Goal: Task Accomplishment & Management: Manage account settings

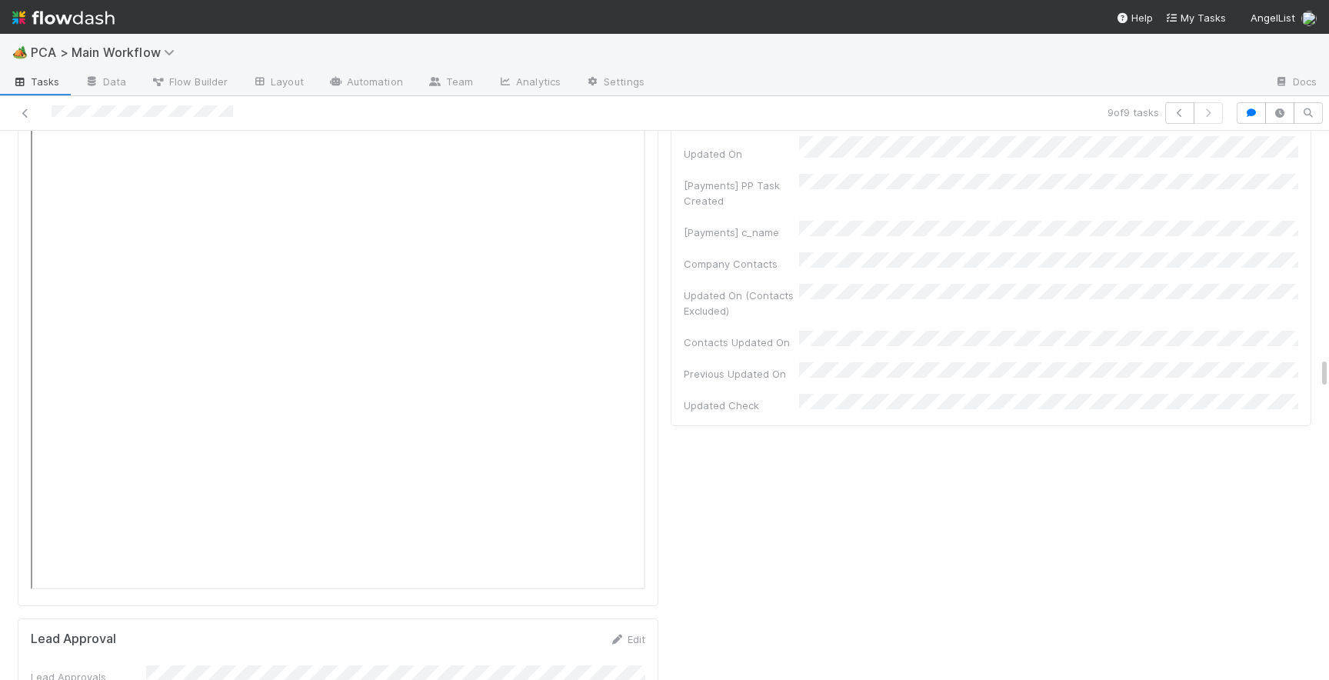
scroll to position [3955, 0]
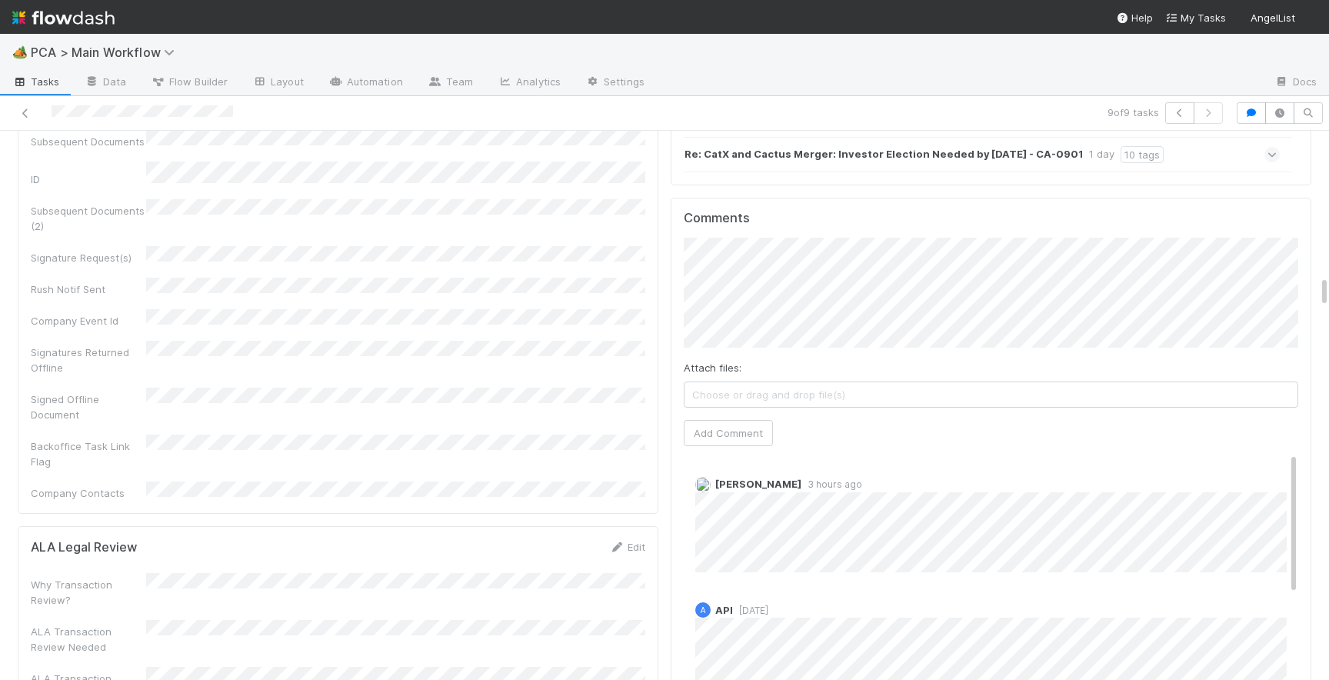
scroll to position [2427, 0]
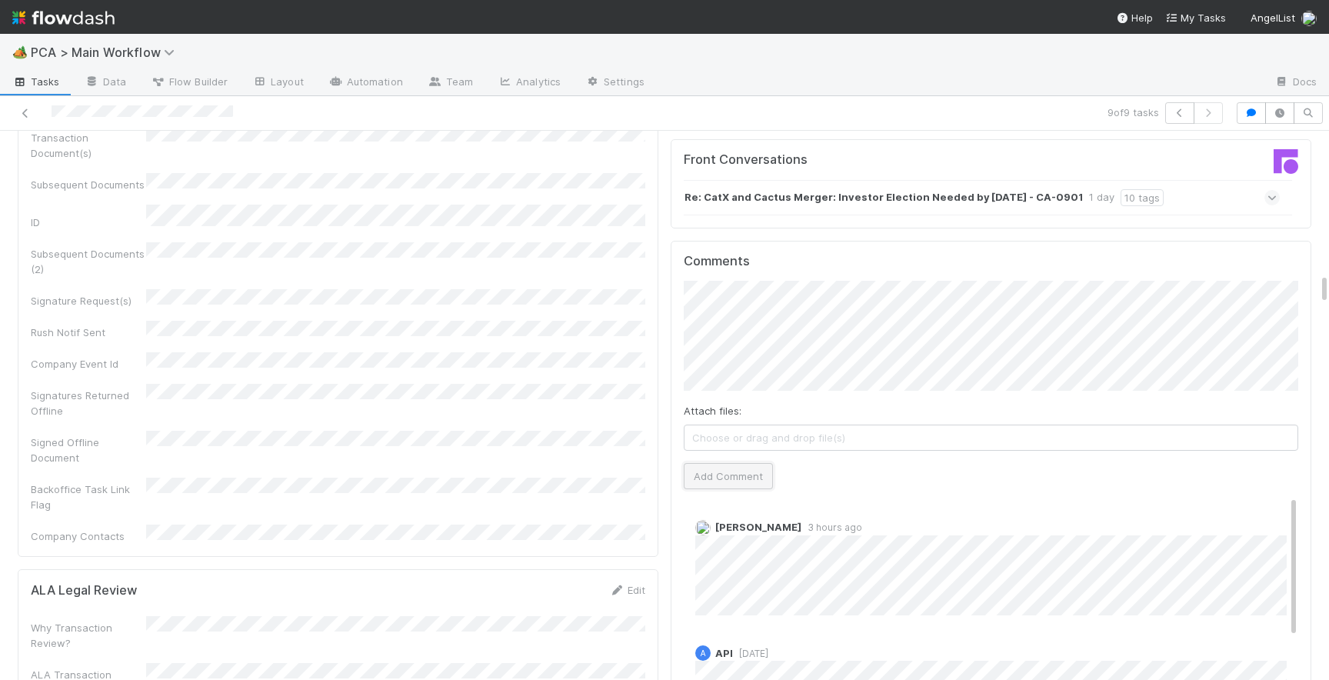
click at [736, 463] on button "Add Comment" at bounding box center [728, 476] width 89 height 26
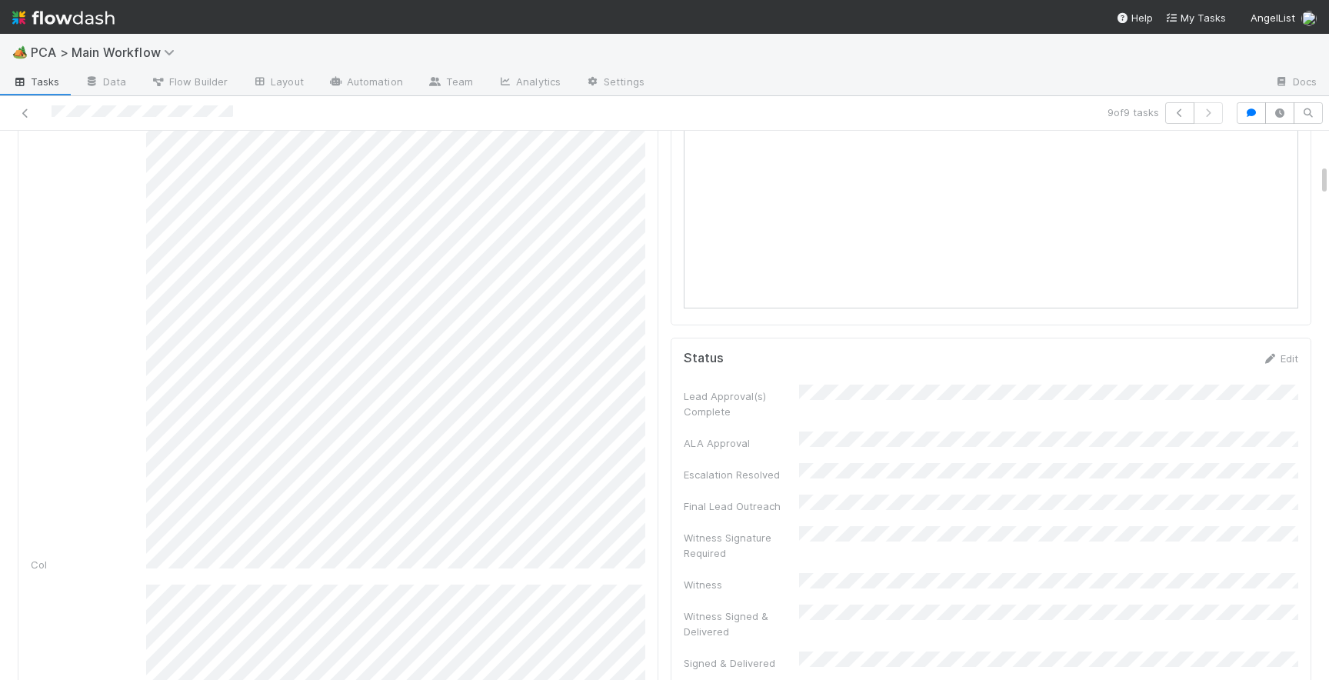
scroll to position [0, 0]
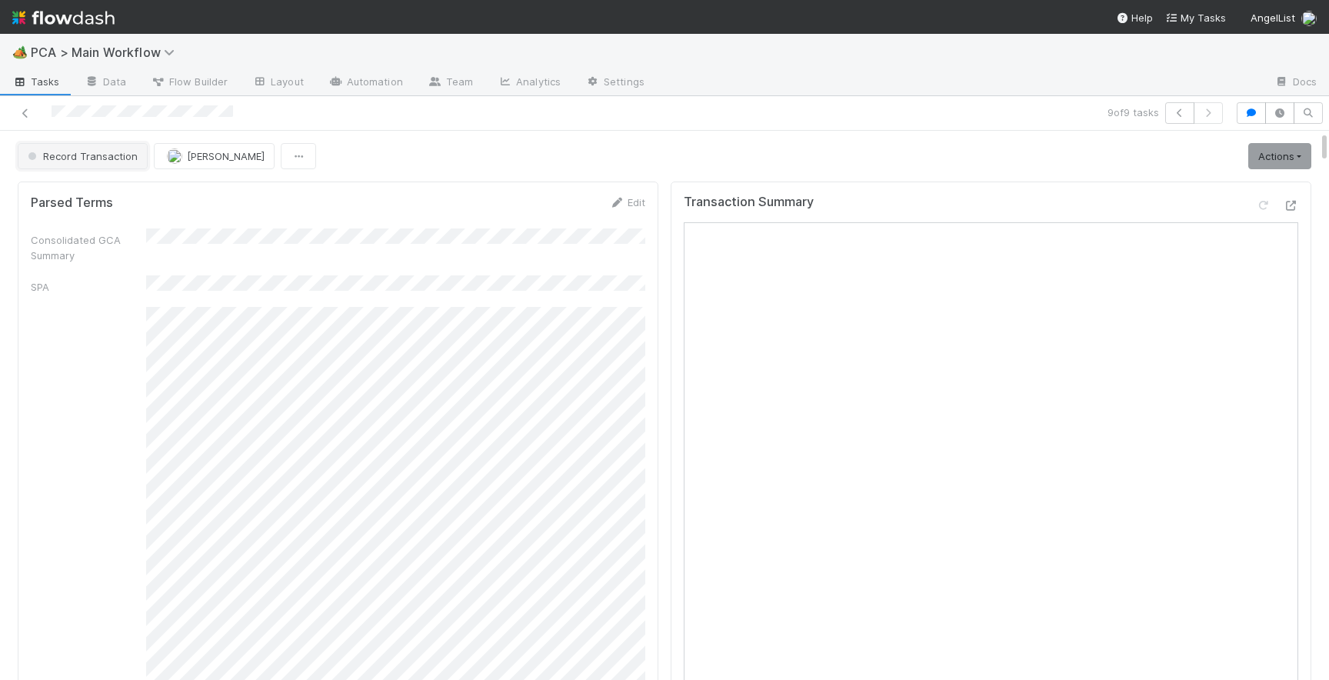
click at [77, 164] on button "Record Transaction" at bounding box center [83, 156] width 130 height 26
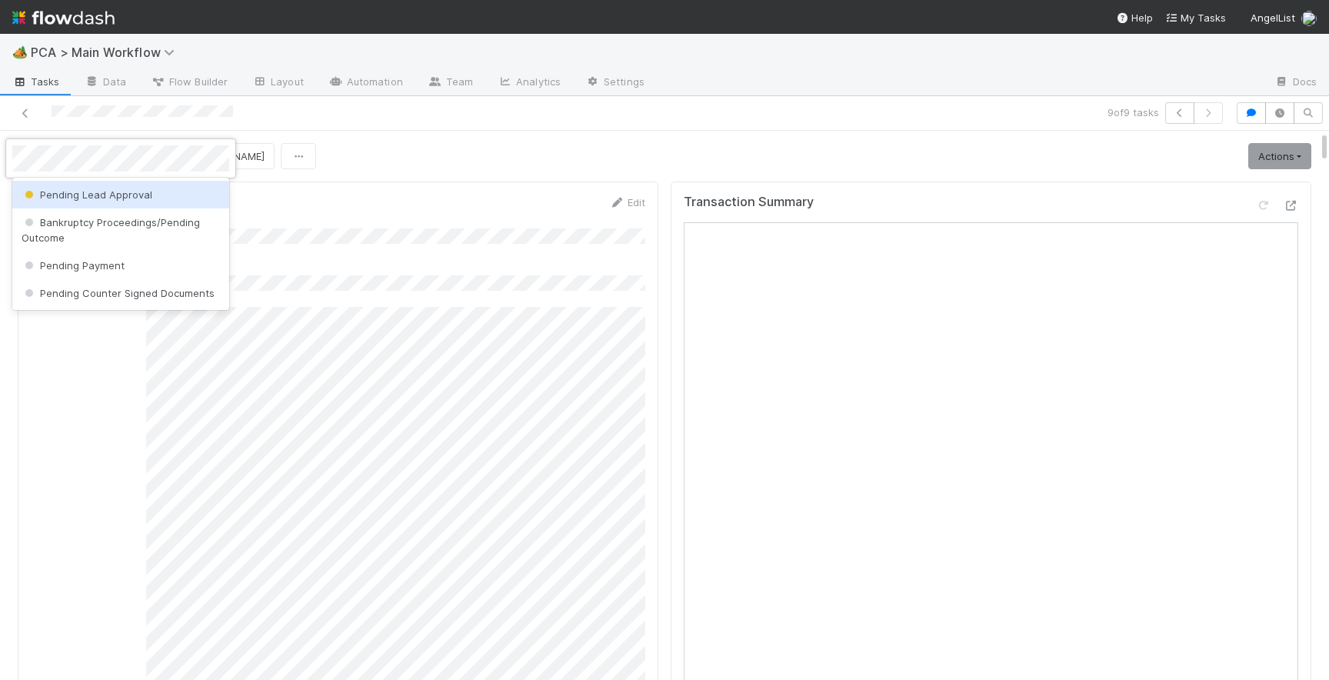
click at [91, 200] on span "Pending Lead Approval" at bounding box center [87, 194] width 131 height 12
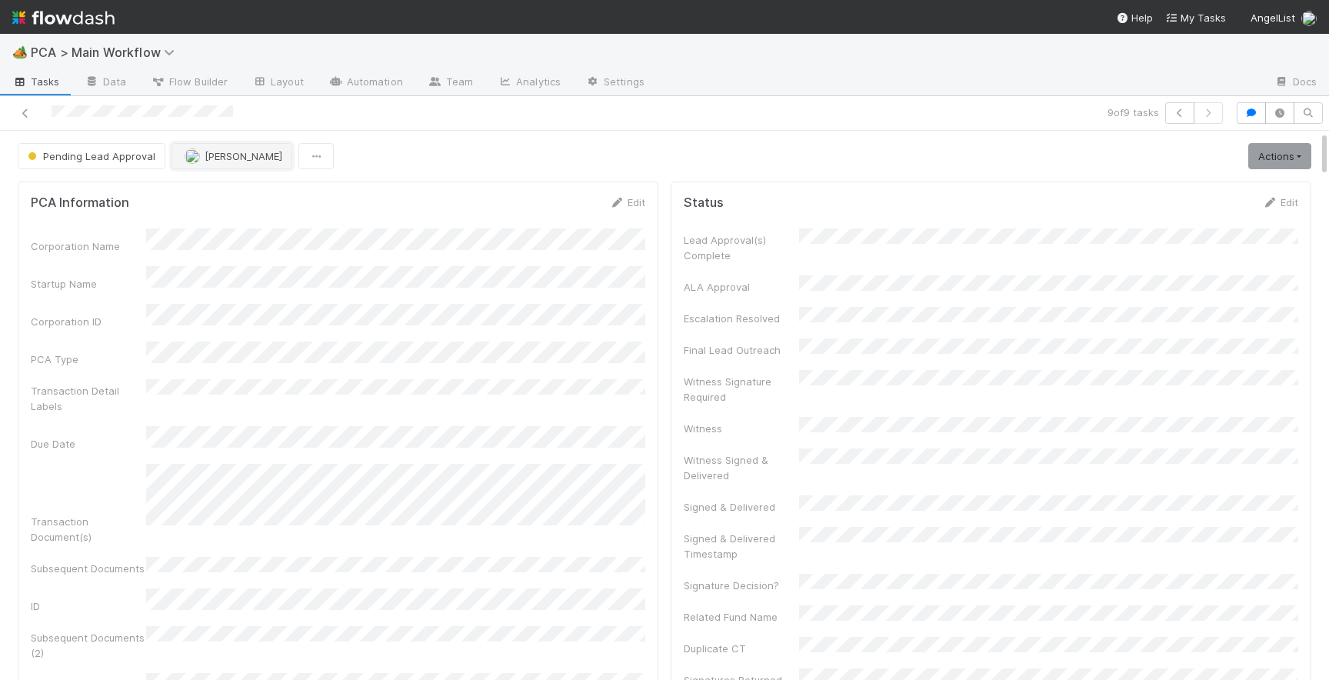
click at [205, 158] on span "[PERSON_NAME]" at bounding box center [244, 156] width 78 height 12
click at [202, 190] on span "[PERSON_NAME]" at bounding box center [231, 194] width 78 height 12
click at [24, 114] on icon at bounding box center [25, 113] width 15 height 10
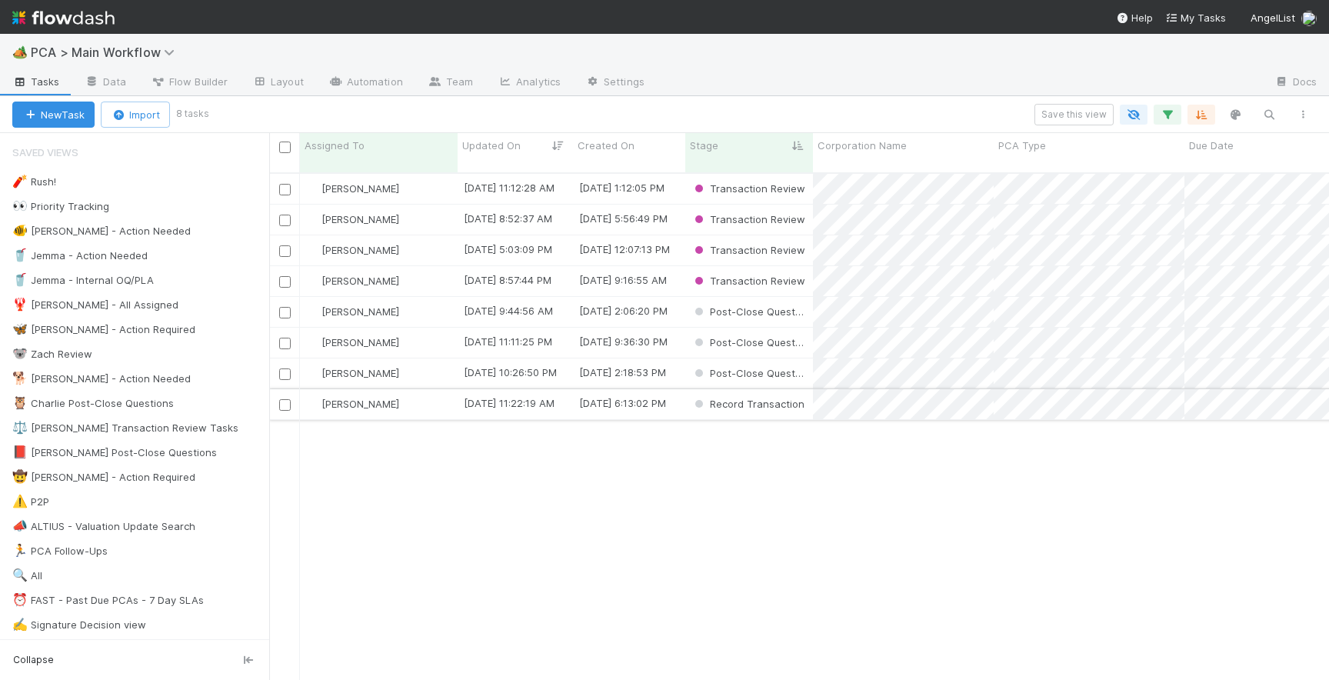
scroll to position [519, 1060]
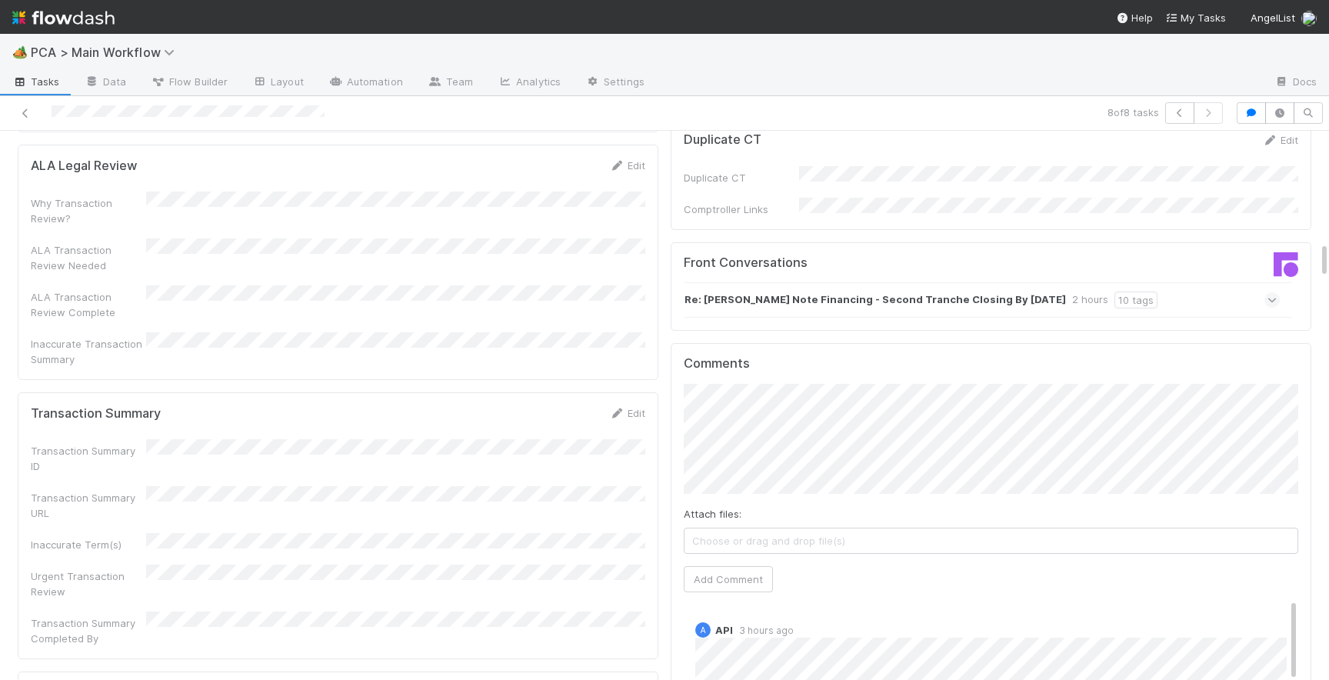
scroll to position [1629, 0]
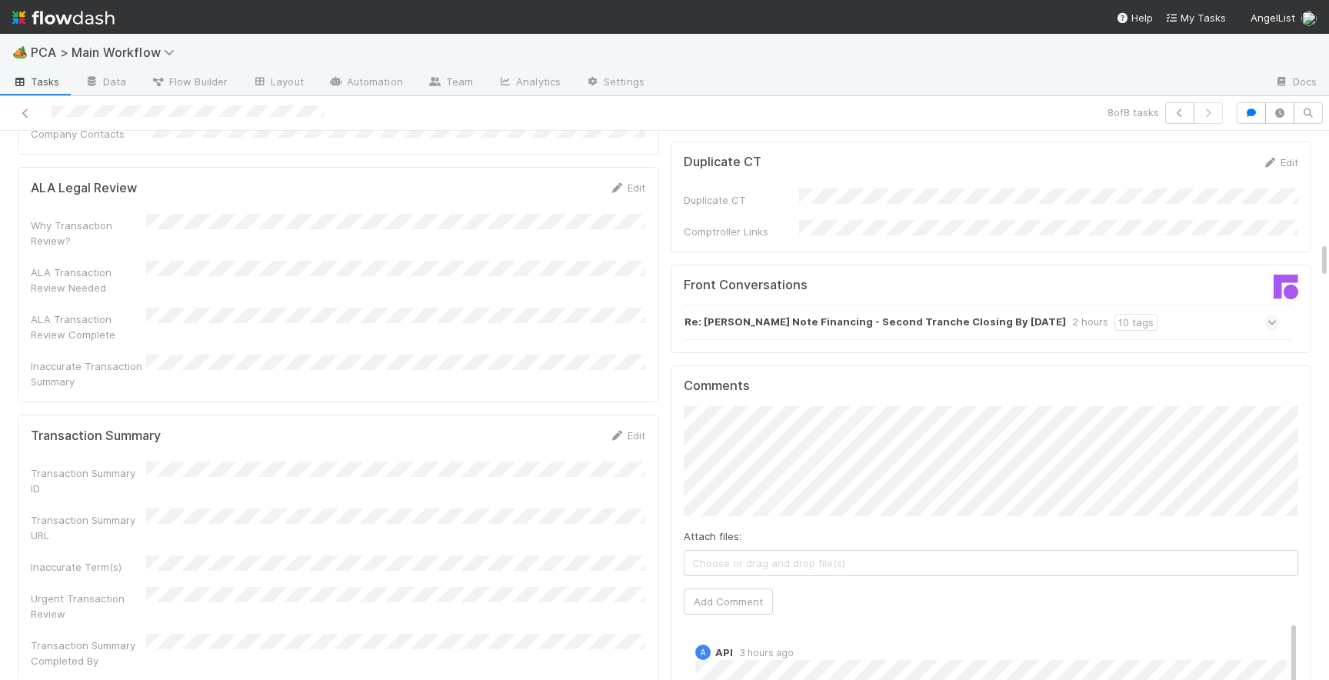
click at [1270, 315] on icon at bounding box center [1273, 322] width 10 height 15
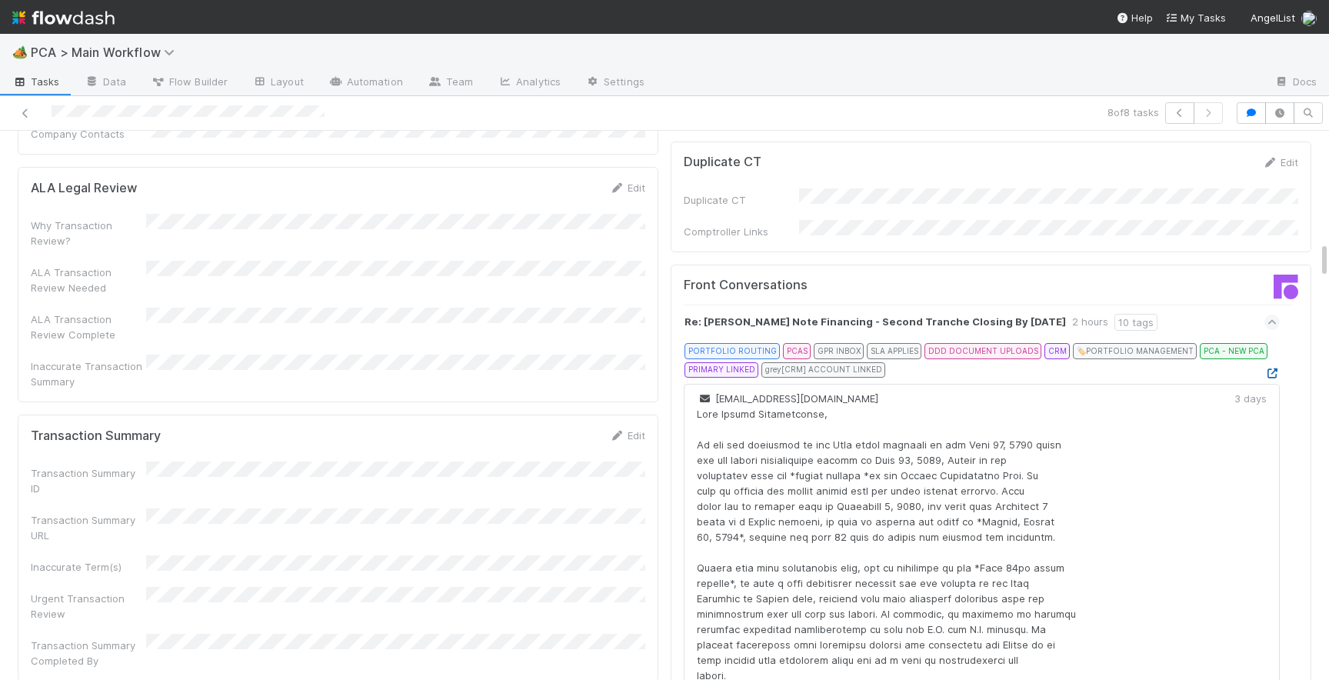
click at [1274, 369] on icon at bounding box center [1272, 374] width 15 height 10
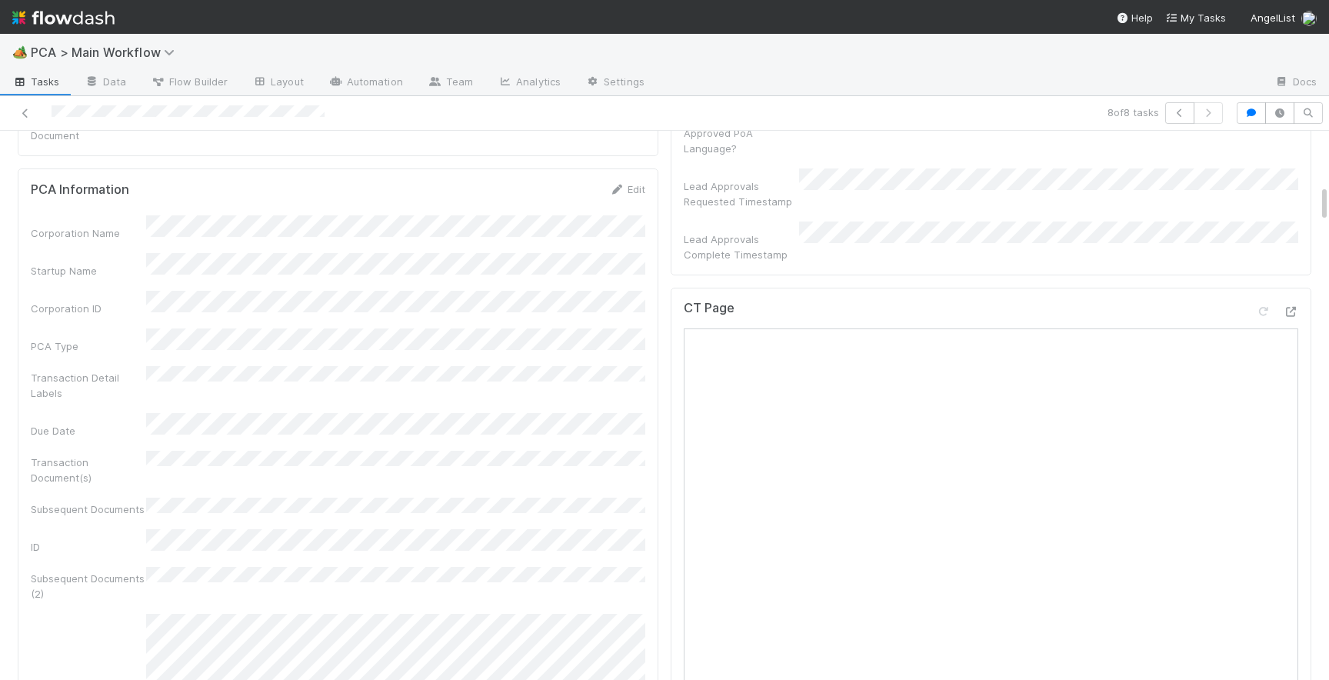
scroll to position [798, 0]
click at [1293, 306] on icon at bounding box center [1290, 311] width 15 height 10
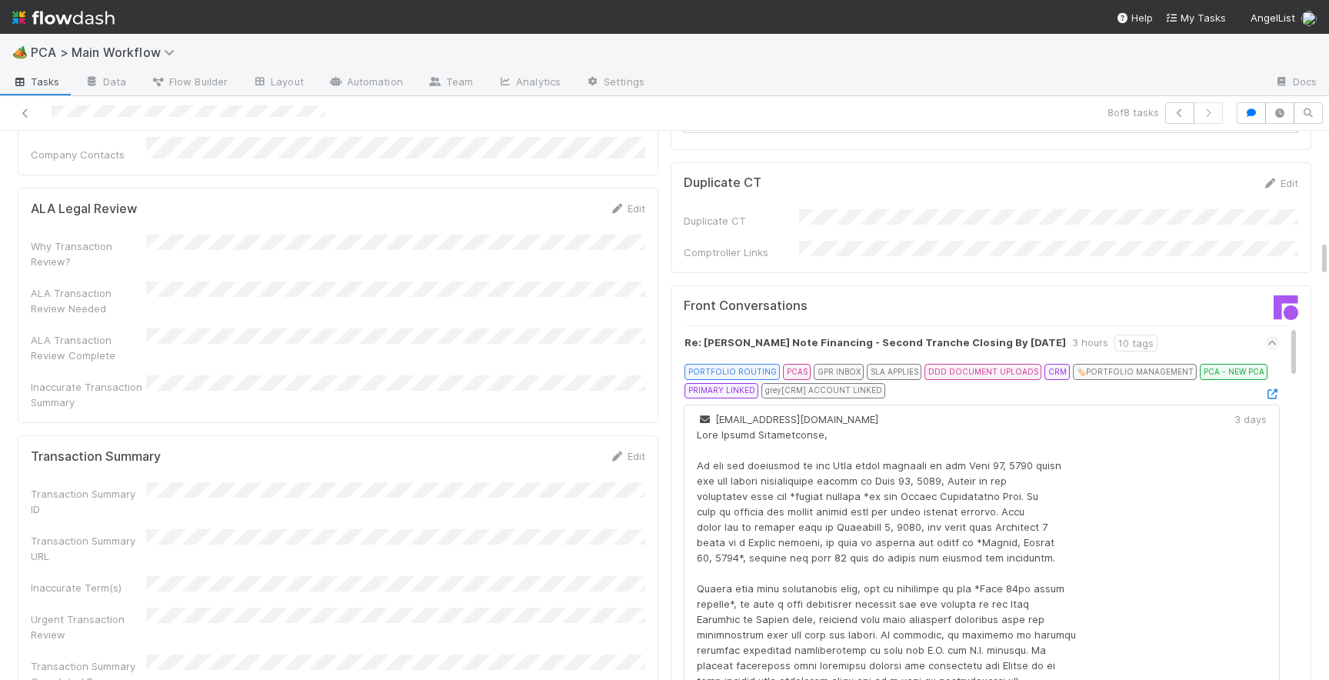
scroll to position [1606, 0]
click at [634, 451] on form "Transaction Summary Edit Transaction Summary ID Transaction Summary URL Inaccur…" at bounding box center [338, 571] width 615 height 241
click at [634, 452] on link "Edit" at bounding box center [627, 458] width 36 height 12
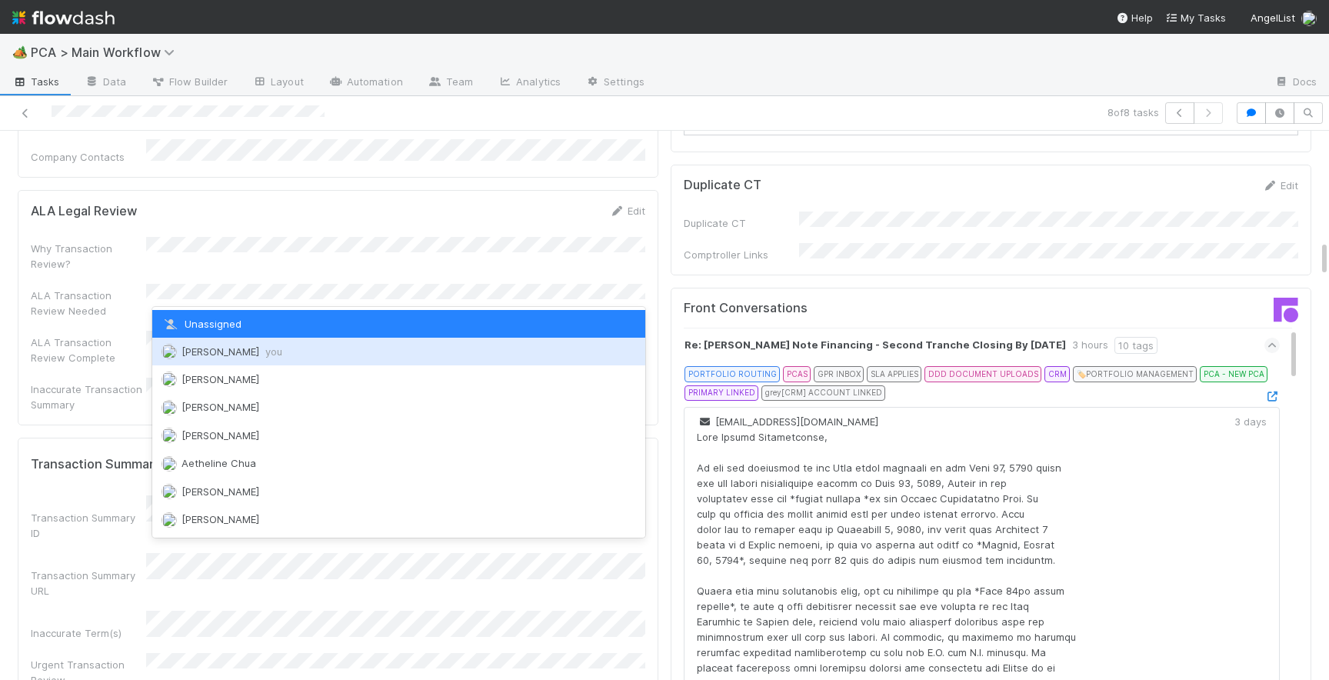
click at [272, 348] on div "Josh Tarr you" at bounding box center [398, 352] width 493 height 28
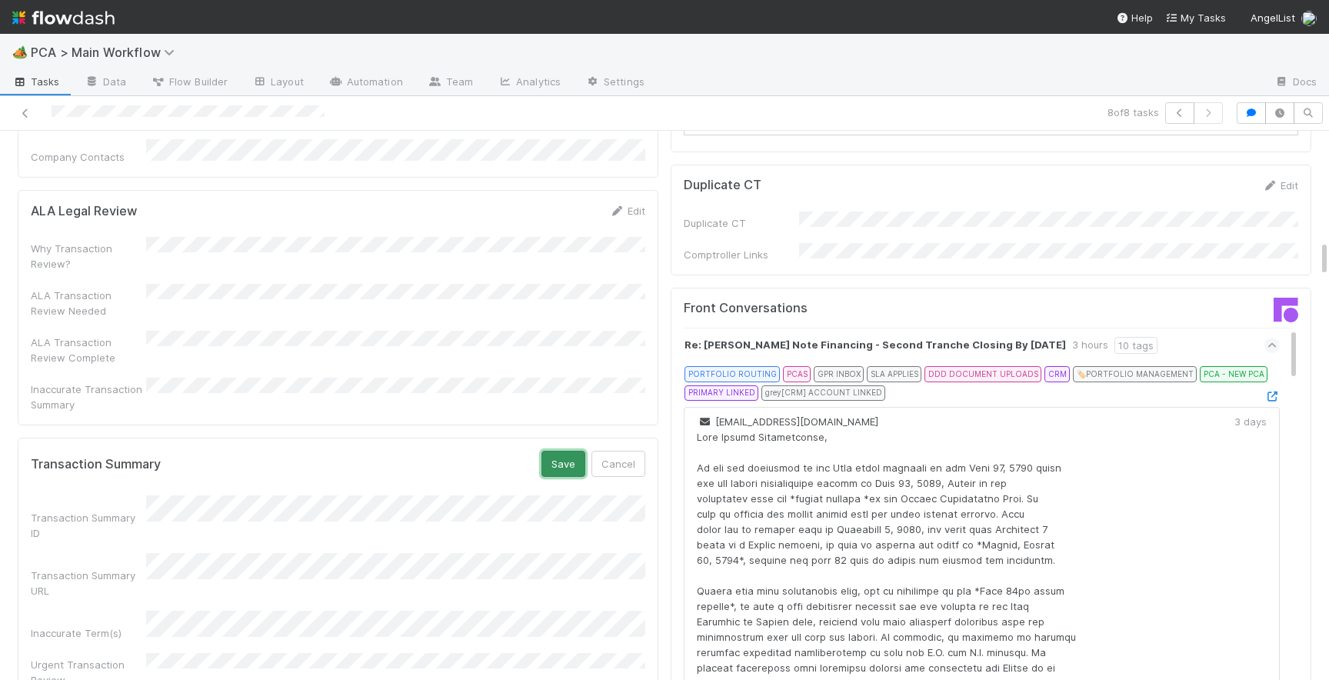
click at [562, 451] on button "Save" at bounding box center [564, 464] width 44 height 26
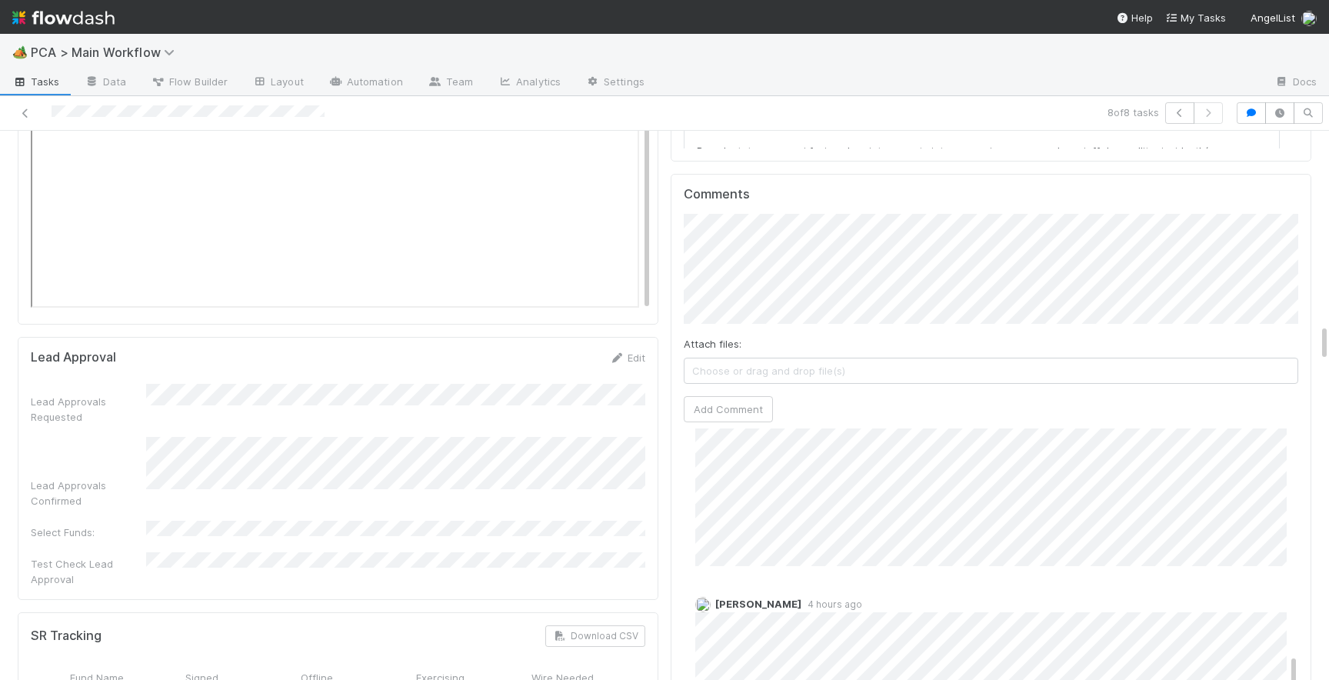
scroll to position [2838, 0]
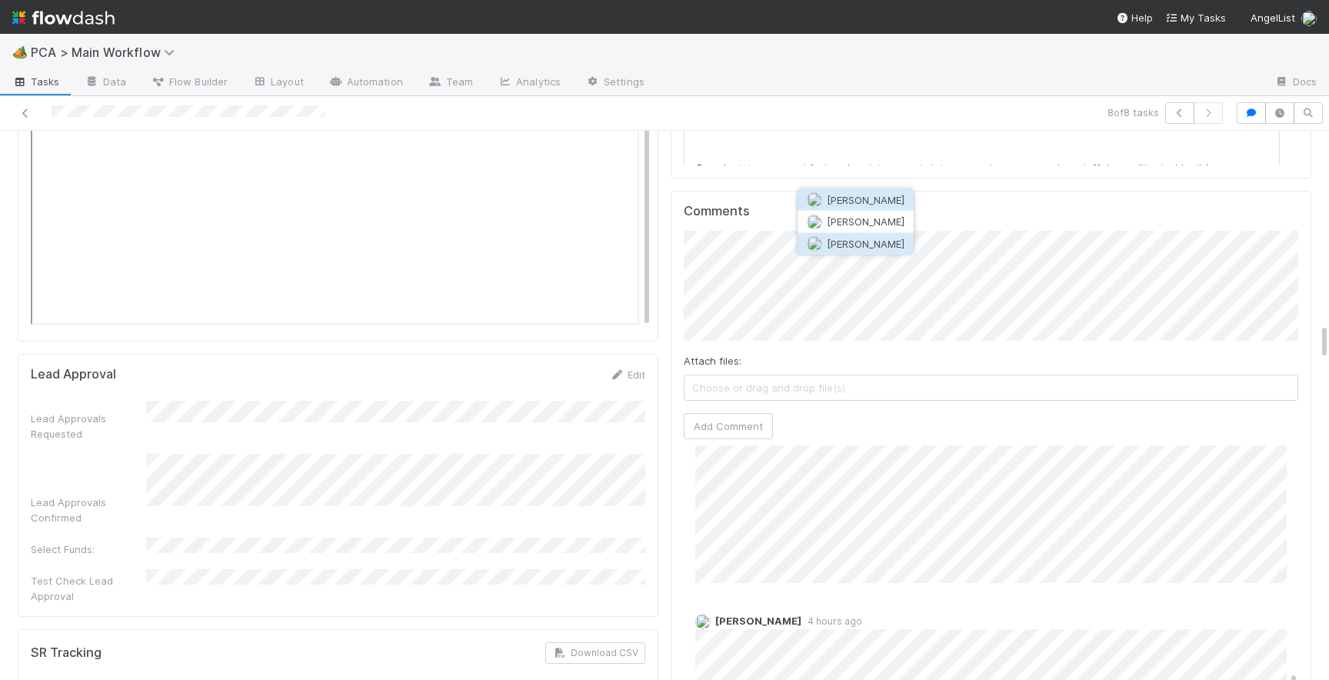
click at [855, 235] on button "[PERSON_NAME]" at bounding box center [856, 243] width 116 height 22
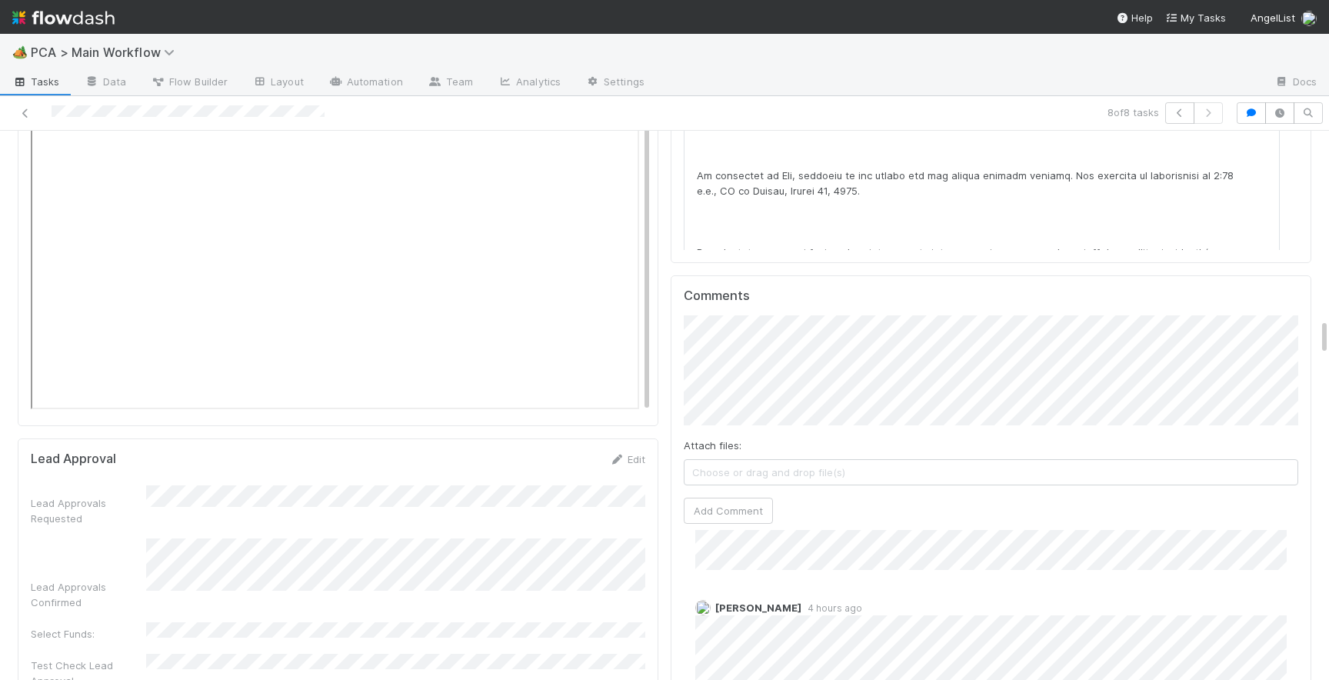
scroll to position [2704, 0]
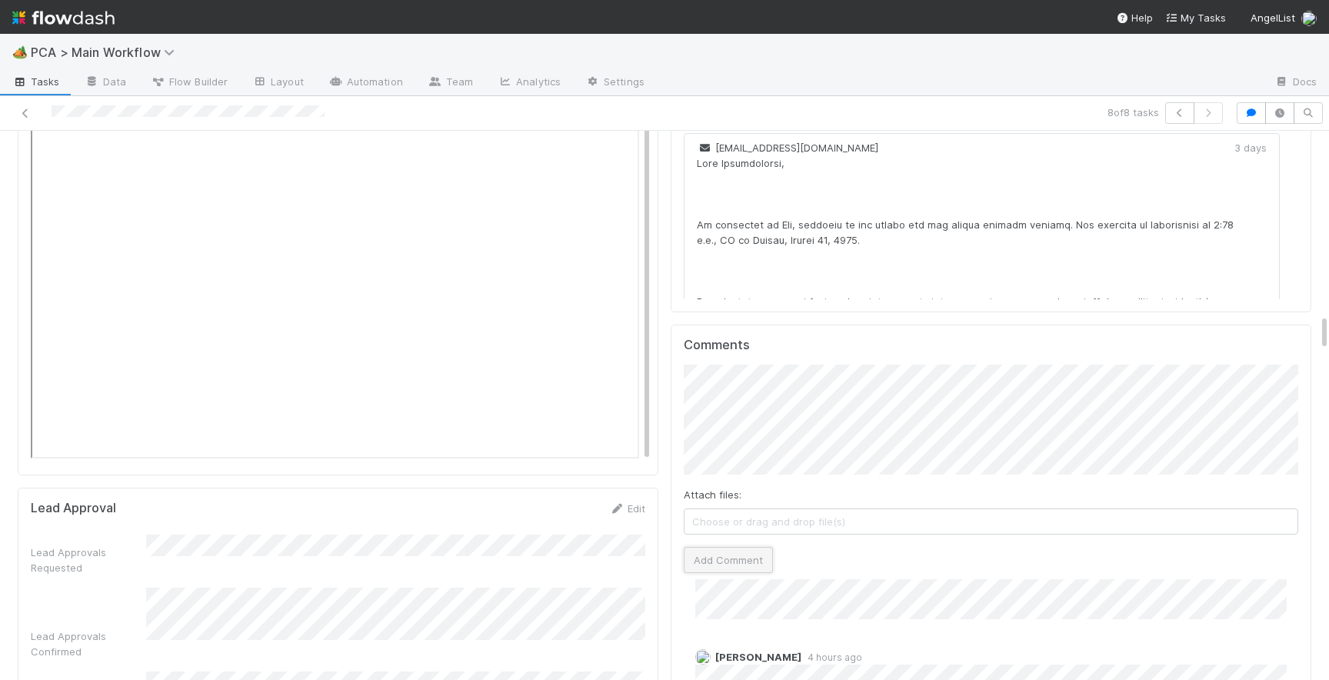
click at [769, 547] on button "Add Comment" at bounding box center [728, 560] width 89 height 26
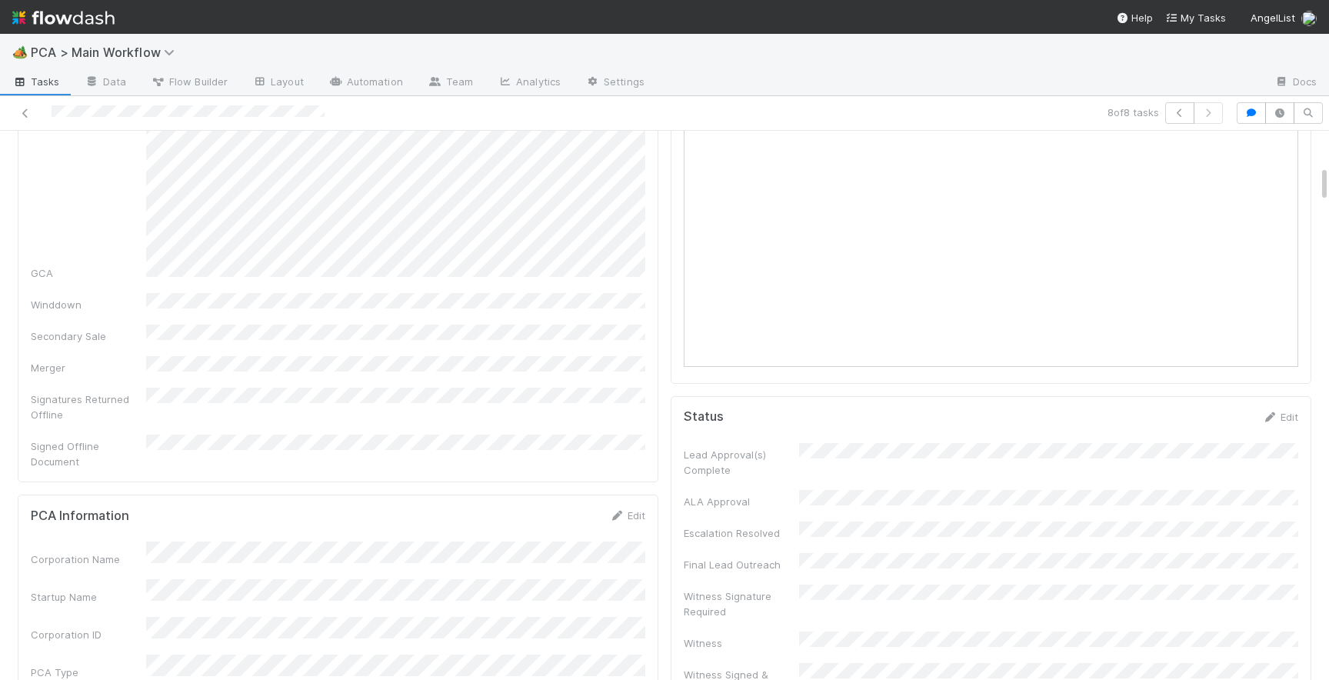
scroll to position [0, 0]
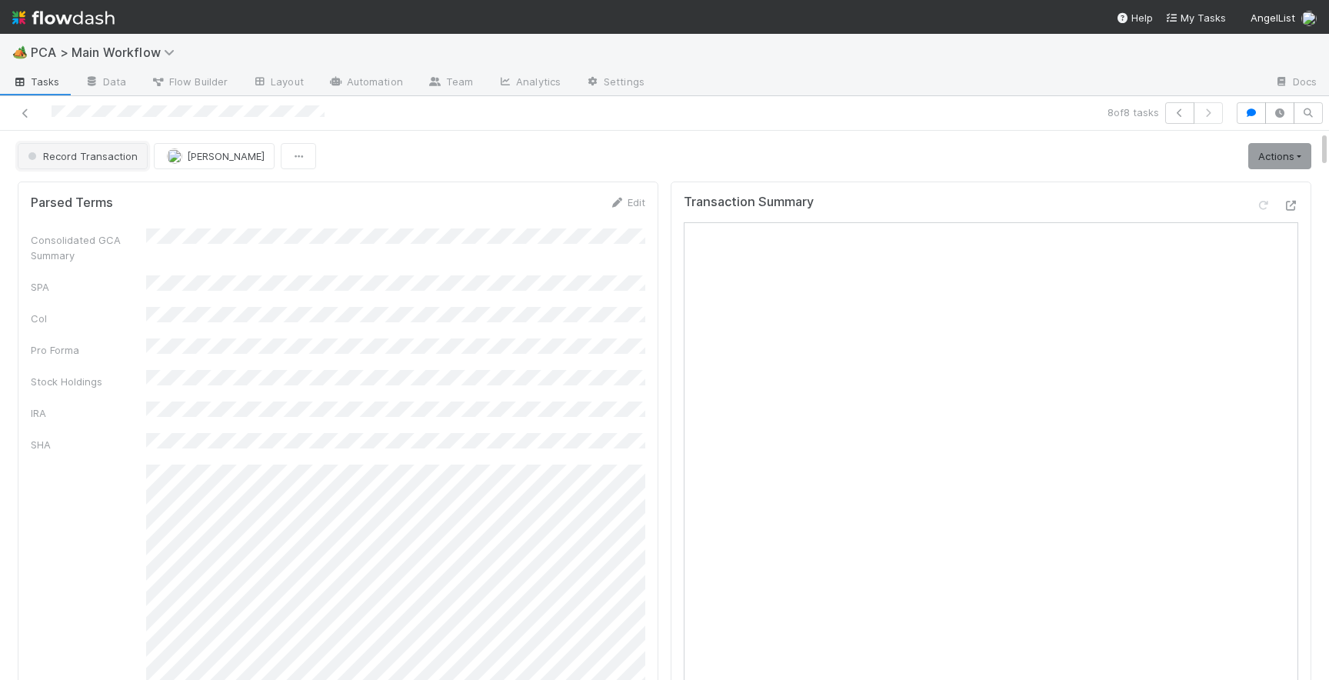
click at [113, 158] on span "Record Transaction" at bounding box center [81, 156] width 113 height 12
click at [112, 197] on div "RTBS" at bounding box center [120, 195] width 217 height 28
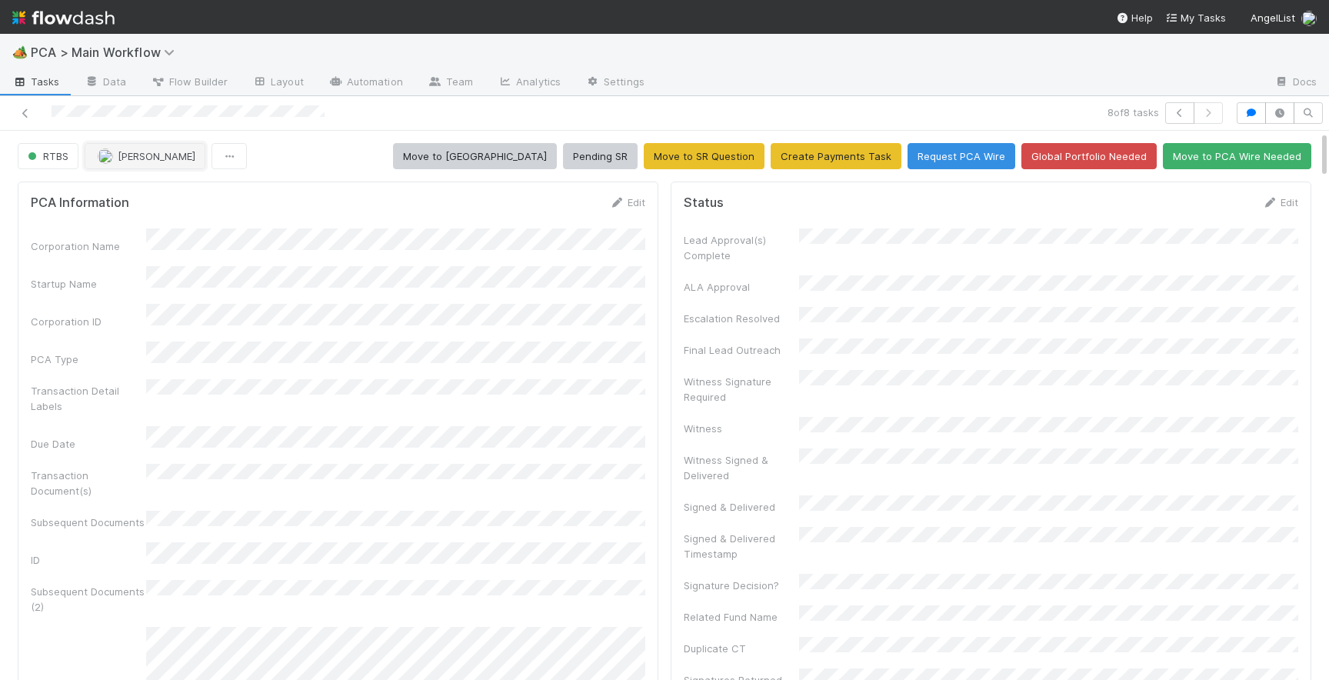
click at [106, 157] on img "button" at bounding box center [105, 155] width 15 height 15
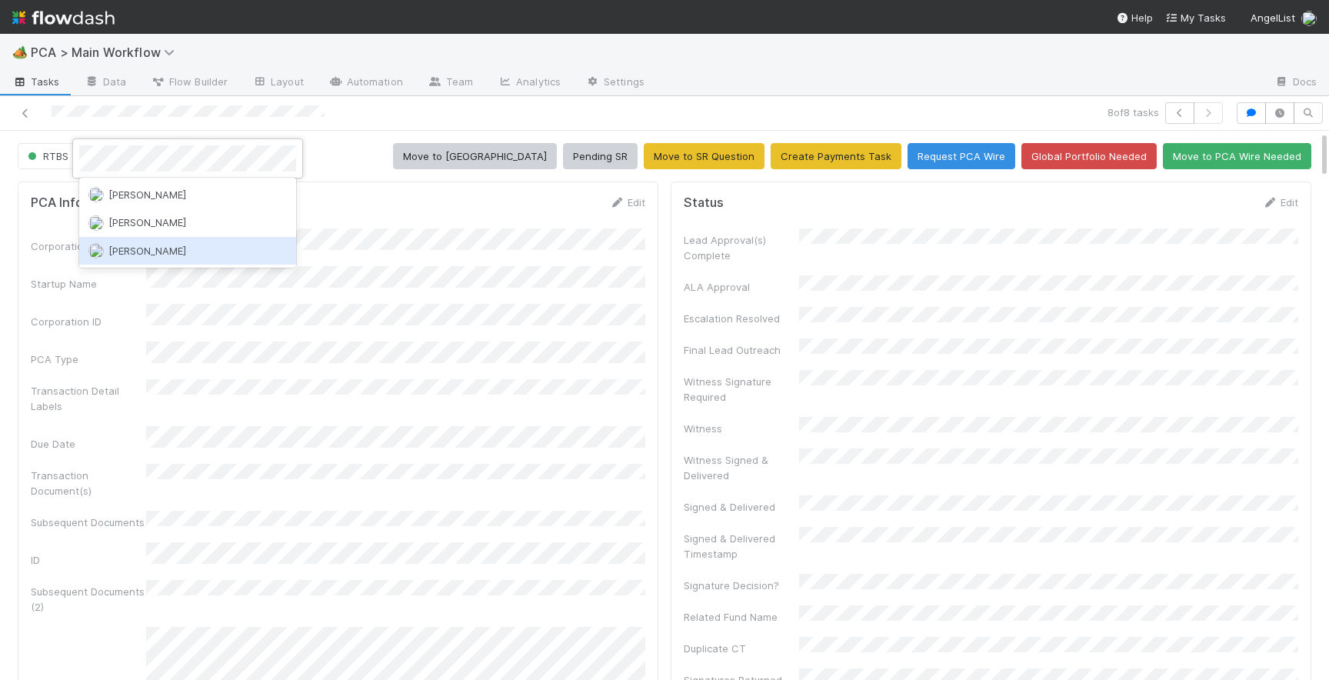
click at [135, 256] on div "[PERSON_NAME]" at bounding box center [187, 251] width 217 height 28
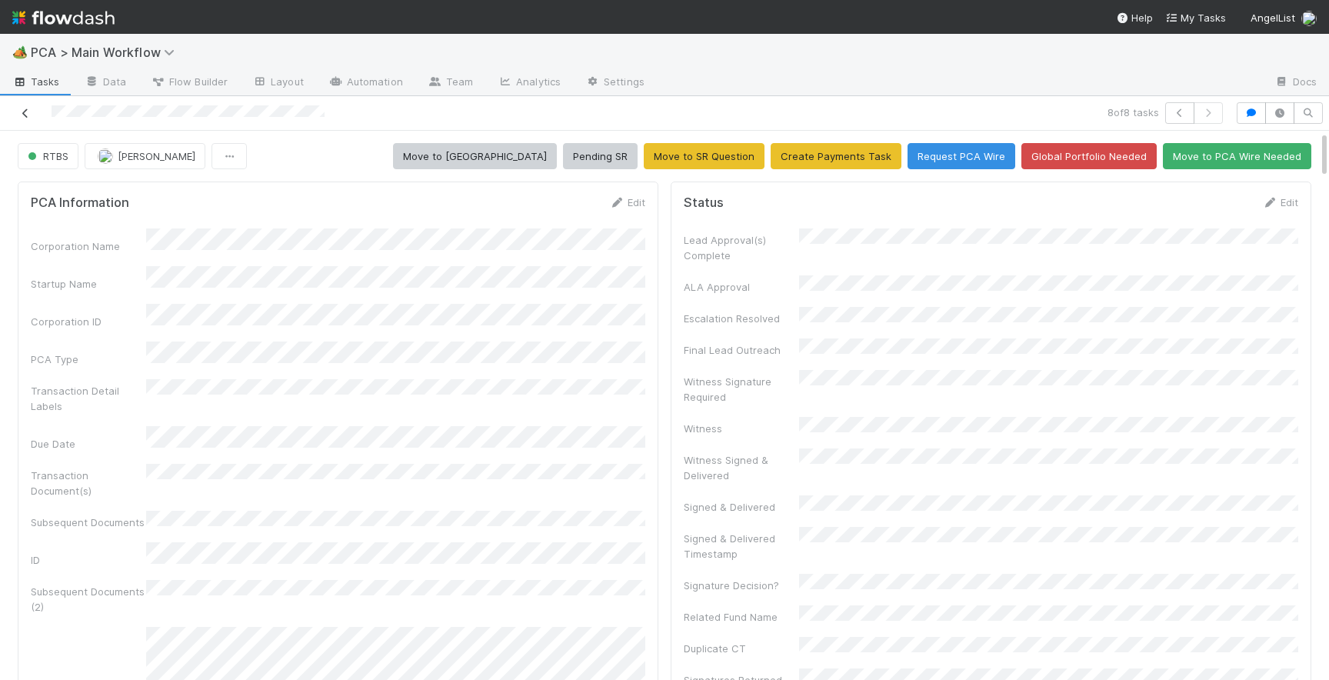
click at [27, 116] on icon at bounding box center [25, 113] width 15 height 10
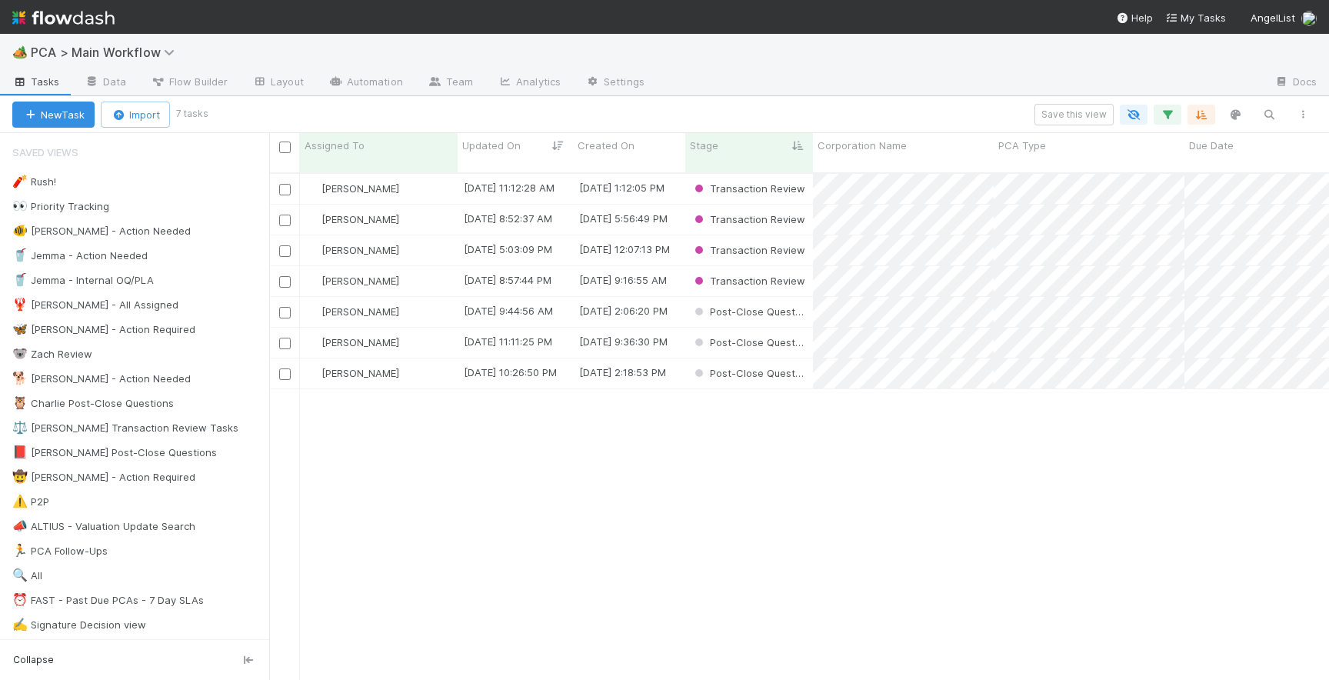
scroll to position [519, 1060]
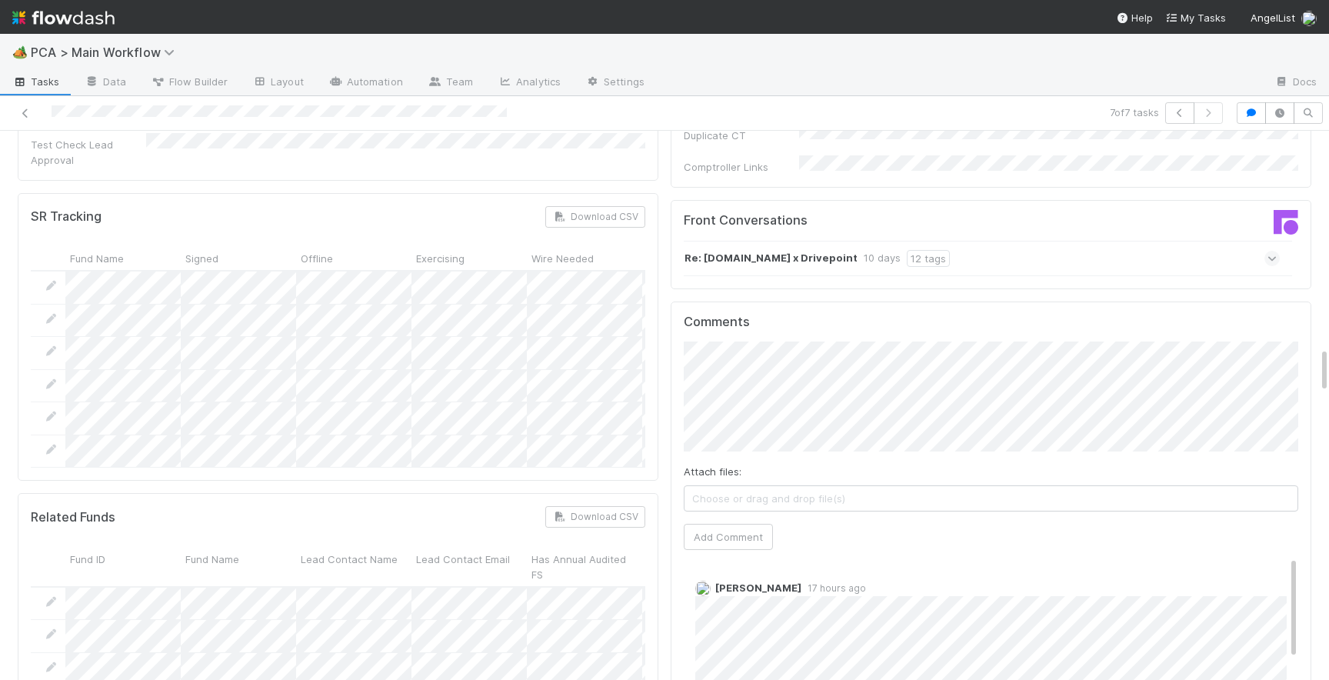
scroll to position [2574, 0]
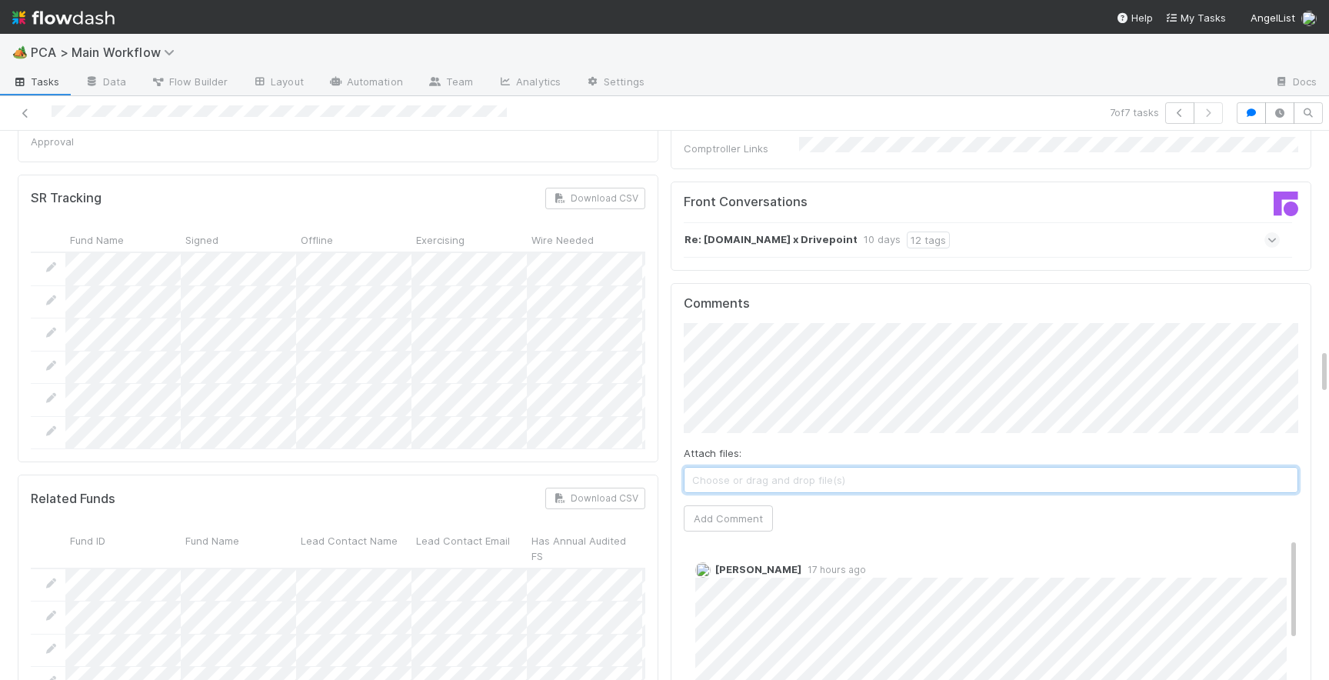
click at [763, 468] on span "Choose or drag and drop file(s)" at bounding box center [991, 480] width 613 height 25
click at [782, 468] on span "Choose or drag and drop file(s)" at bounding box center [991, 480] width 613 height 25
click at [1254, 468] on span "Drivepoint - Series Seed-3 Preferred Stock Purchase Agreement - Execution Versi…" at bounding box center [991, 480] width 613 height 25
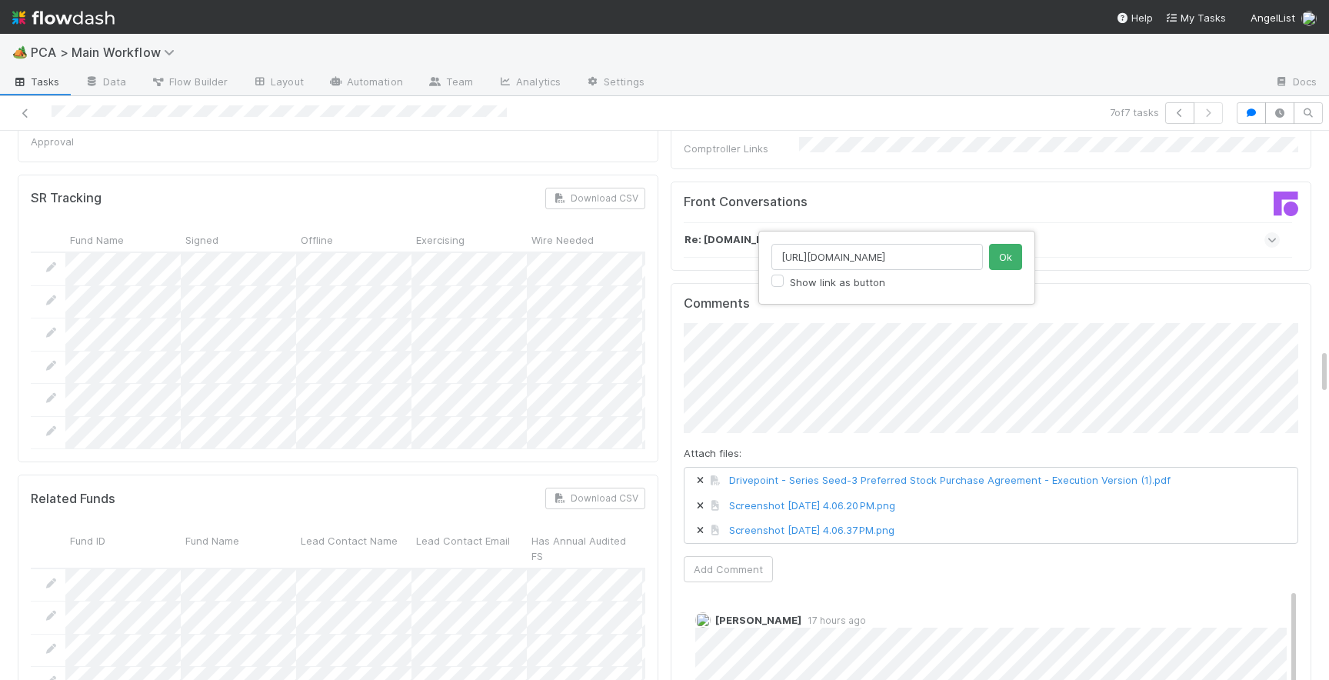
scroll to position [0, 162]
type input "https://flowdash.internal.angellist.com/workflows/BmIppY/tasks/8Ls9Dkm0"
click at [1014, 252] on button "Ok" at bounding box center [1005, 257] width 33 height 26
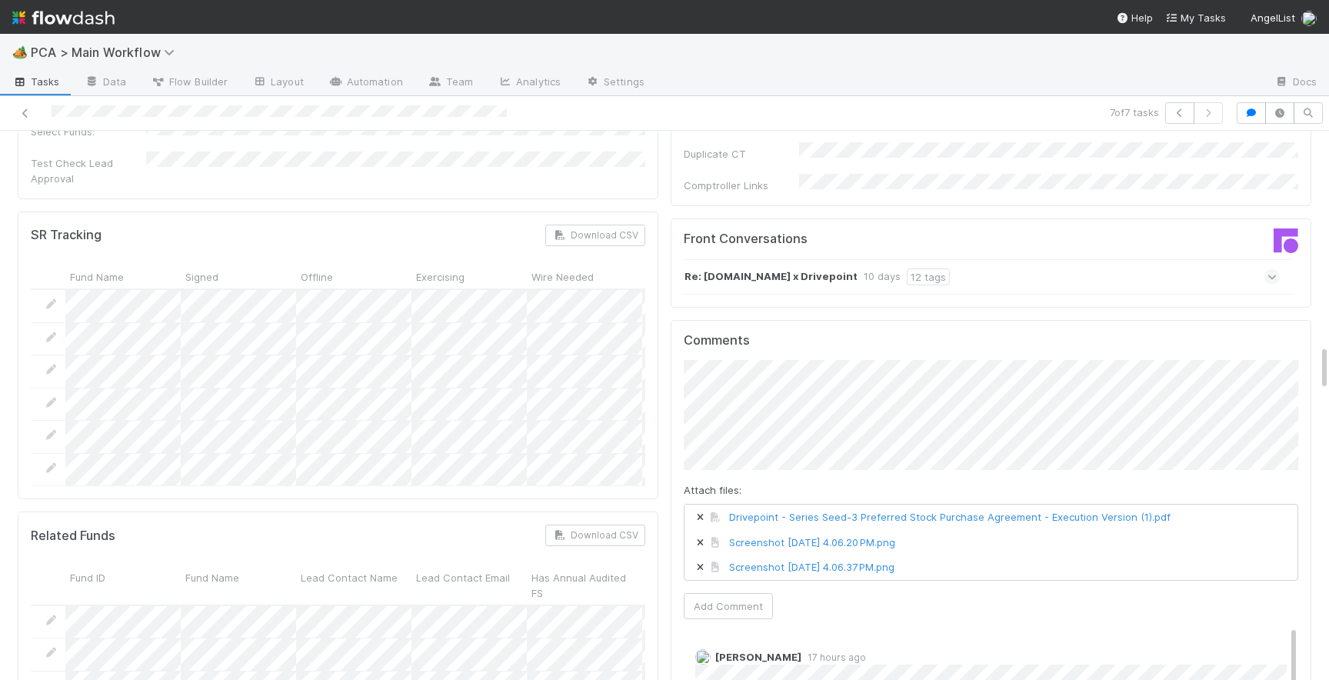
scroll to position [2526, 0]
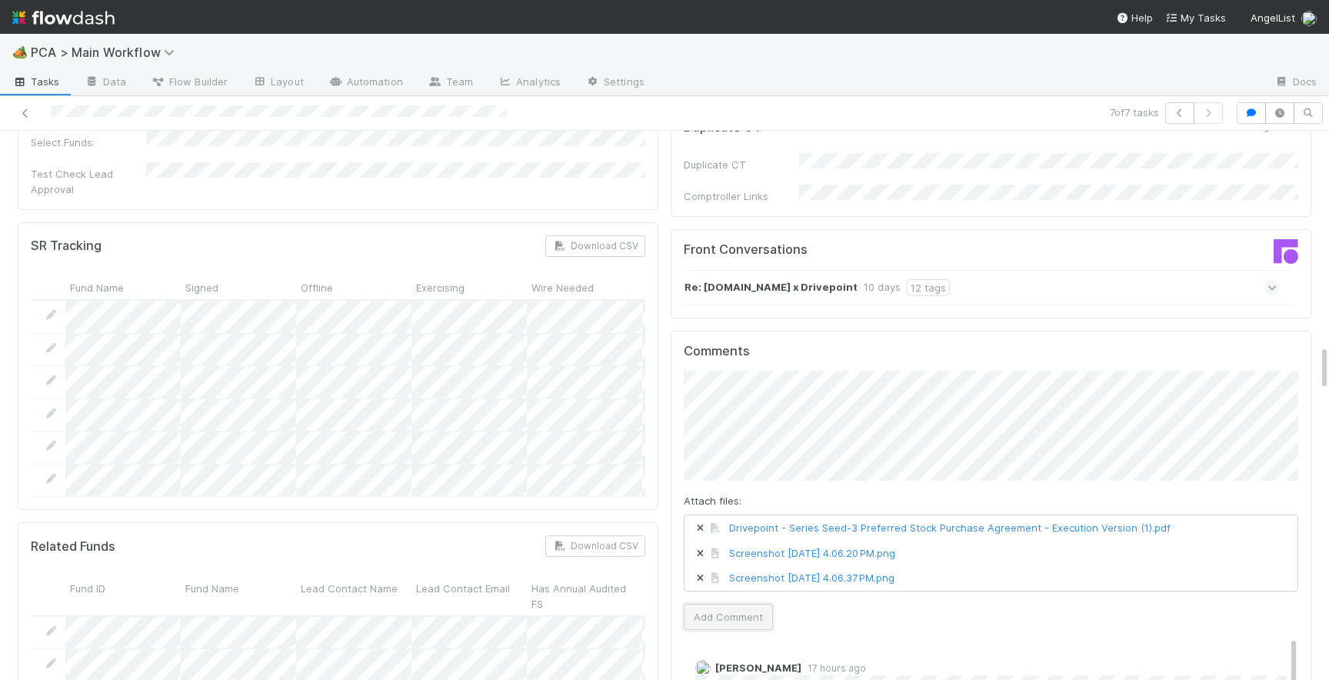
click at [713, 604] on button "Add Comment" at bounding box center [728, 617] width 89 height 26
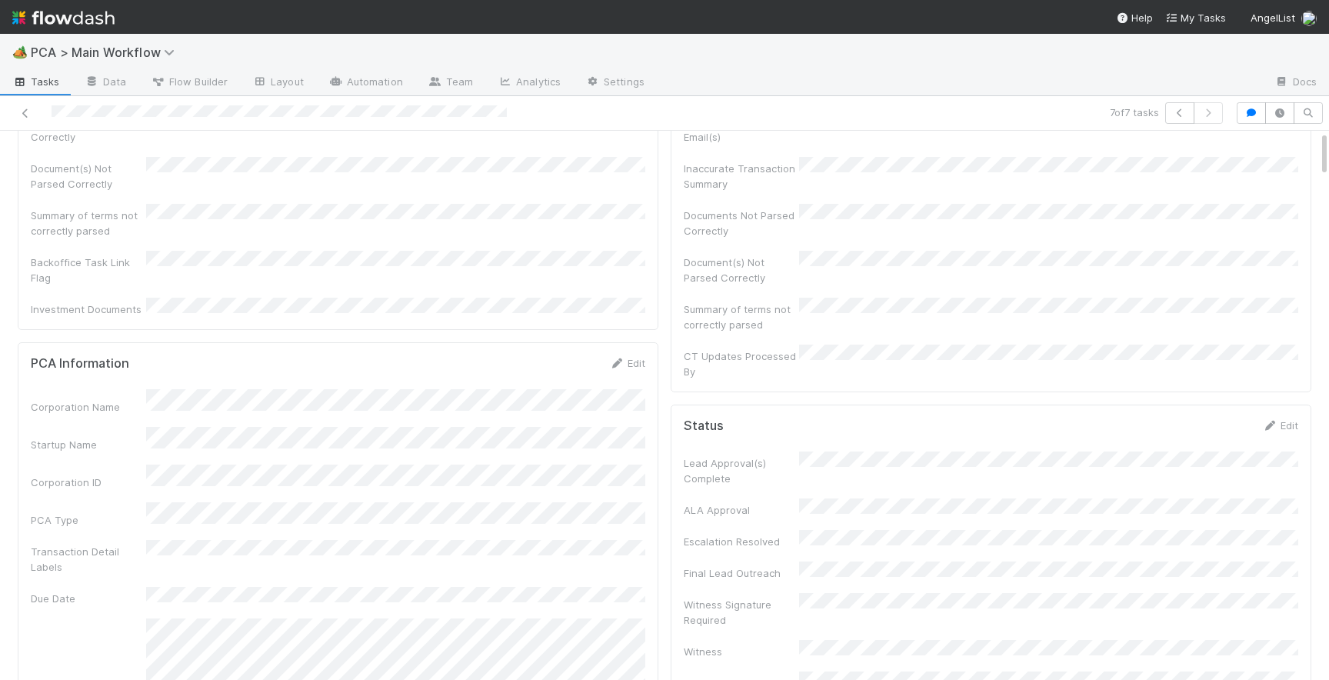
scroll to position [0, 0]
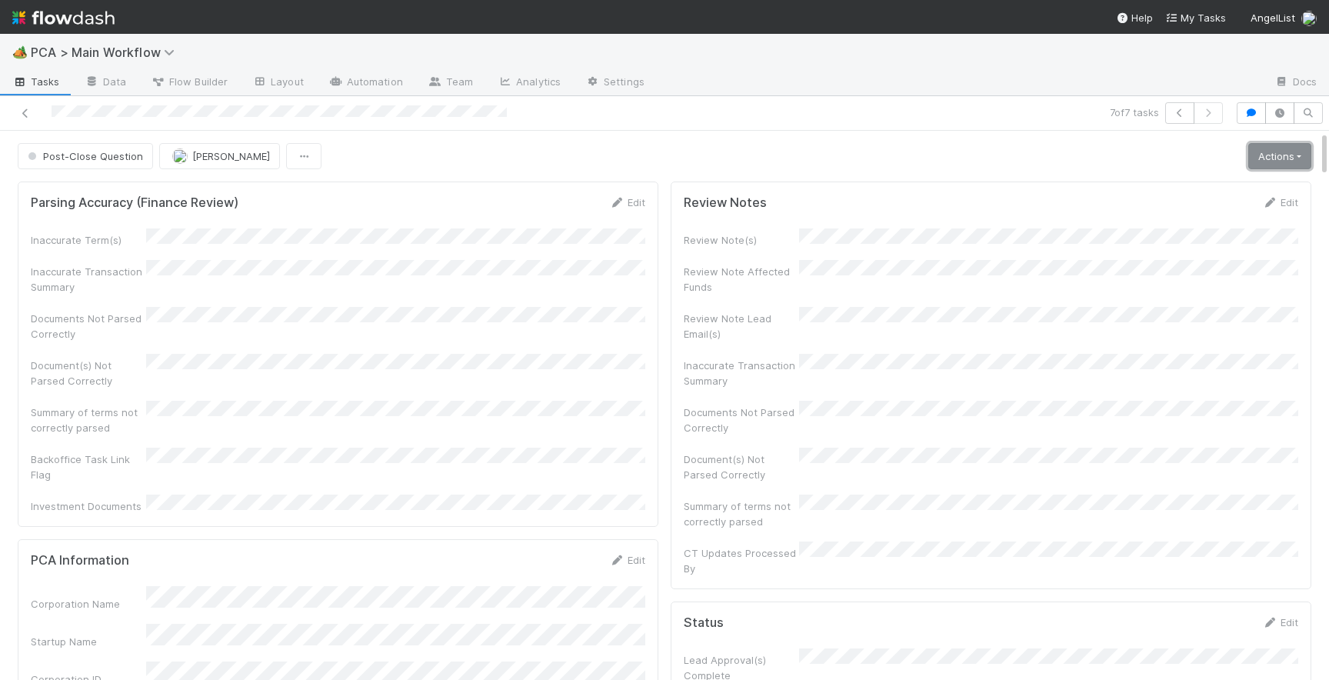
click at [1280, 159] on link "Actions" at bounding box center [1280, 156] width 63 height 26
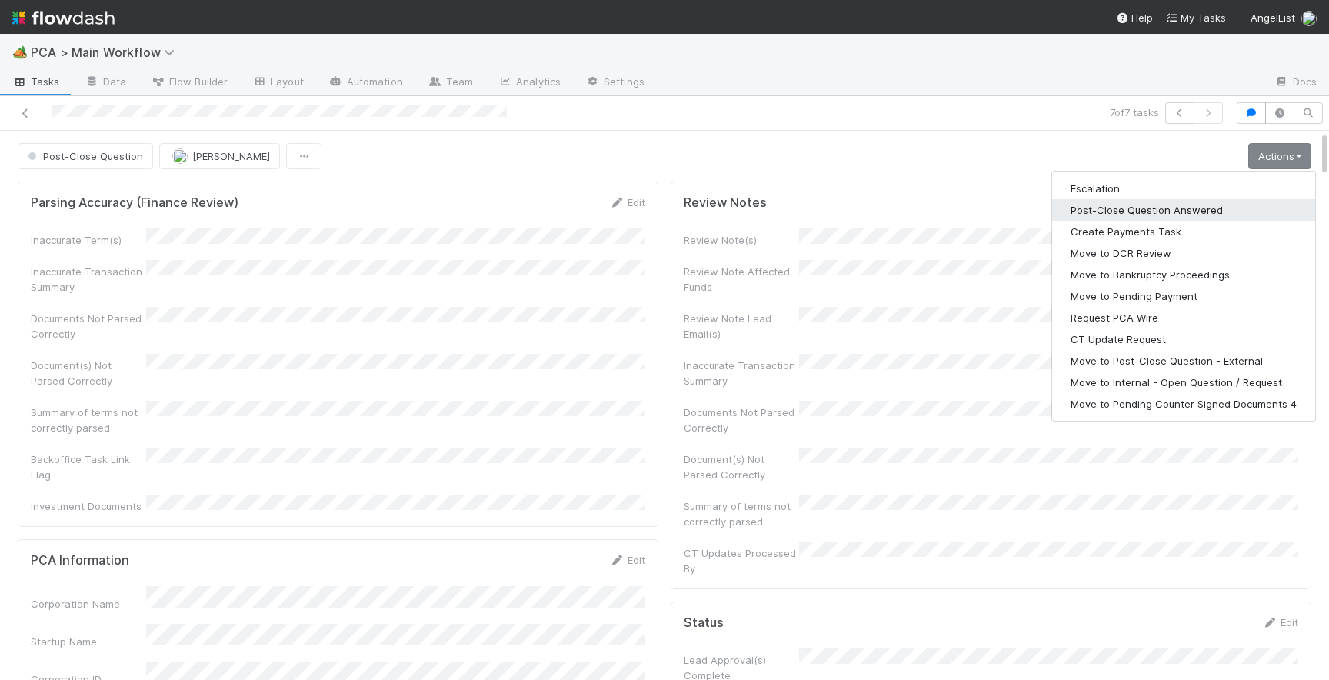
click at [1191, 215] on button "Post-Close Question Answered" at bounding box center [1184, 210] width 263 height 22
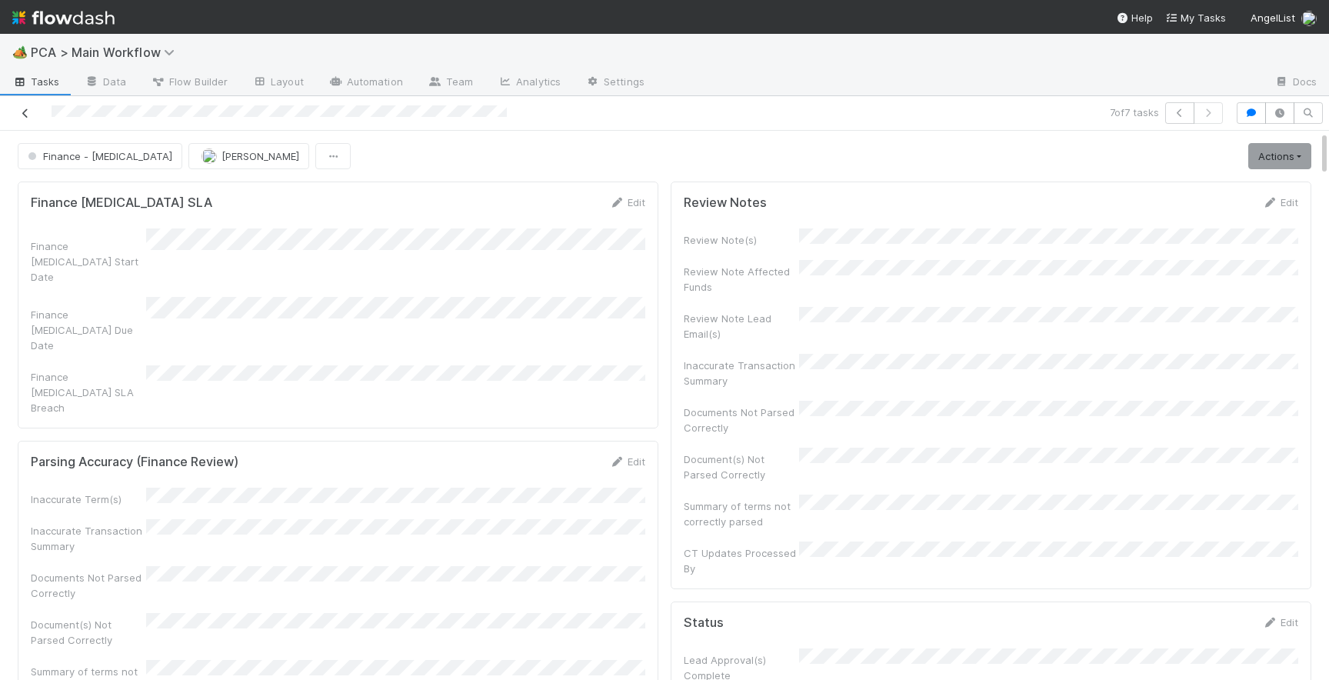
click at [25, 109] on icon at bounding box center [25, 113] width 15 height 10
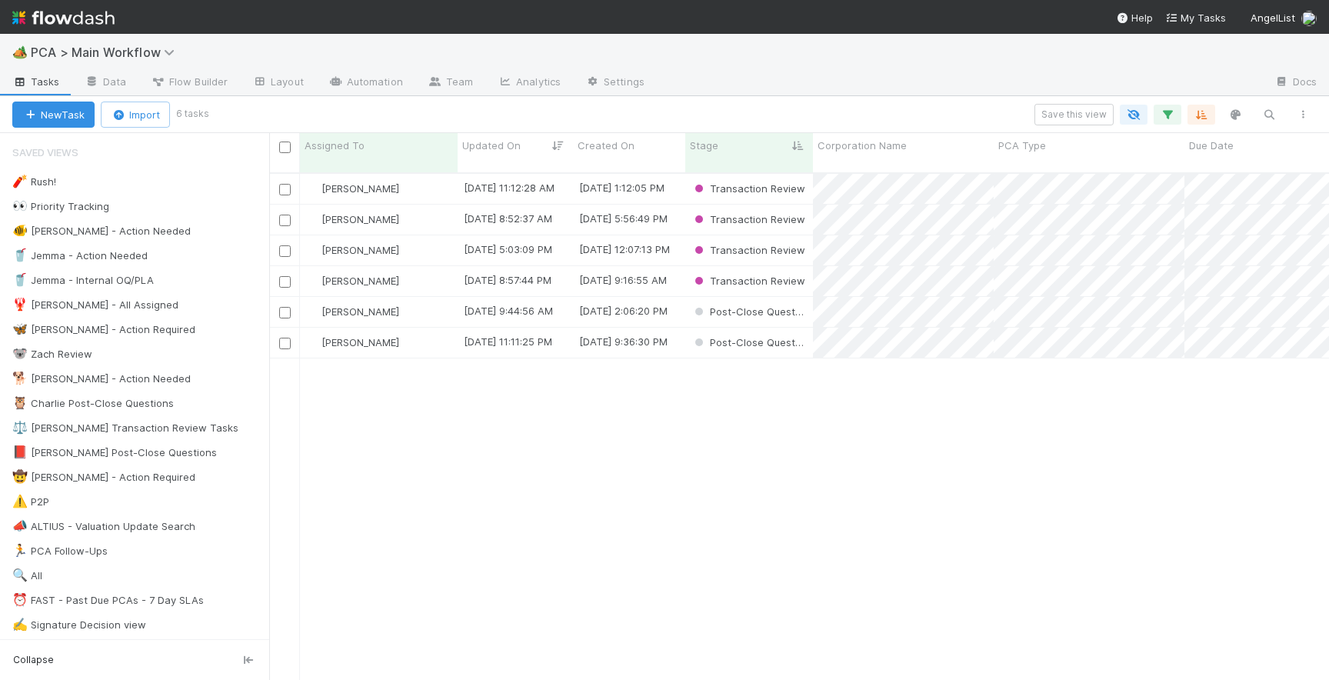
scroll to position [519, 1060]
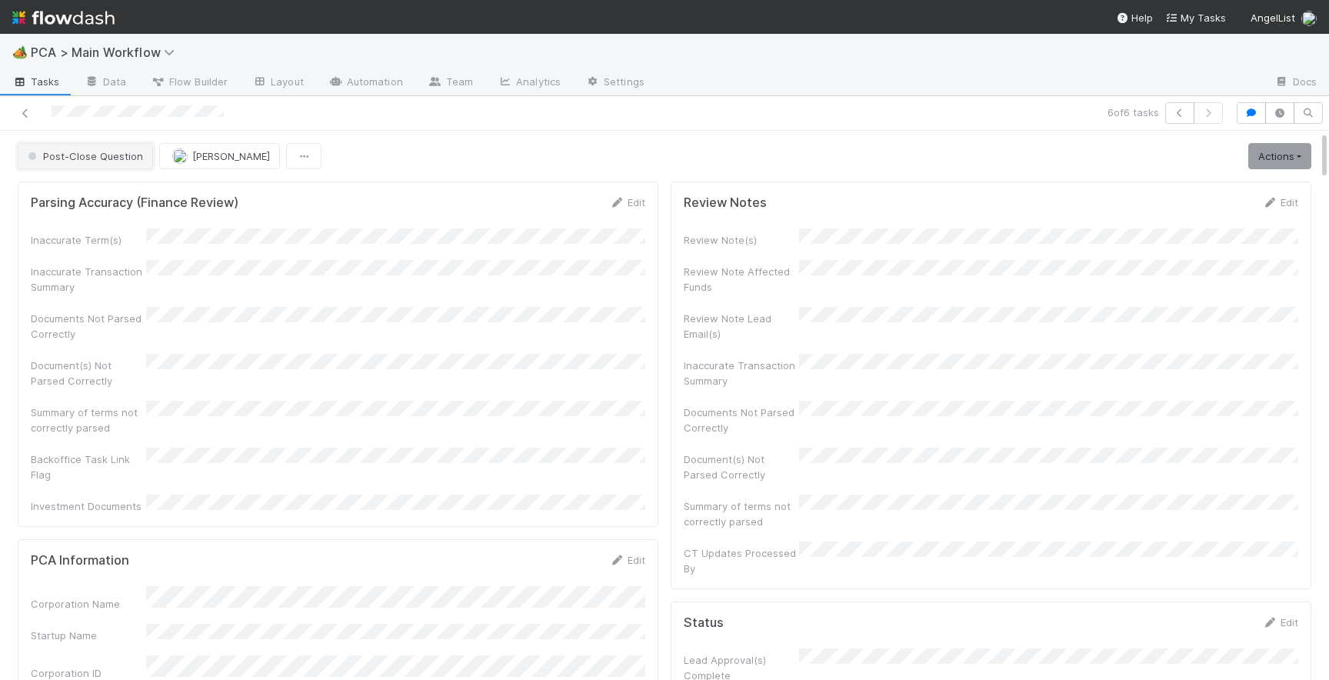
click at [118, 153] on span "Post-Close Question" at bounding box center [84, 156] width 118 height 12
click at [111, 196] on span "Internal - Open Question / Request" at bounding box center [116, 194] width 188 height 12
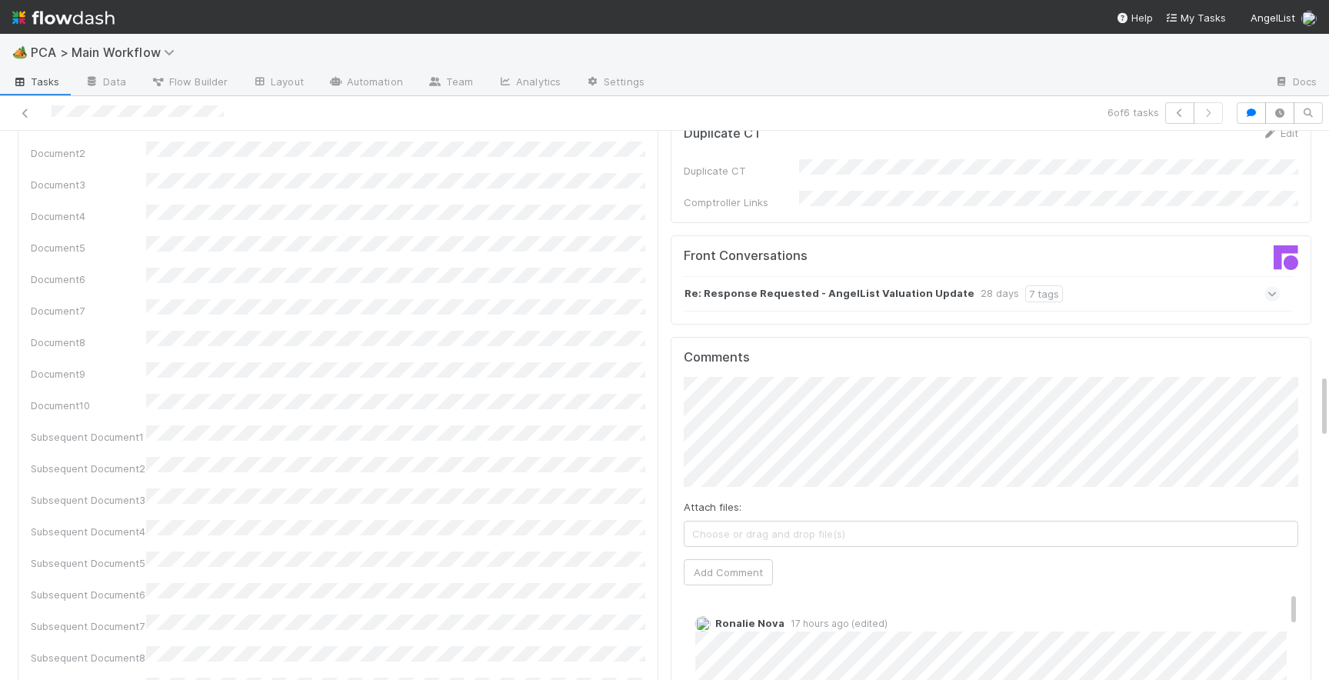
scroll to position [2102, 0]
click at [723, 557] on button "Add Comment" at bounding box center [728, 570] width 89 height 26
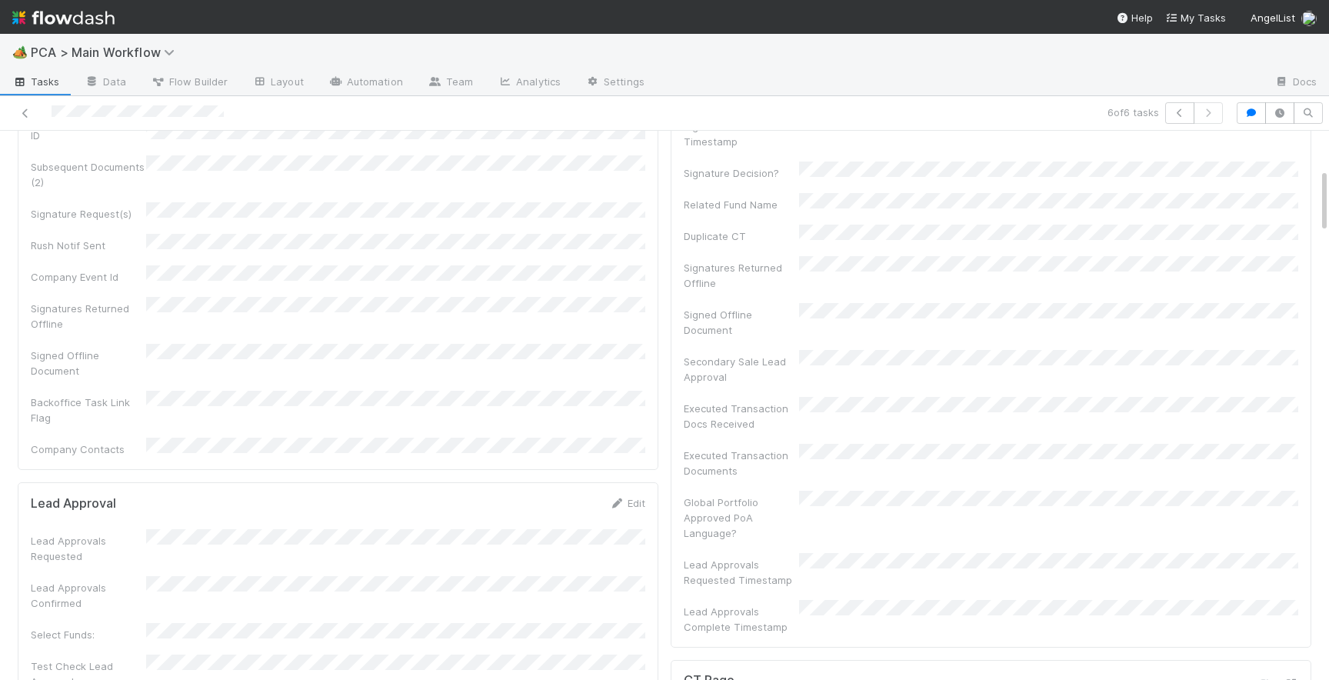
scroll to position [0, 0]
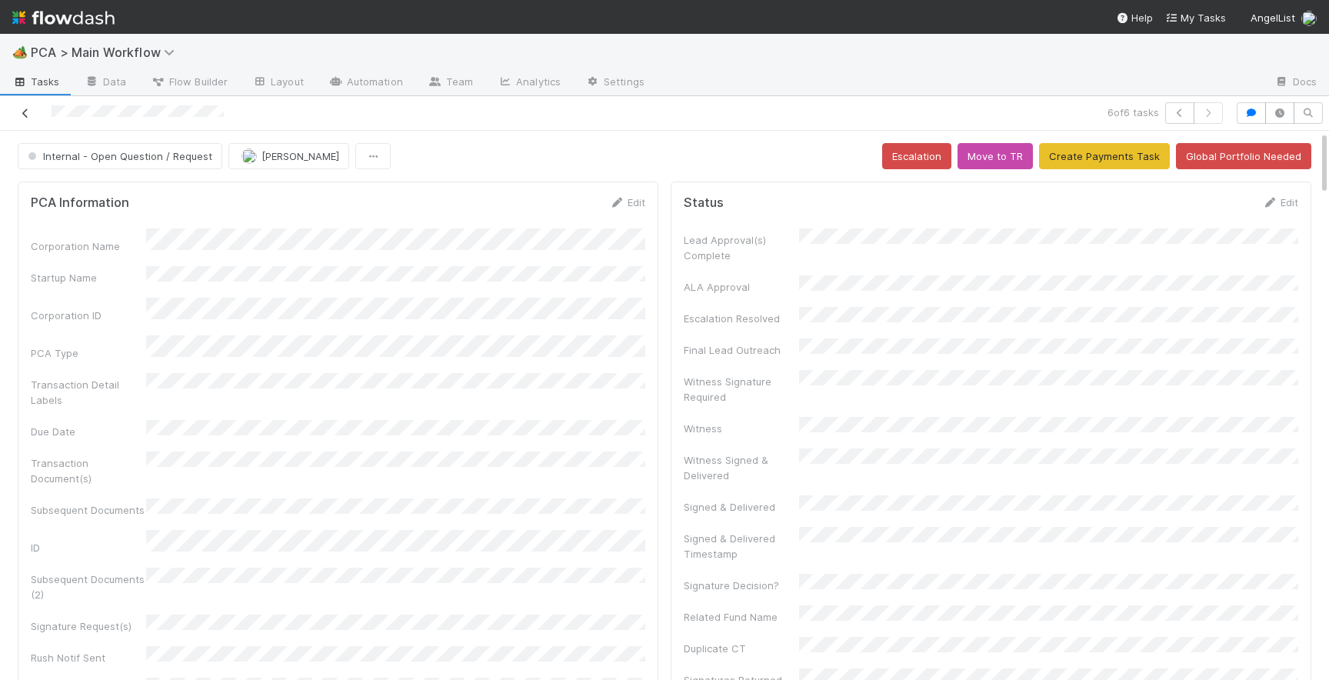
click at [21, 116] on icon at bounding box center [25, 113] width 15 height 10
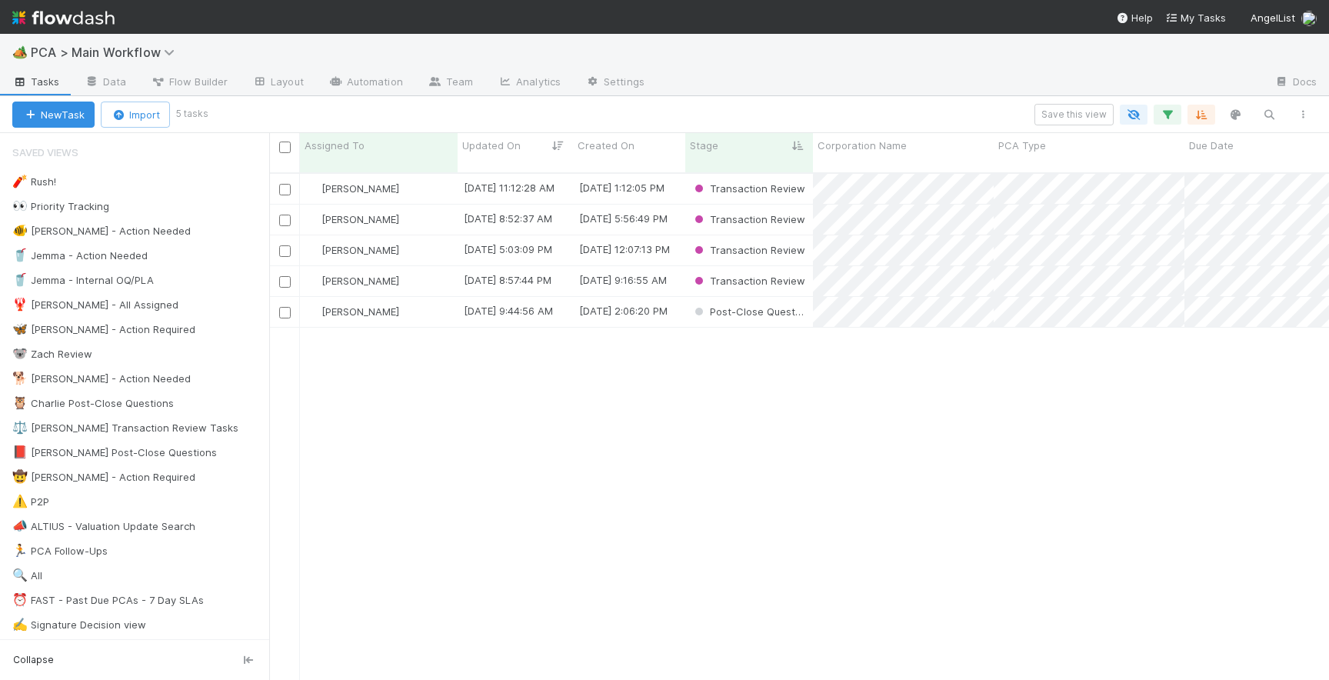
scroll to position [519, 1060]
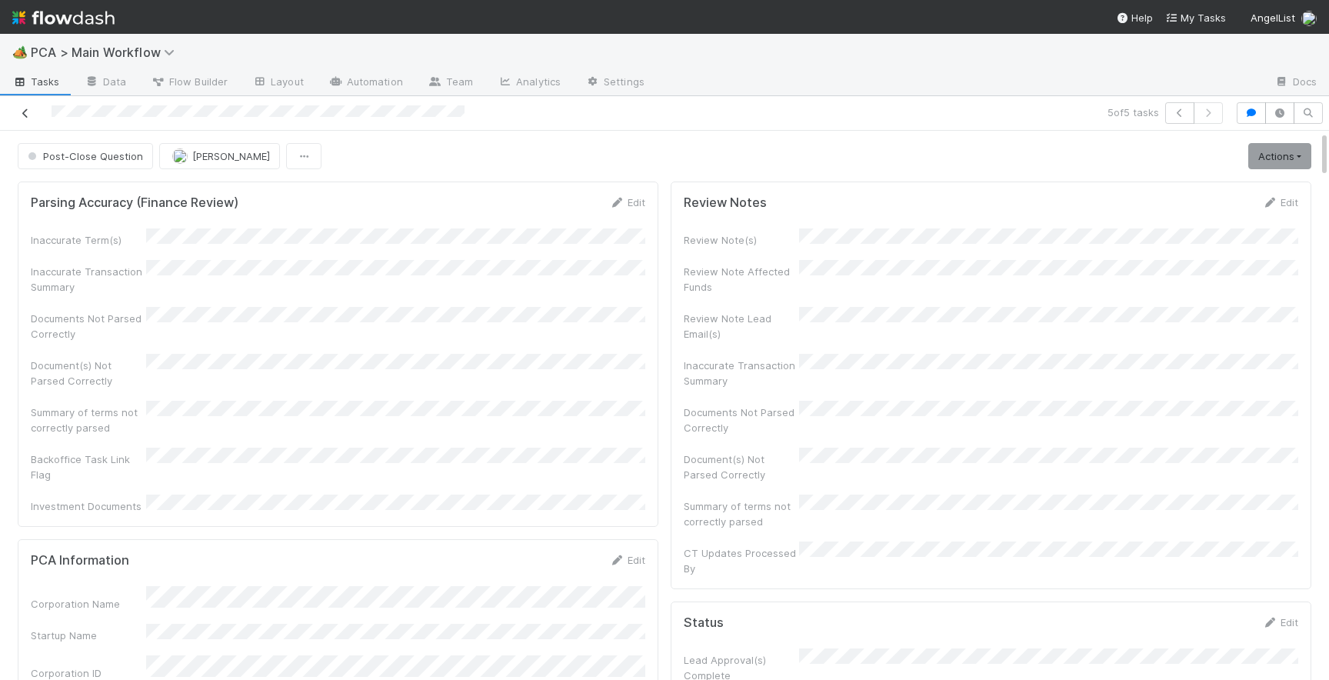
click at [27, 115] on icon at bounding box center [25, 113] width 15 height 10
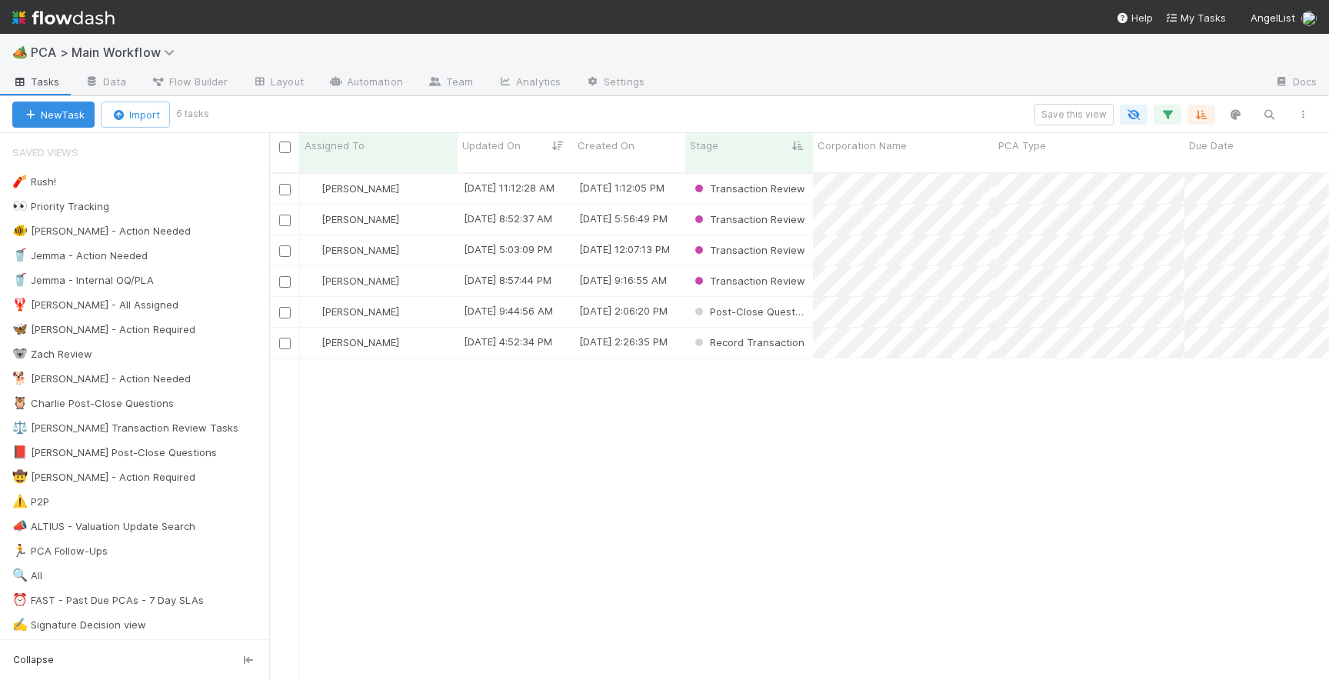
scroll to position [519, 1060]
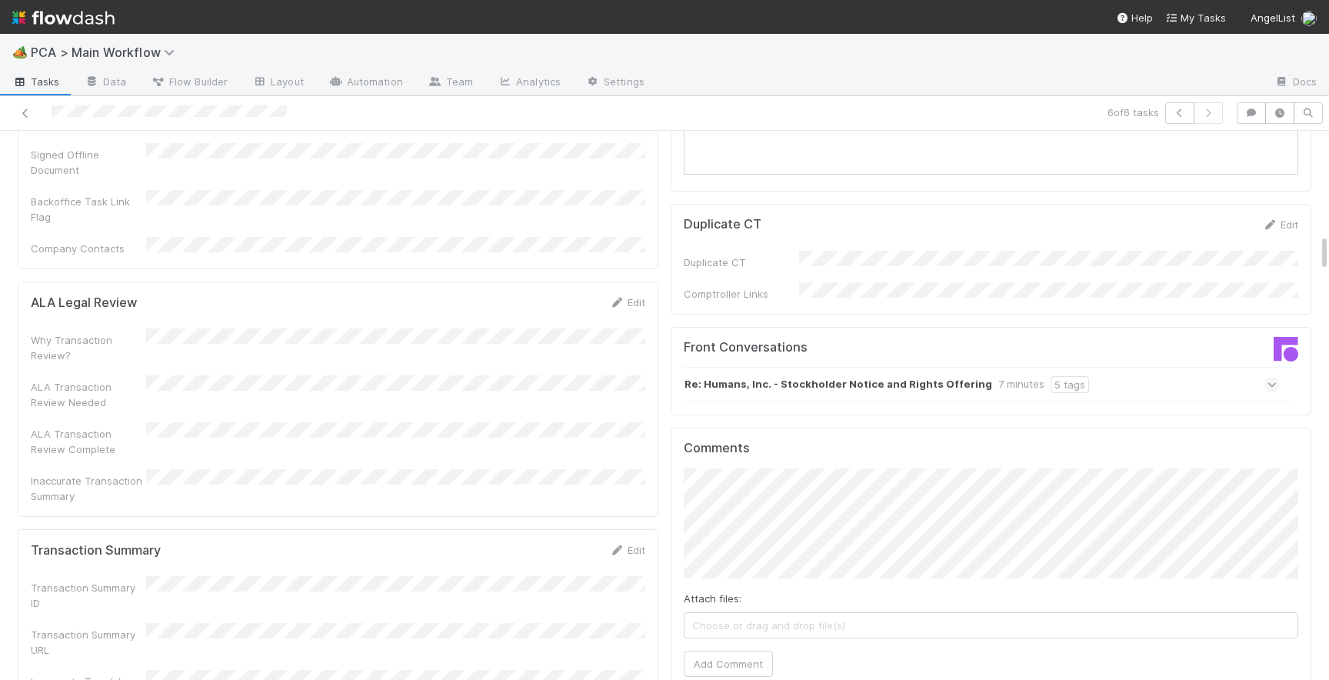
scroll to position [1410, 0]
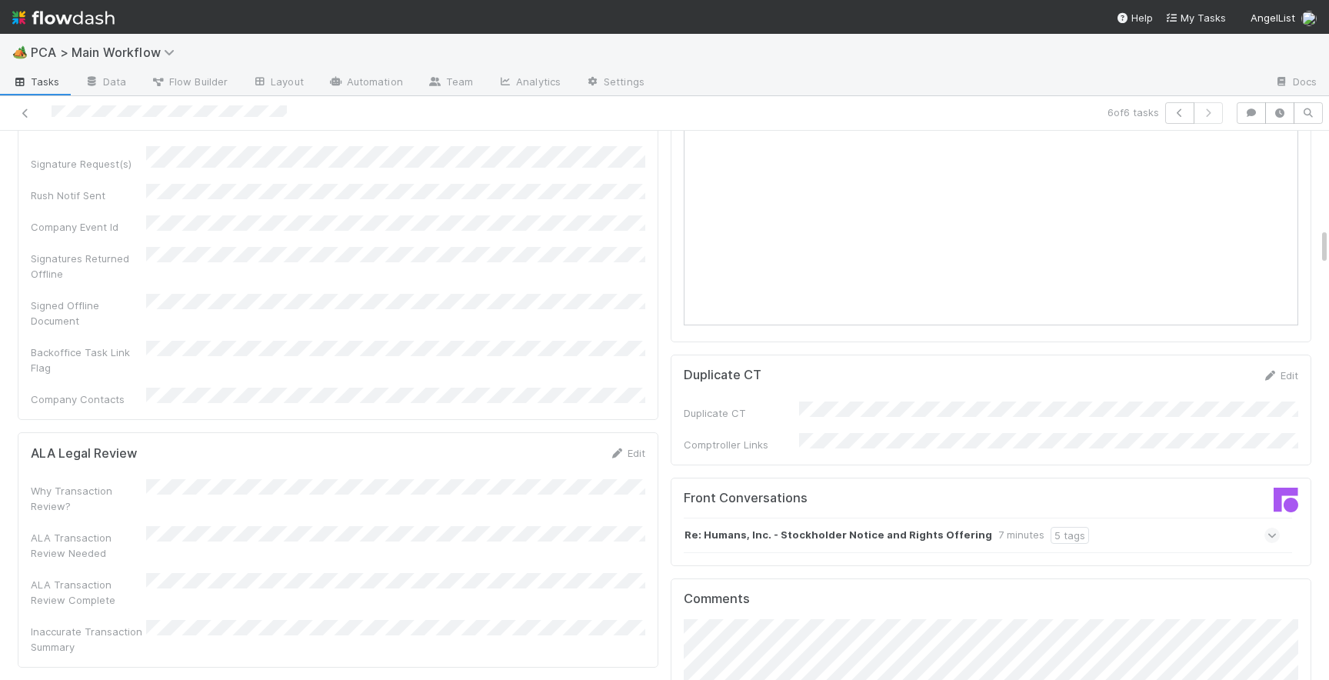
click at [1269, 528] on icon at bounding box center [1273, 535] width 10 height 15
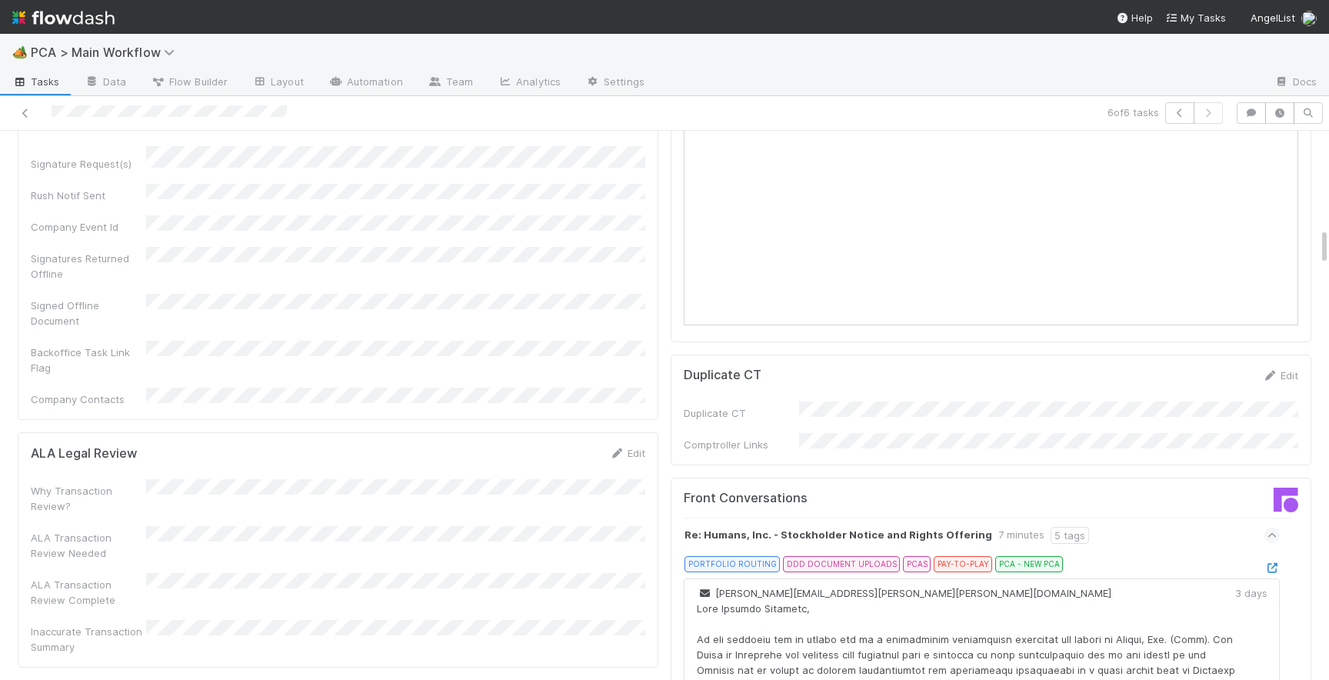
click at [1266, 563] on icon at bounding box center [1272, 568] width 15 height 10
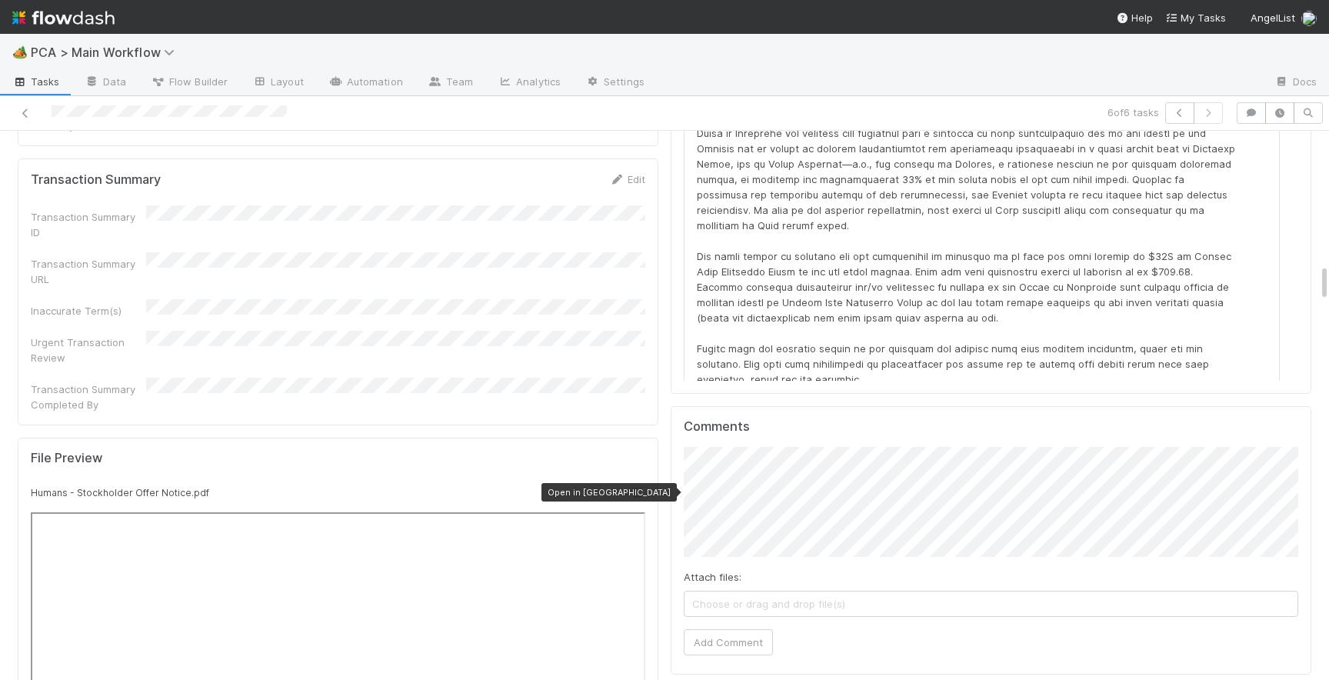
scroll to position [1920, 0]
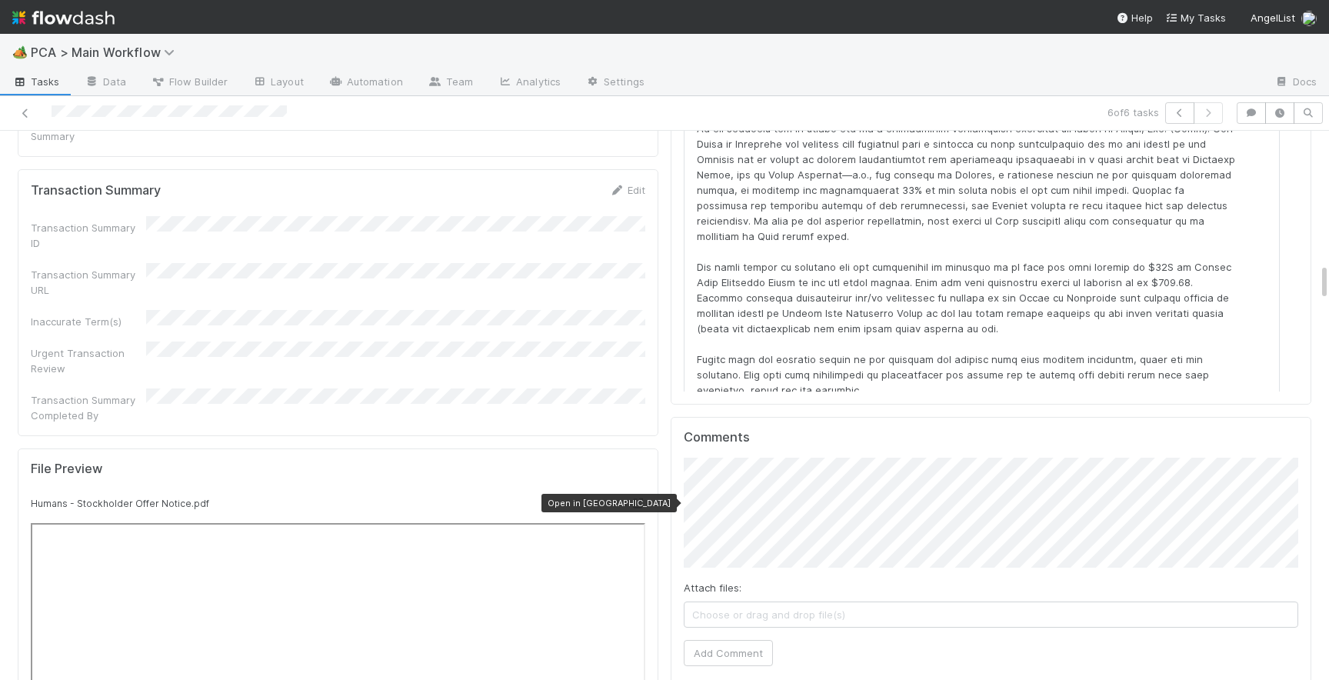
click at [638, 499] on icon at bounding box center [637, 504] width 15 height 10
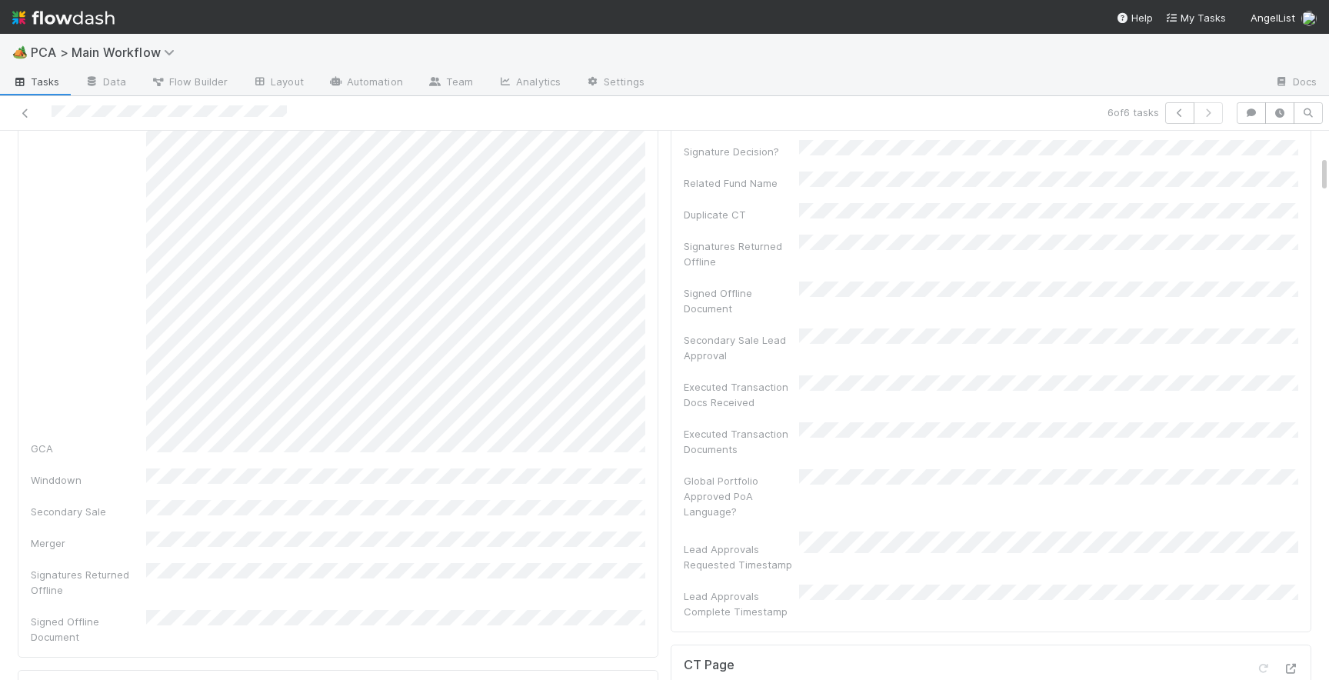
scroll to position [613, 0]
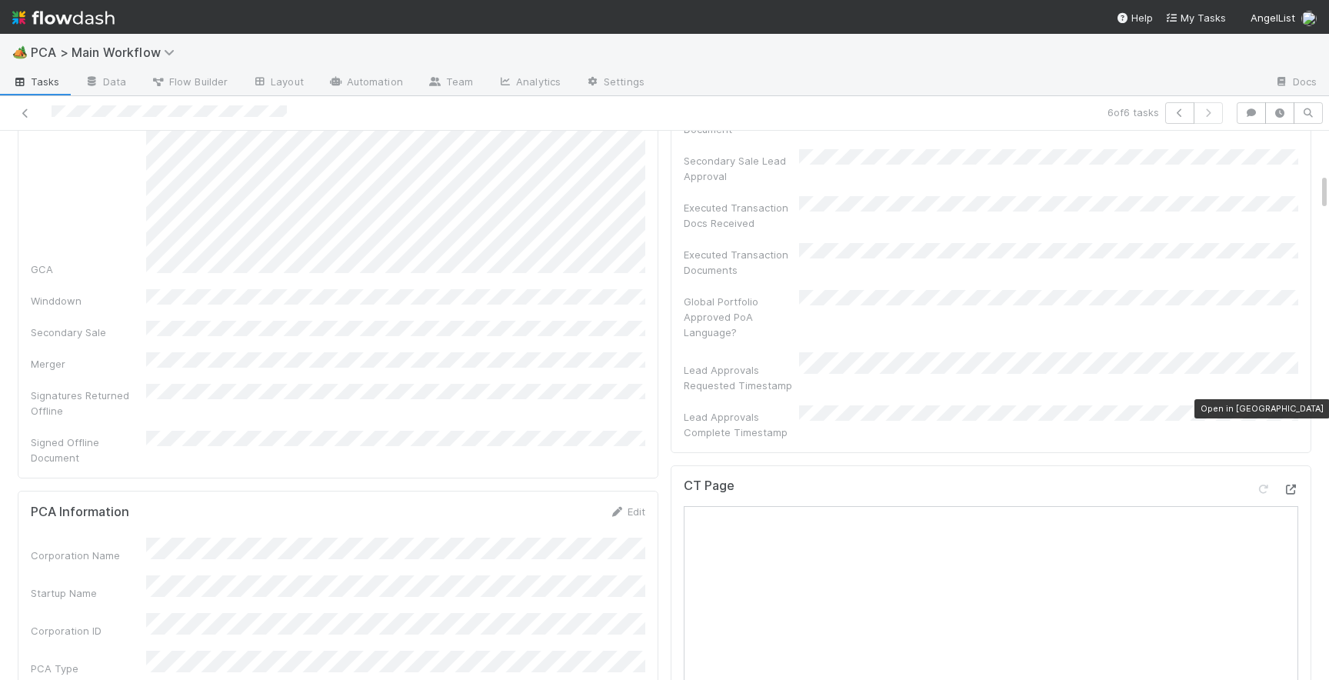
click at [1296, 485] on icon at bounding box center [1290, 490] width 15 height 10
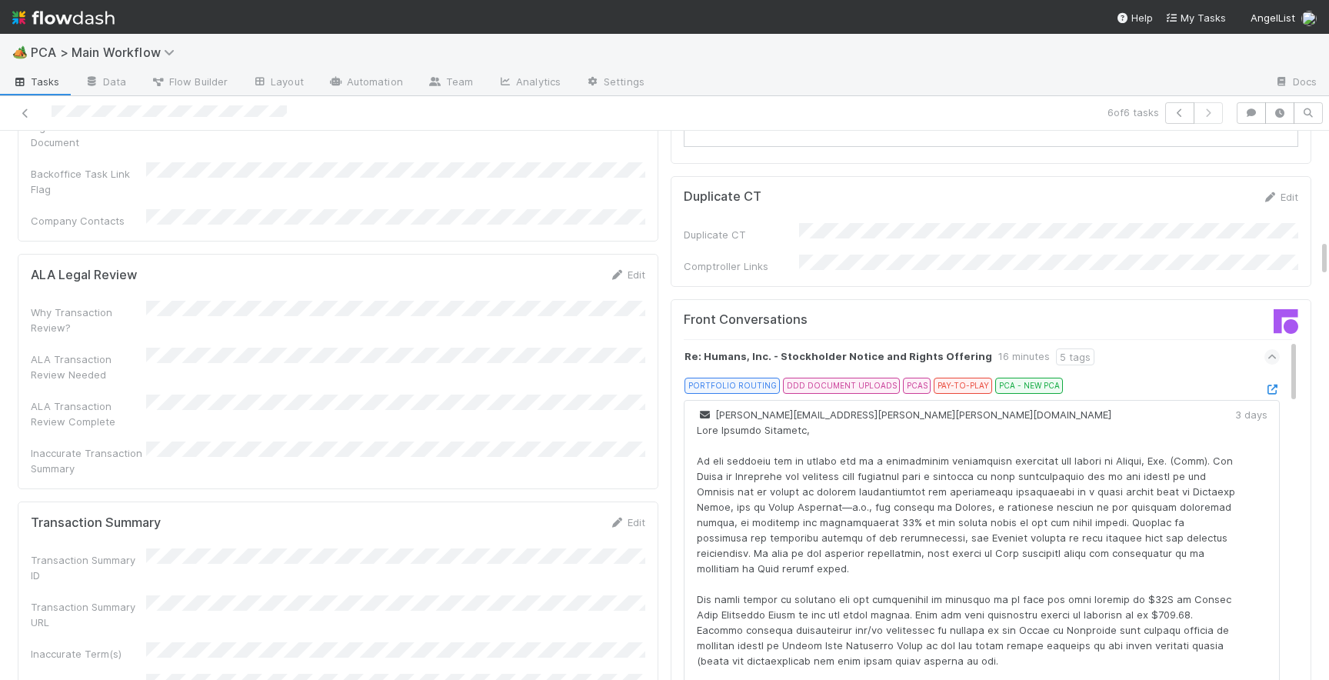
scroll to position [1593, 0]
click at [635, 512] on link "Edit" at bounding box center [627, 518] width 36 height 12
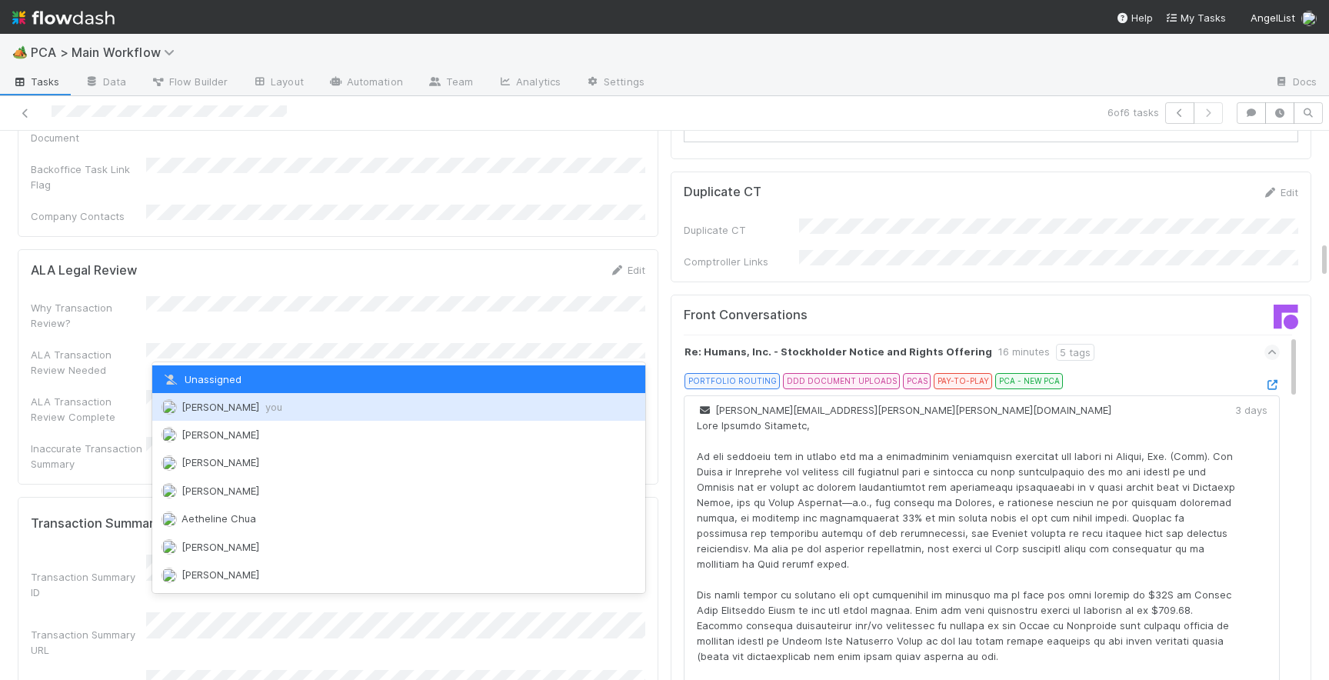
click at [275, 405] on div "Josh Tarr you" at bounding box center [398, 407] width 493 height 28
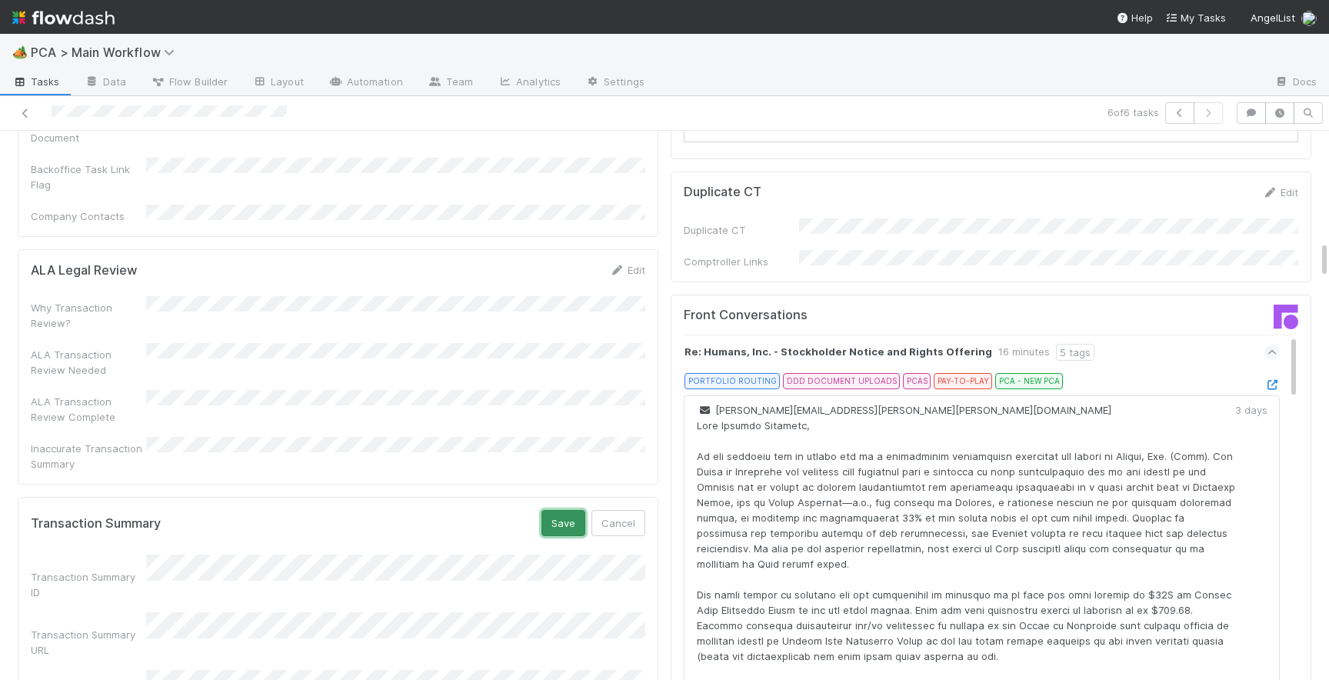
click at [556, 510] on button "Save" at bounding box center [564, 523] width 44 height 26
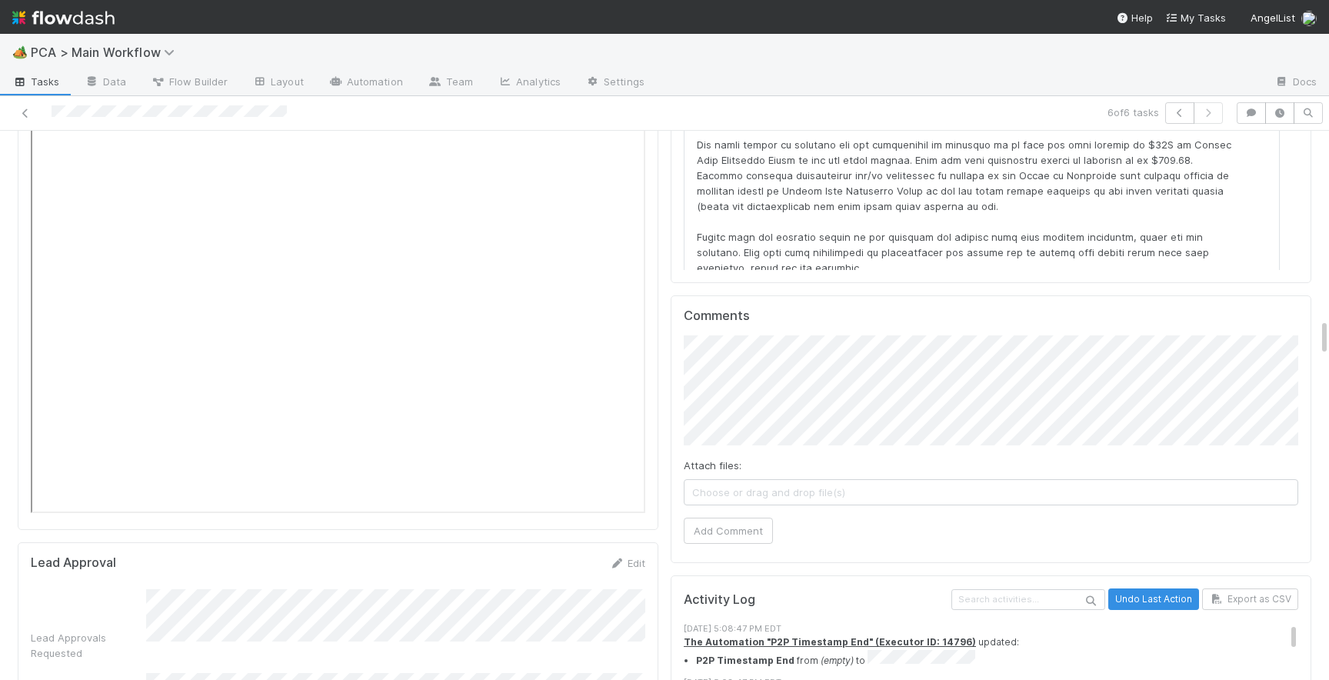
scroll to position [2731, 0]
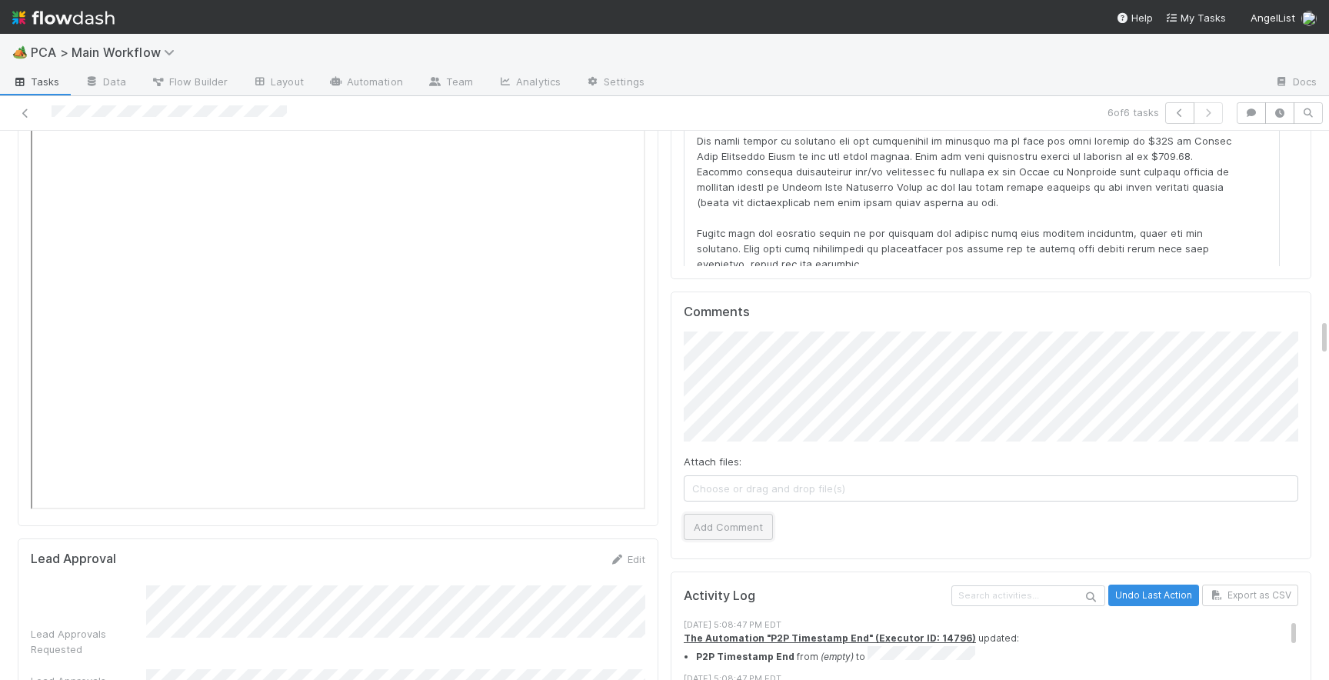
click at [709, 514] on button "Add Comment" at bounding box center [728, 527] width 89 height 26
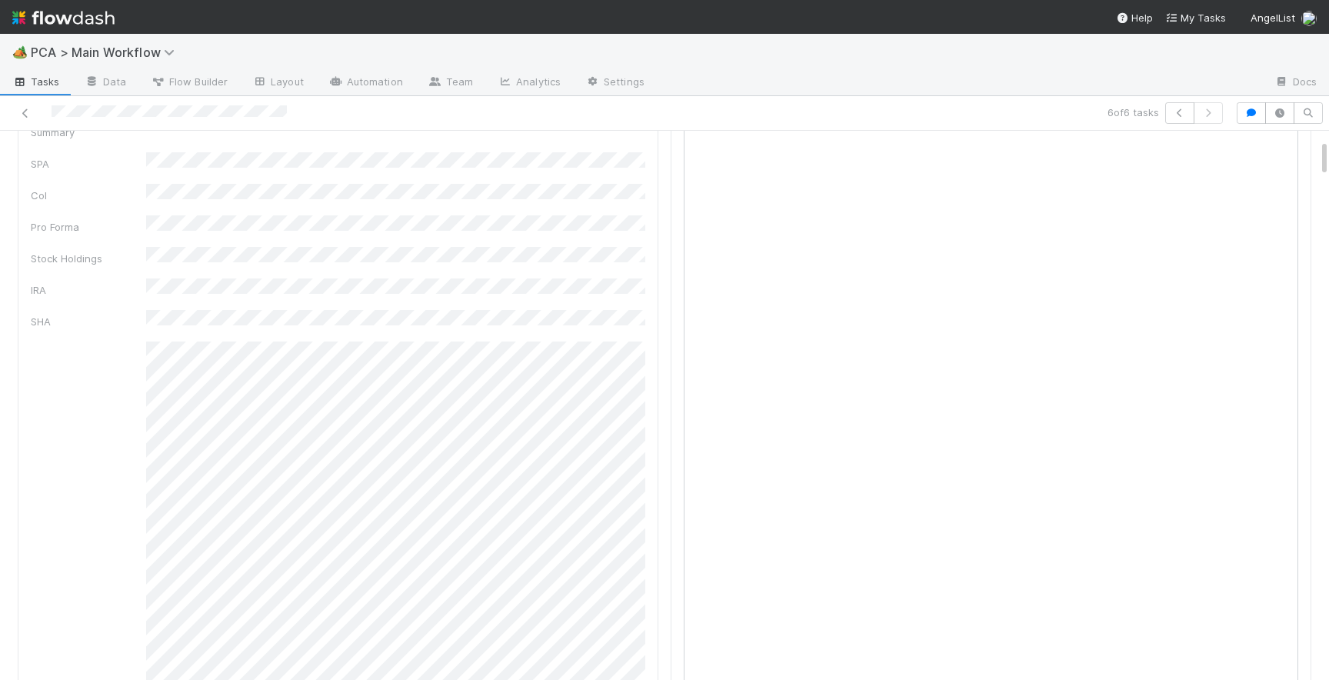
scroll to position [0, 0]
click at [110, 163] on button "Record Transaction" at bounding box center [83, 156] width 130 height 26
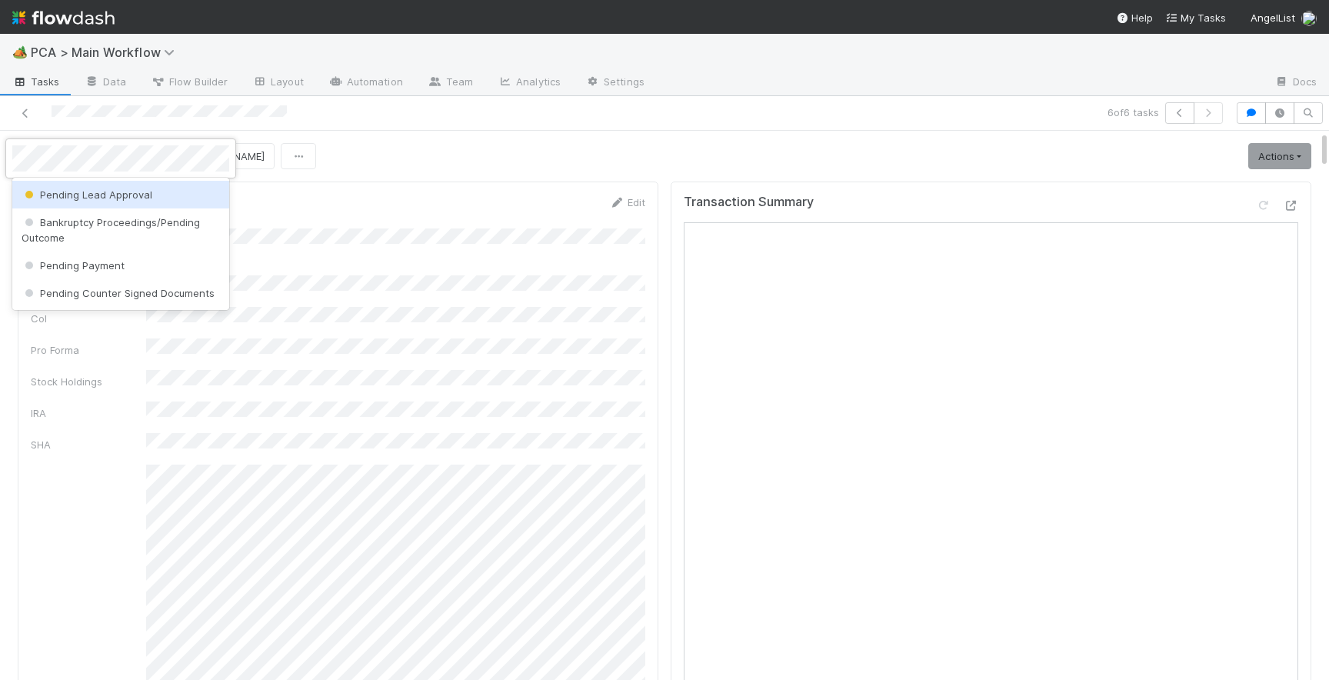
click at [122, 195] on span "Pending Lead Approval" at bounding box center [87, 194] width 131 height 12
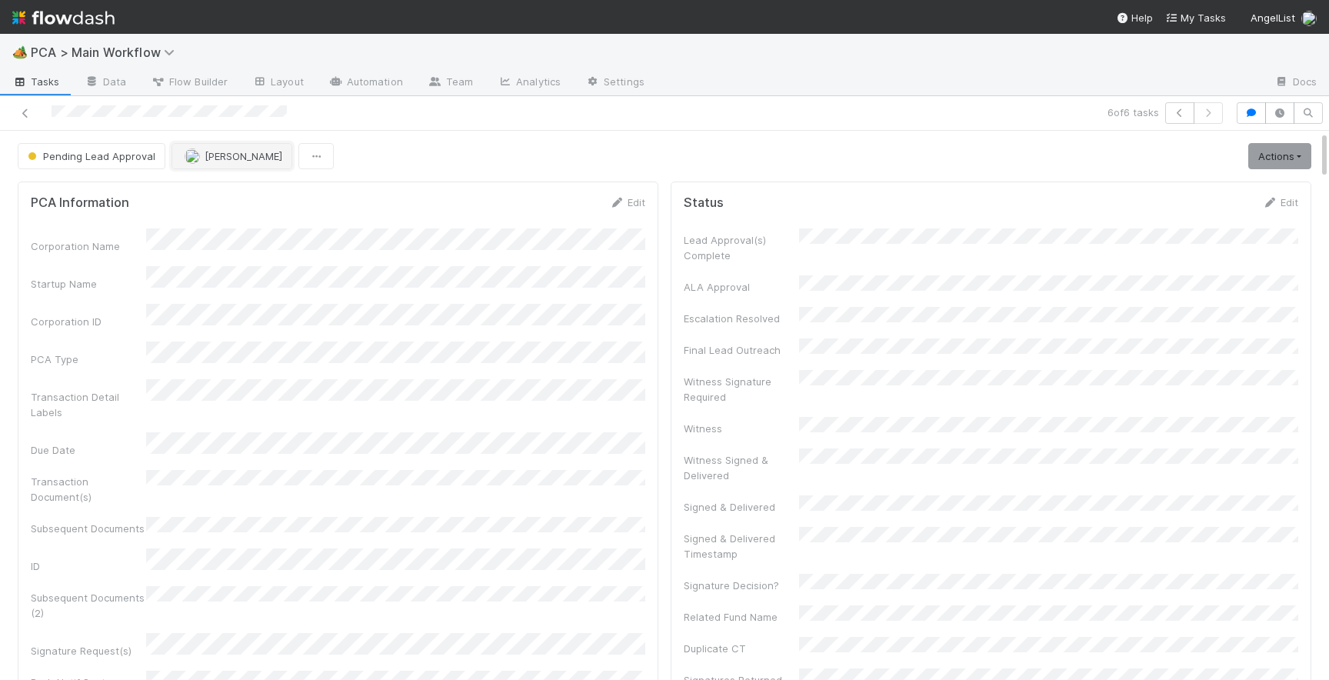
click at [218, 148] on button "[PERSON_NAME]" at bounding box center [232, 156] width 121 height 26
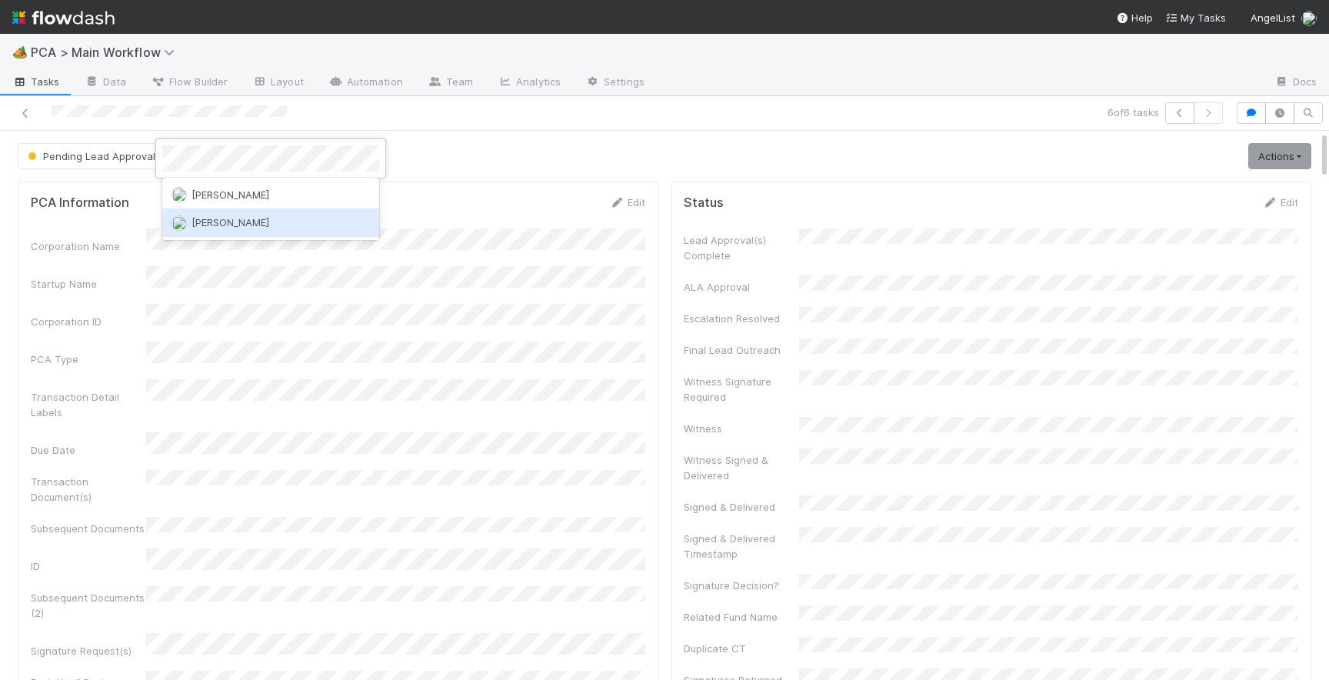
click at [235, 219] on span "[PERSON_NAME]" at bounding box center [231, 222] width 78 height 12
click at [28, 113] on icon at bounding box center [25, 113] width 15 height 10
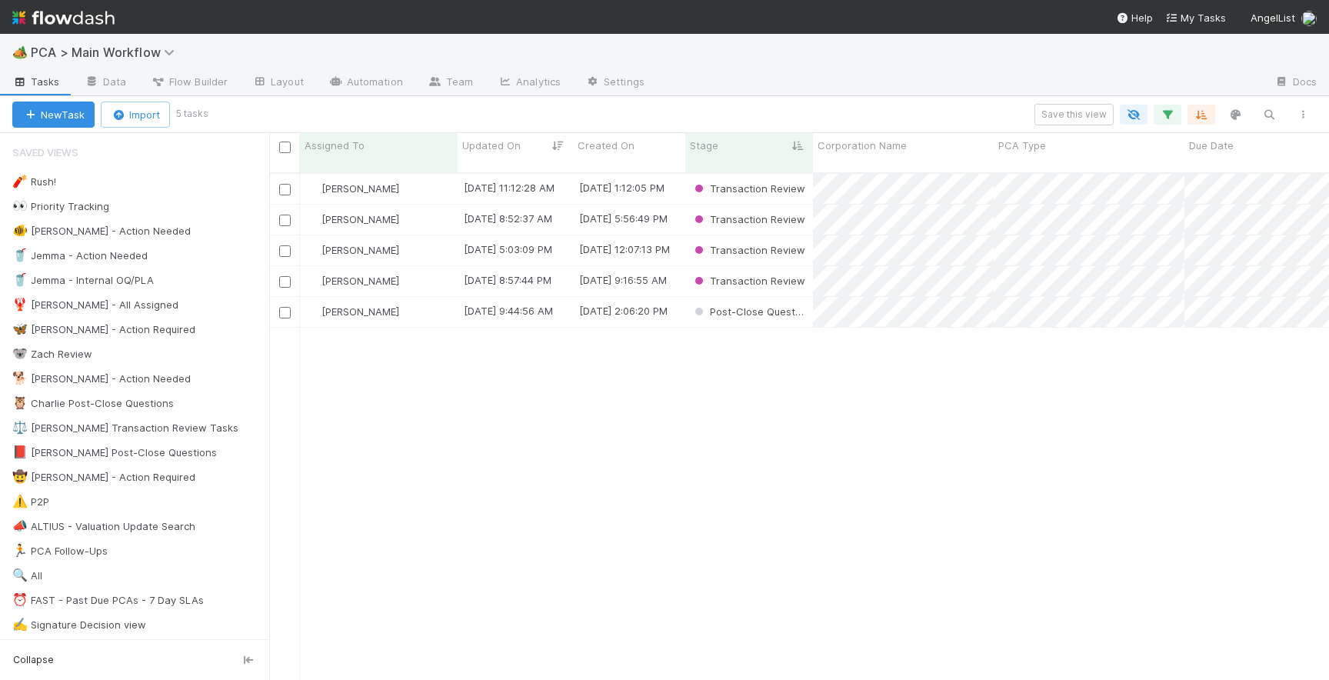
scroll to position [519, 1060]
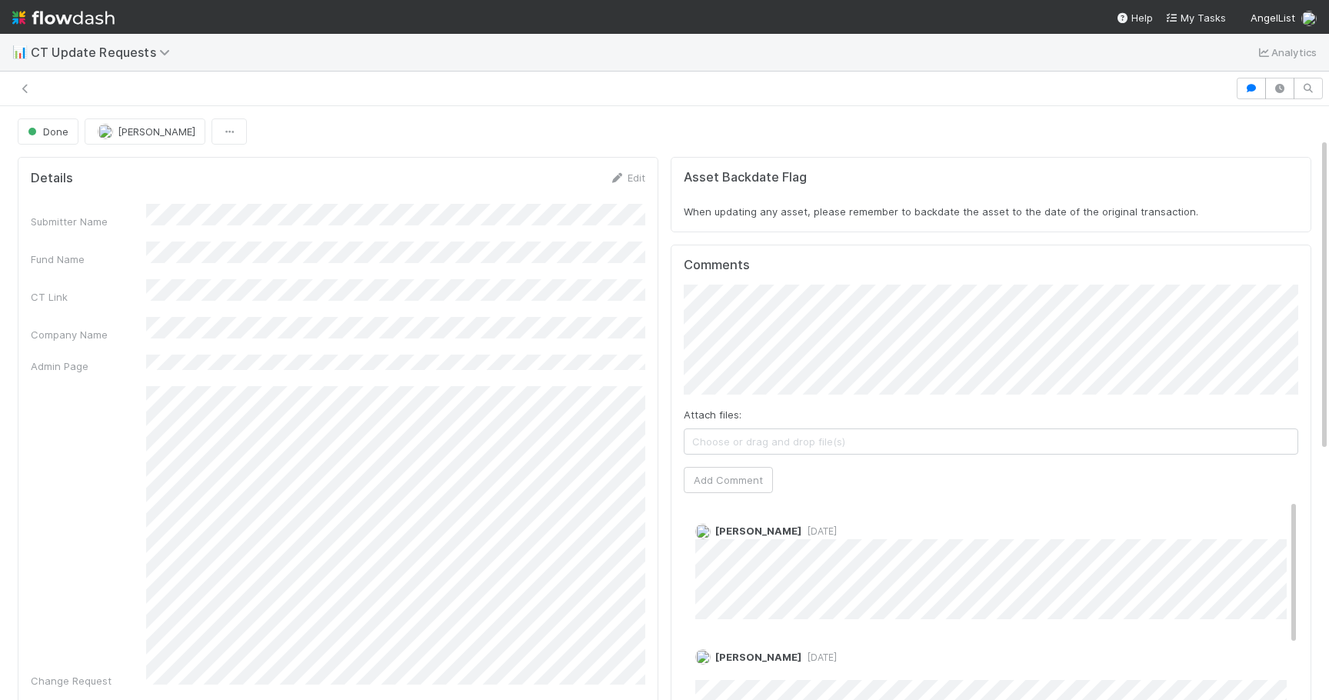
scroll to position [60, 0]
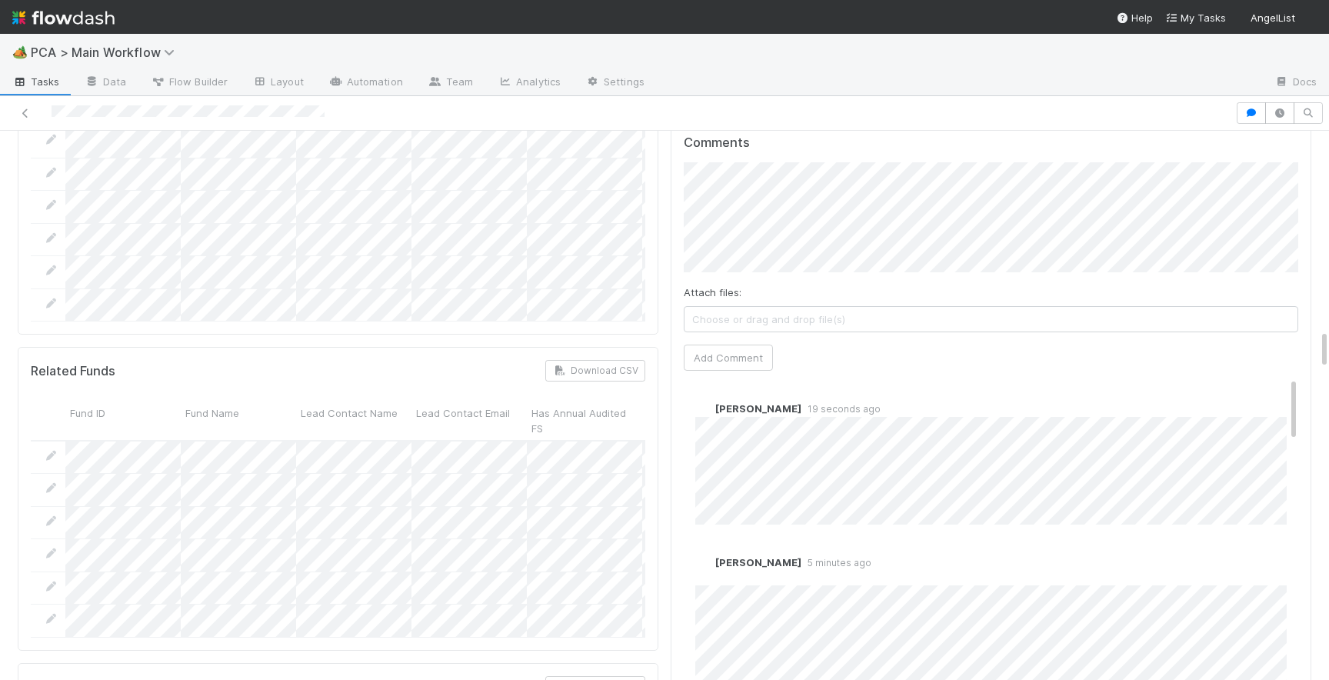
scroll to position [2758, 0]
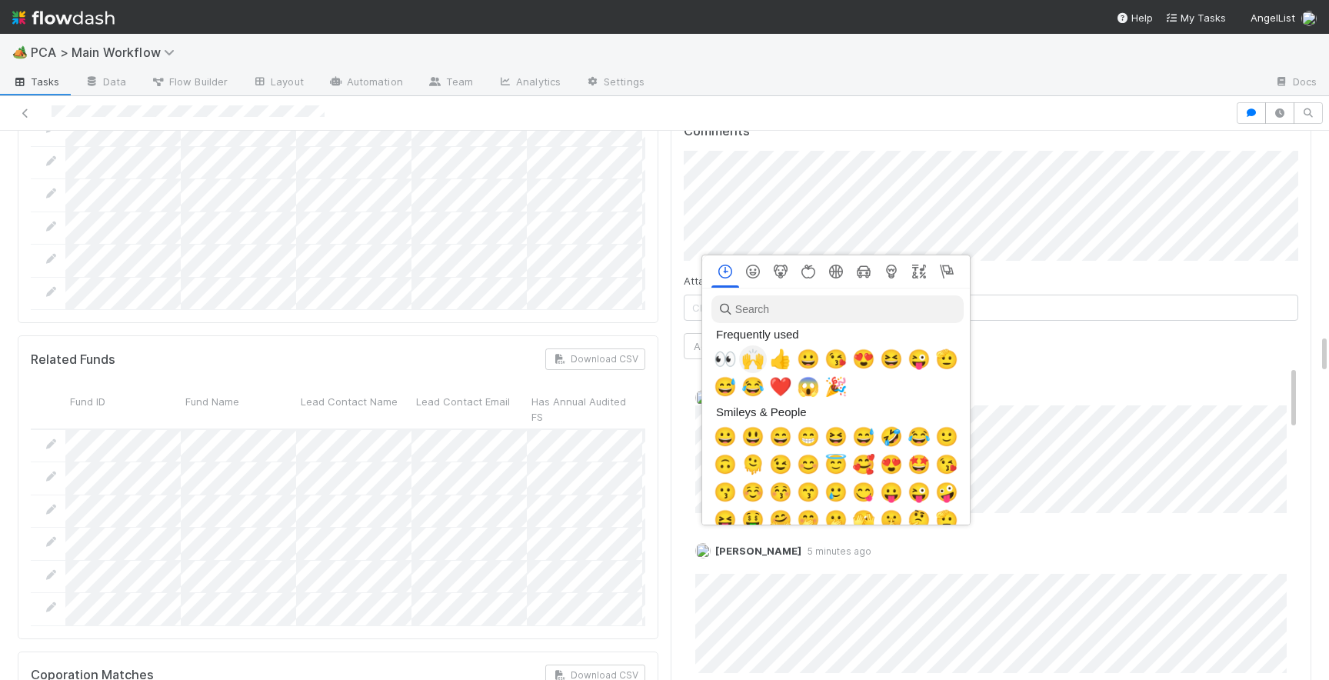
click at [746, 362] on span "🙌" at bounding box center [753, 360] width 23 height 22
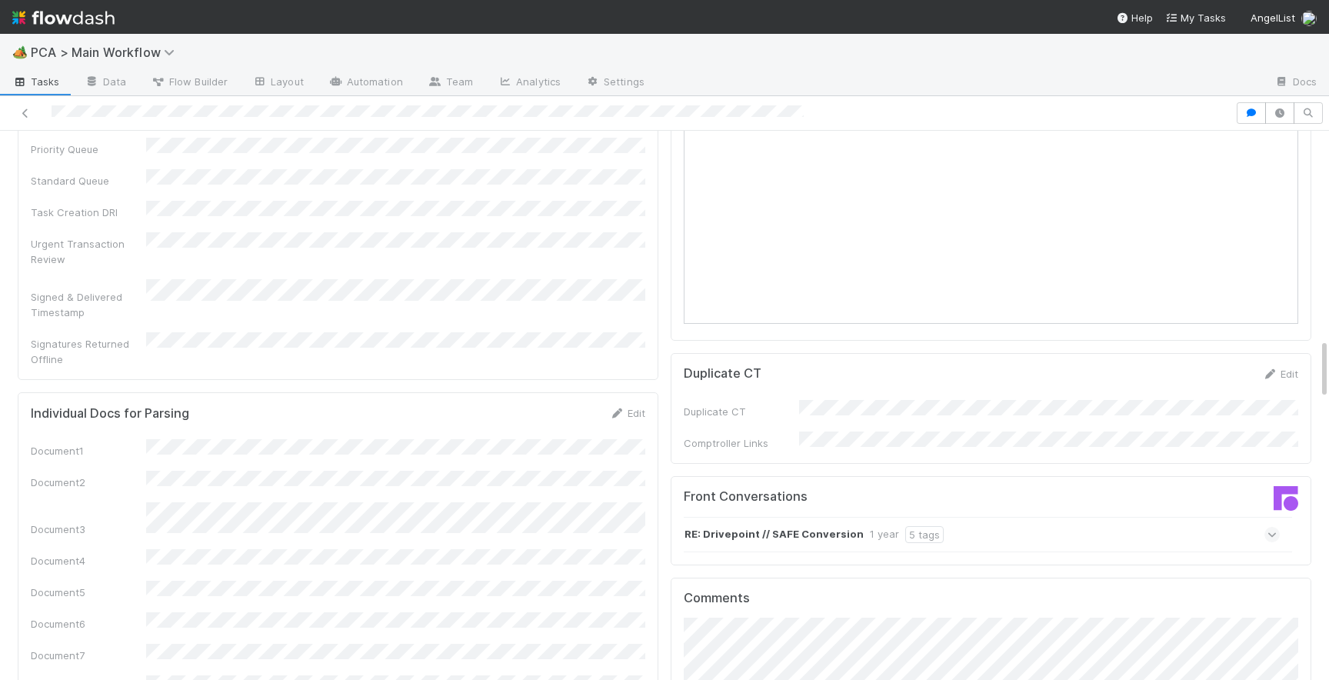
scroll to position [1856, 0]
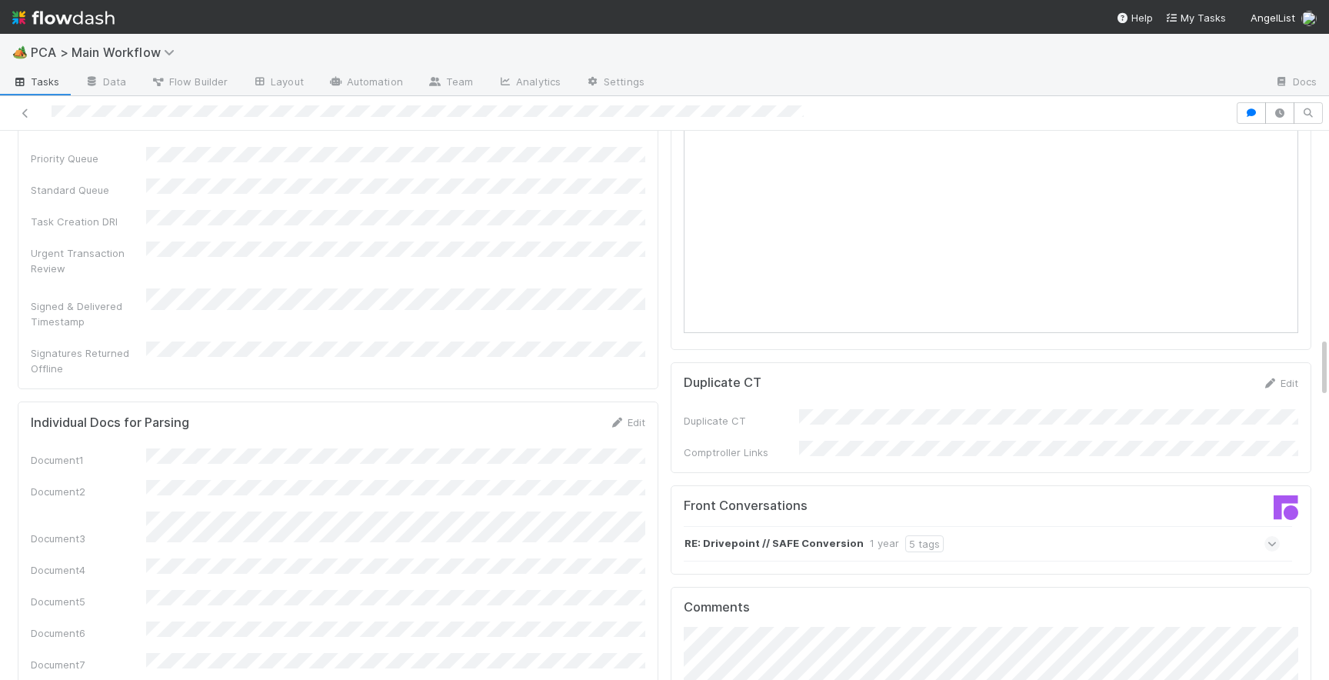
click at [1279, 536] on span at bounding box center [1272, 543] width 15 height 15
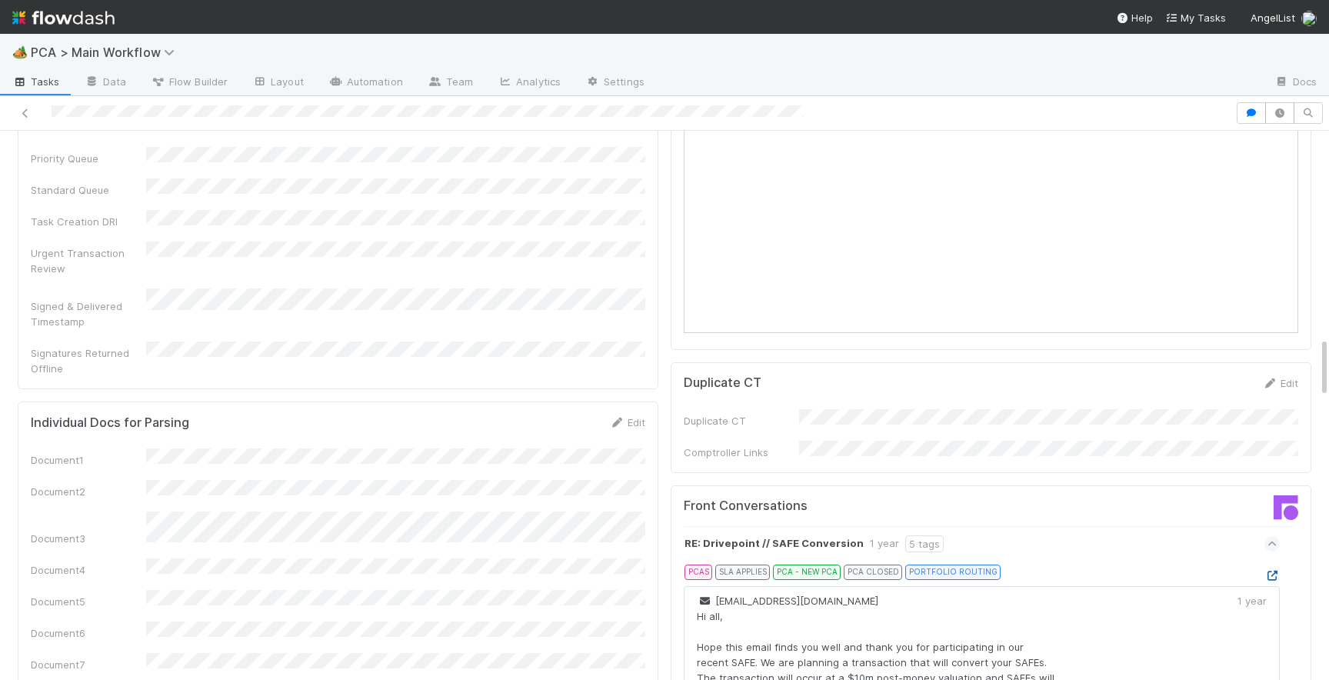
click at [1275, 571] on icon at bounding box center [1272, 576] width 15 height 10
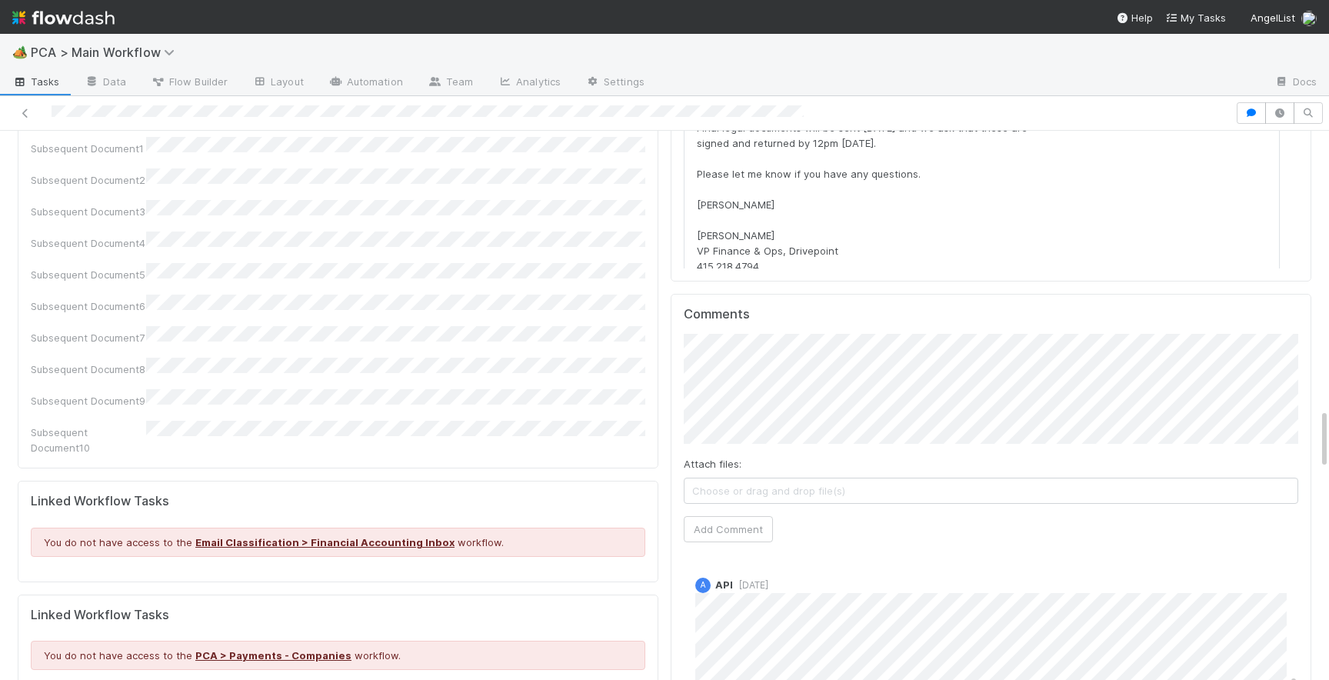
scroll to position [2504, 0]
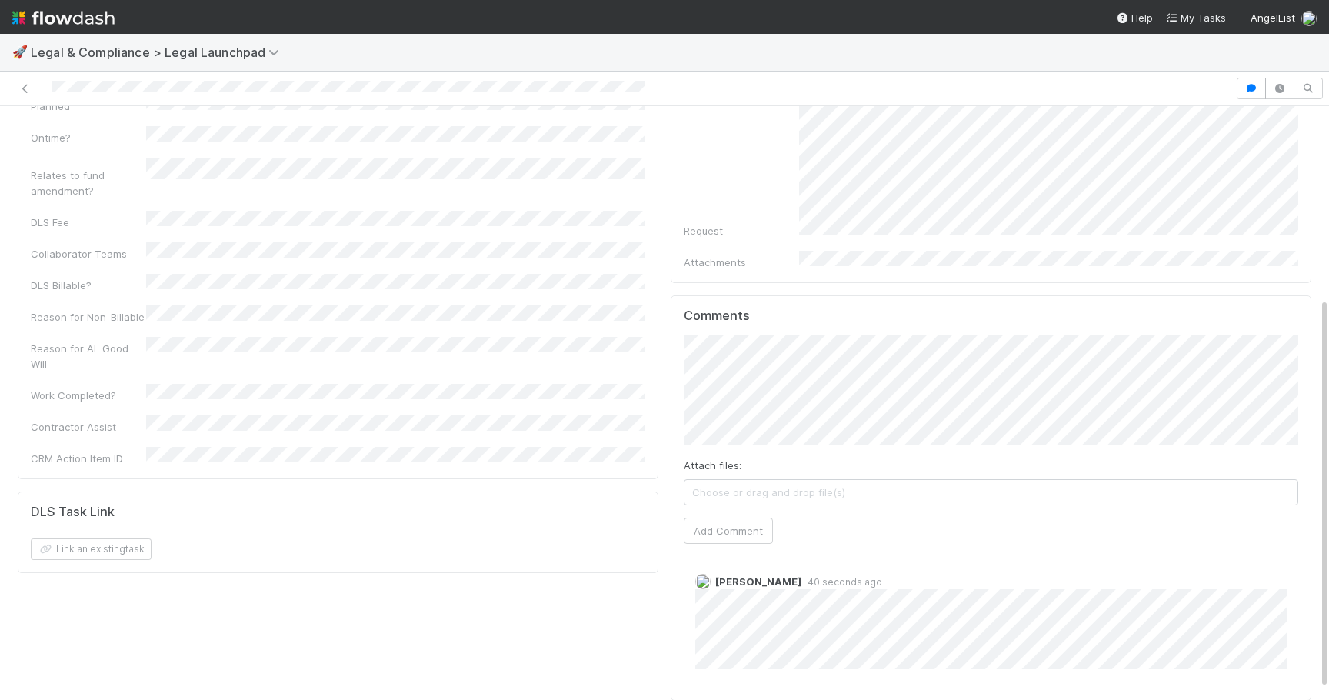
scroll to position [269, 0]
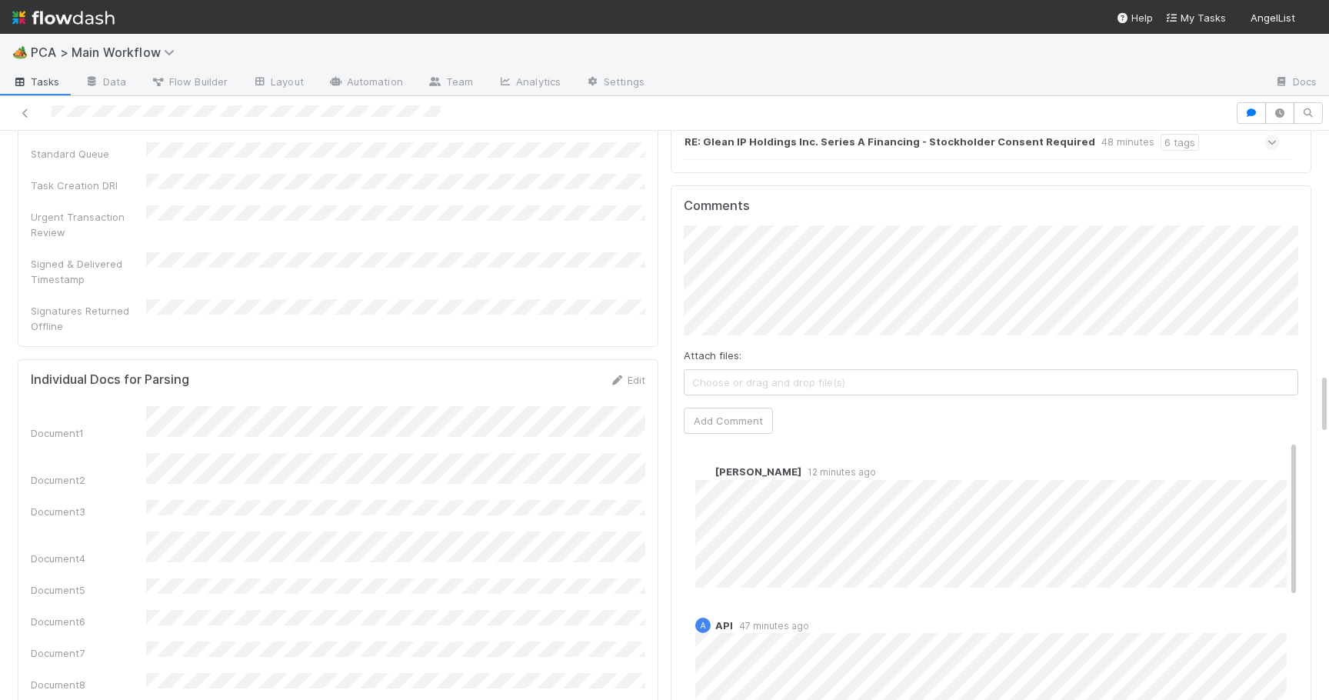
scroll to position [2258, 0]
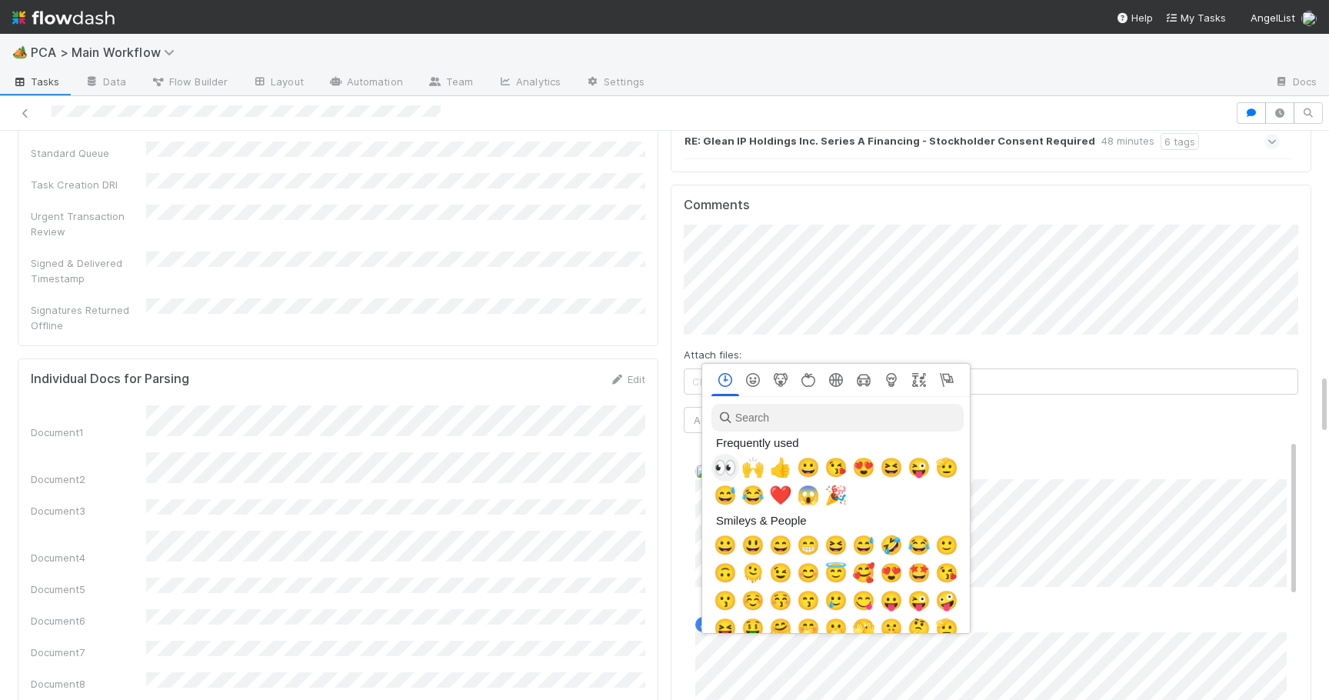
click at [730, 463] on span "👀" at bounding box center [725, 468] width 23 height 22
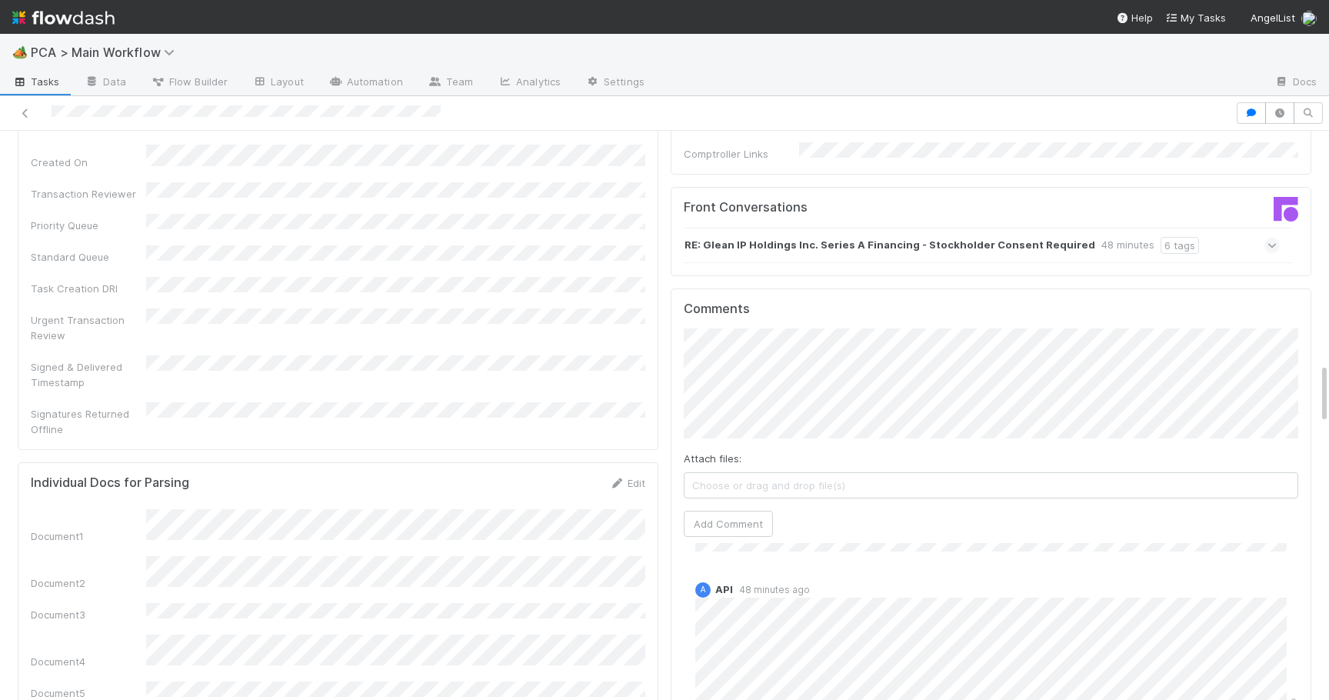
scroll to position [2158, 0]
click at [998, 25] on nav "Help My Tasks AngelList" at bounding box center [664, 17] width 1329 height 34
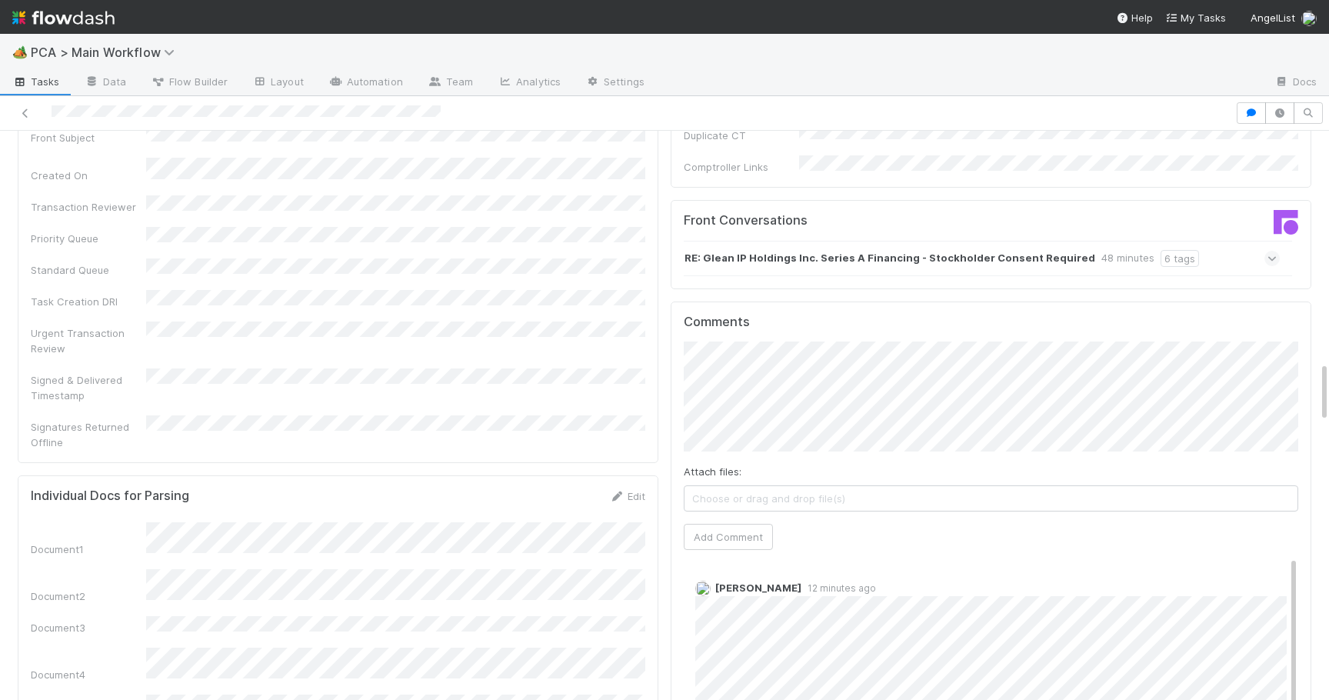
scroll to position [2080, 0]
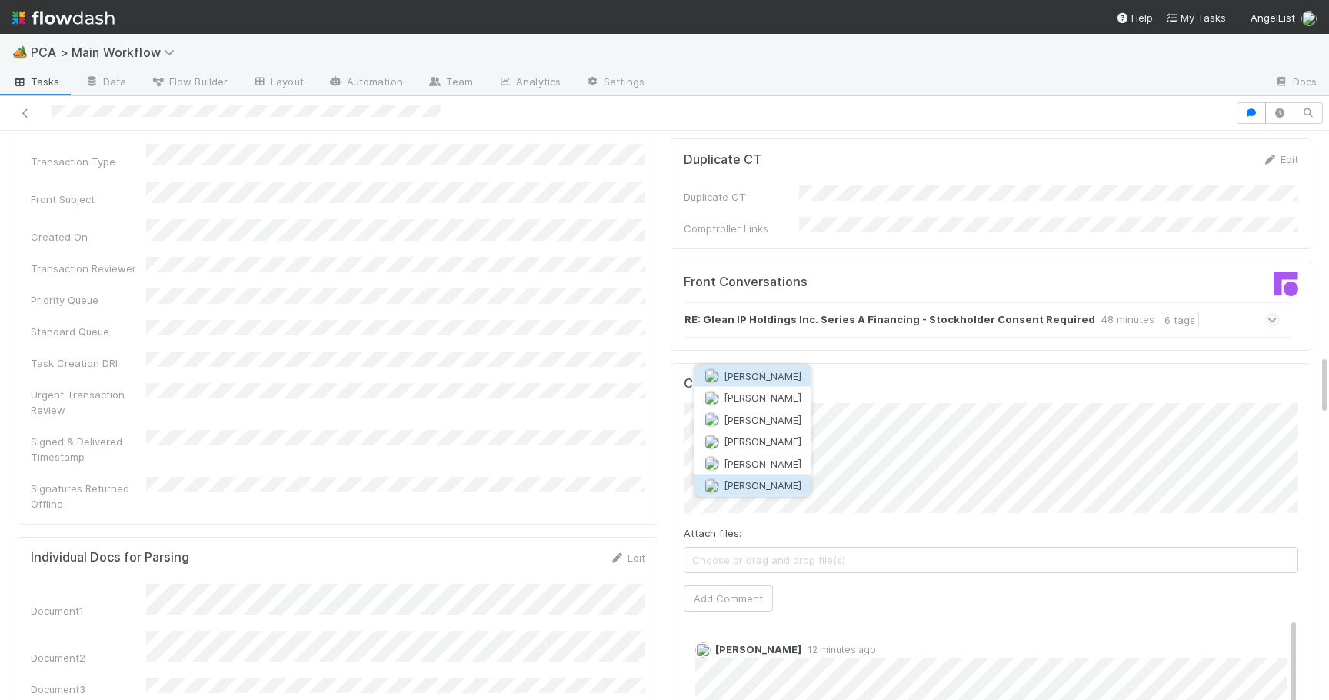
click at [763, 483] on span "Zachary Conley" at bounding box center [763, 485] width 78 height 12
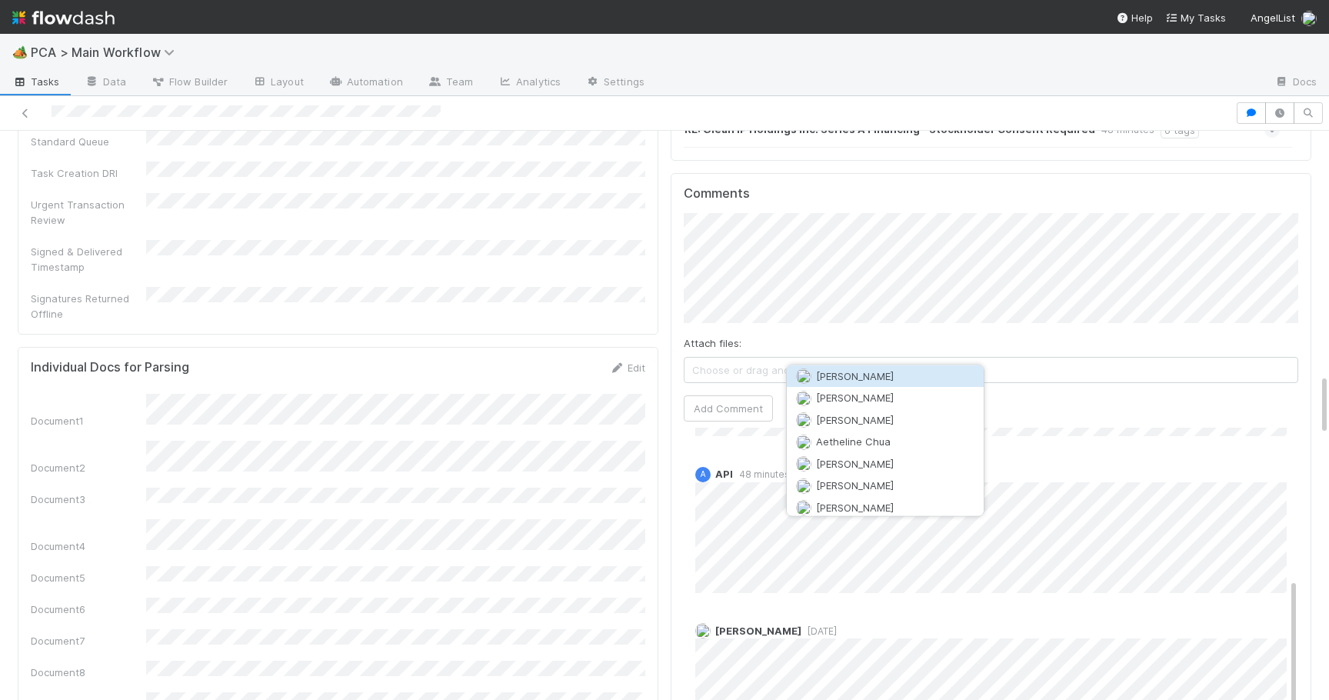
scroll to position [2286, 0]
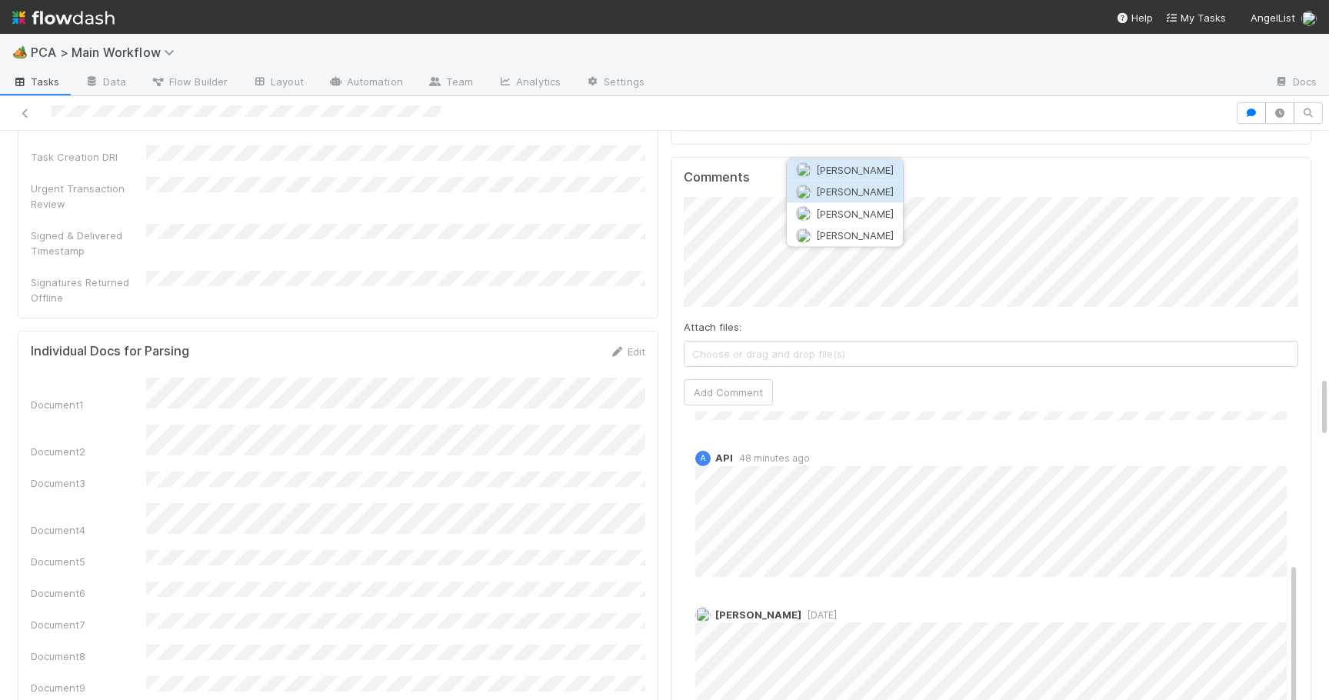
click at [881, 187] on span "Roselyn de Villa" at bounding box center [855, 191] width 78 height 12
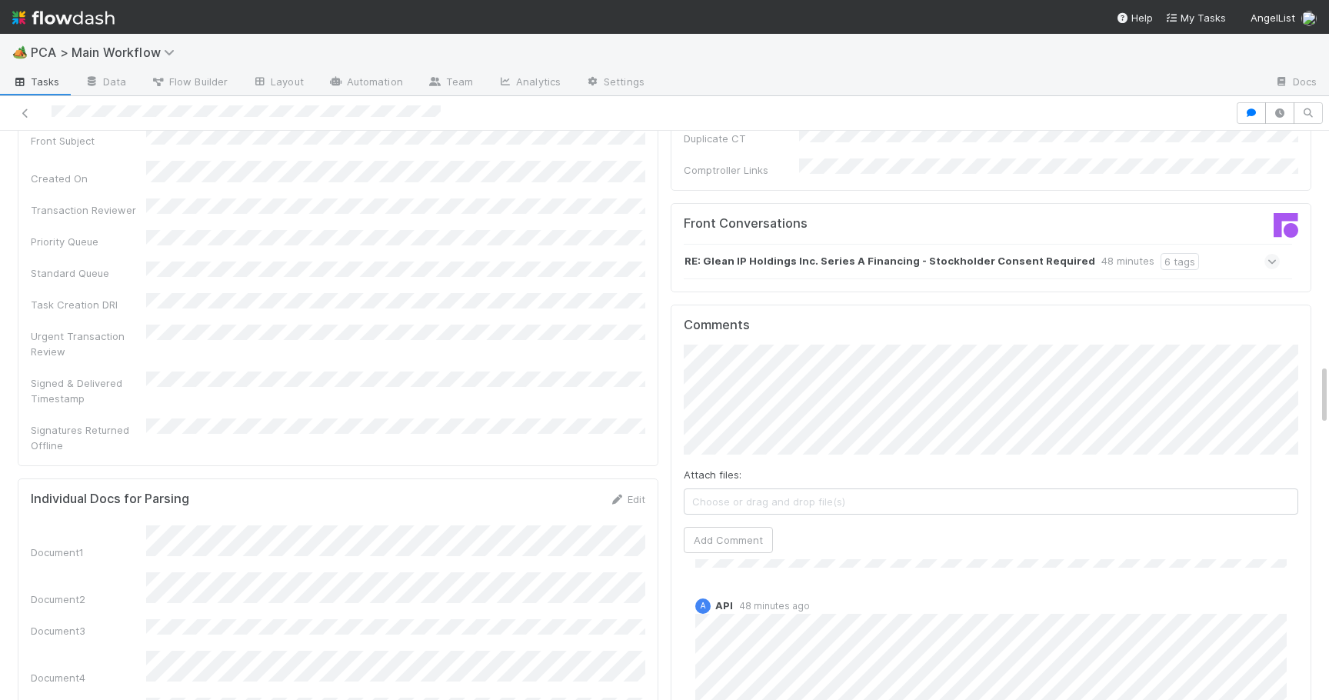
scroll to position [2171, 0]
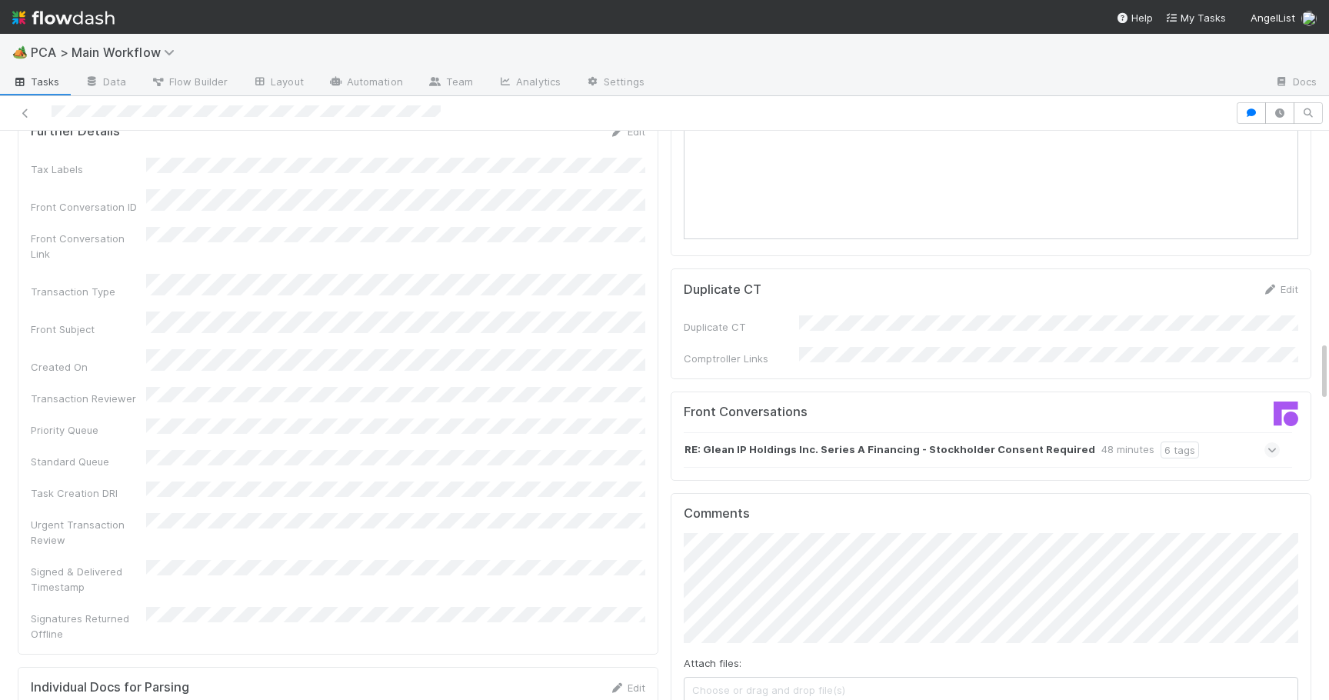
scroll to position [1950, 0]
click at [721, 677] on span "Choose or drag and drop file(s)" at bounding box center [991, 689] width 613 height 25
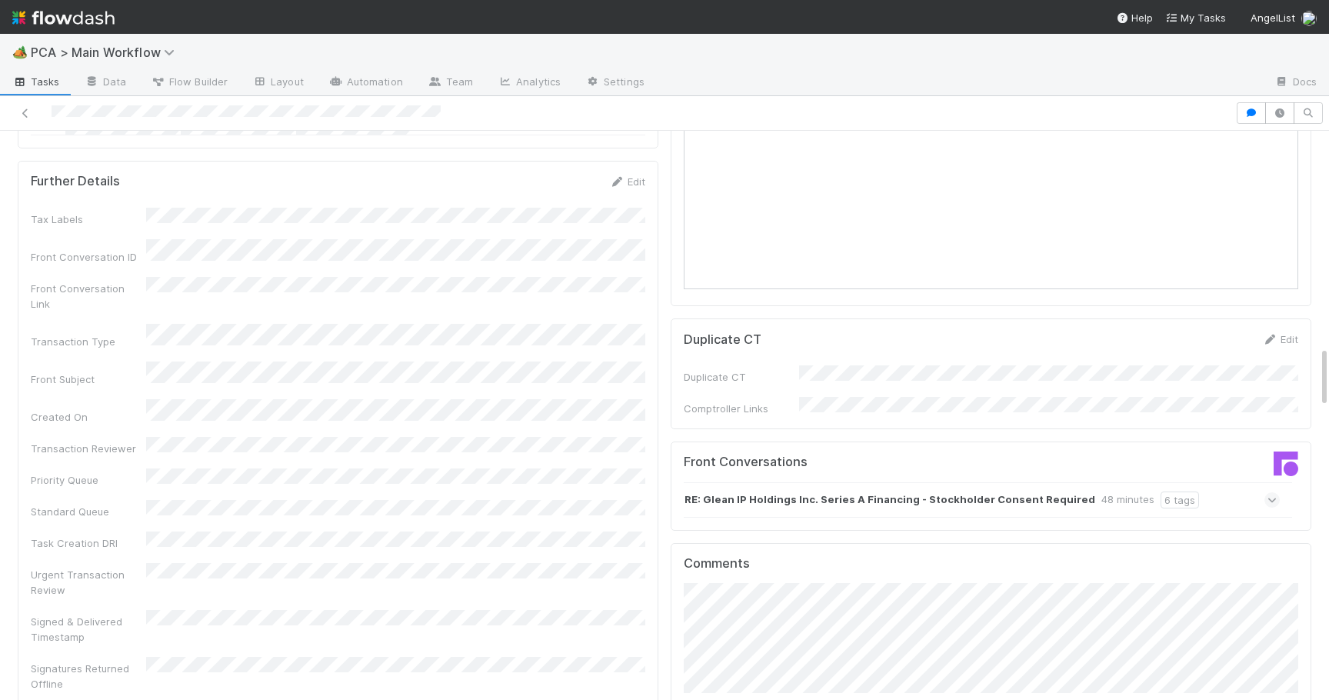
scroll to position [2168, 0]
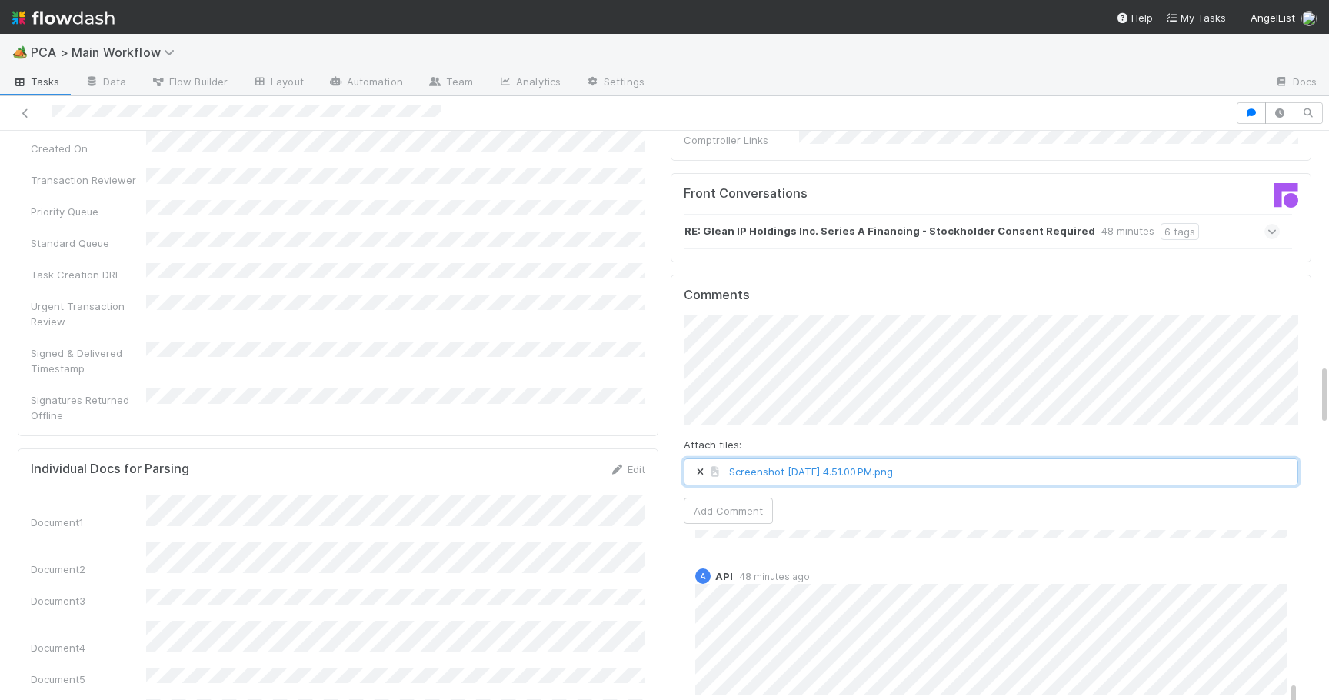
click at [994, 459] on span "Screenshot 2025-08-18 at 4.51.00 PM.png" at bounding box center [991, 471] width 613 height 25
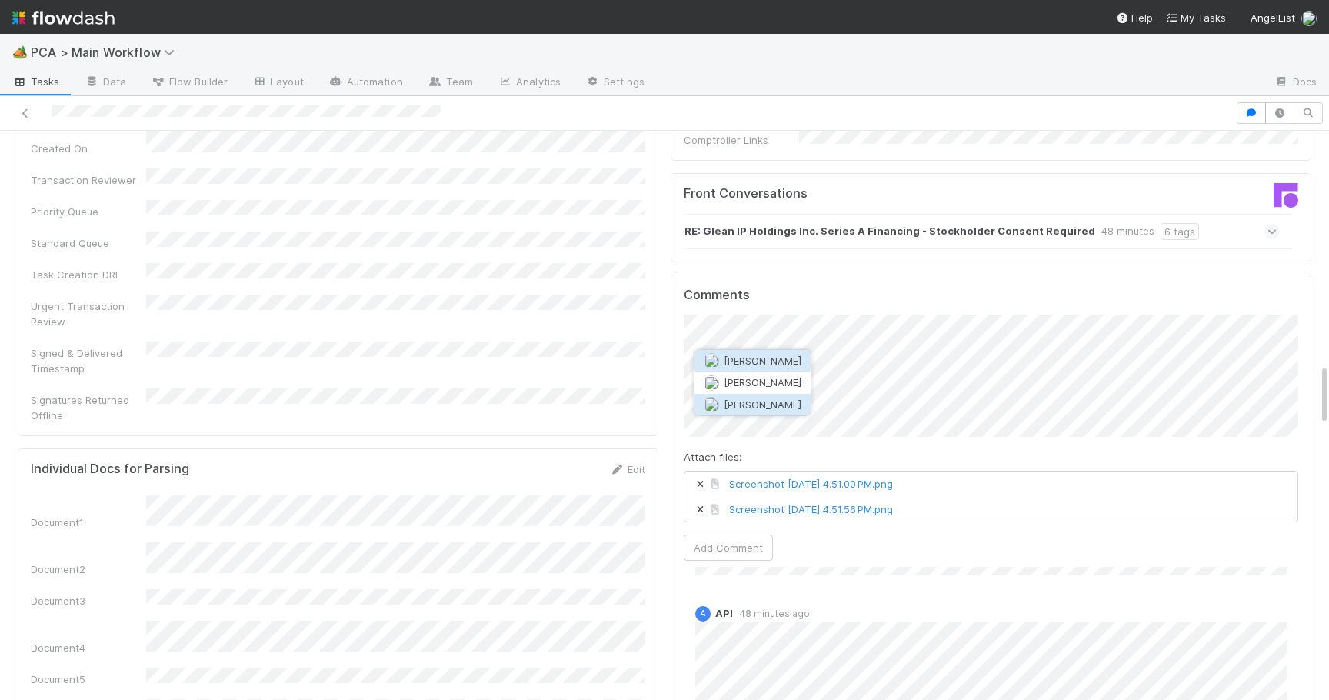
click at [749, 400] on span "[PERSON_NAME]" at bounding box center [763, 405] width 78 height 12
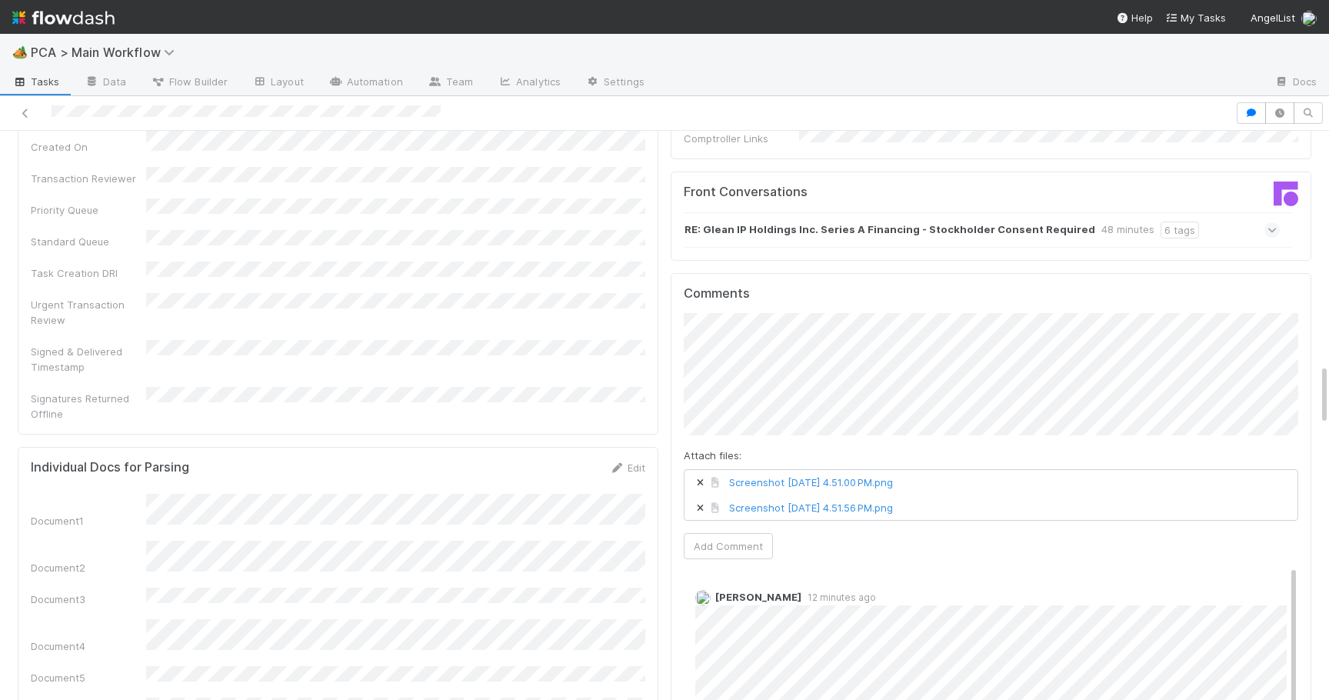
scroll to position [2147, 0]
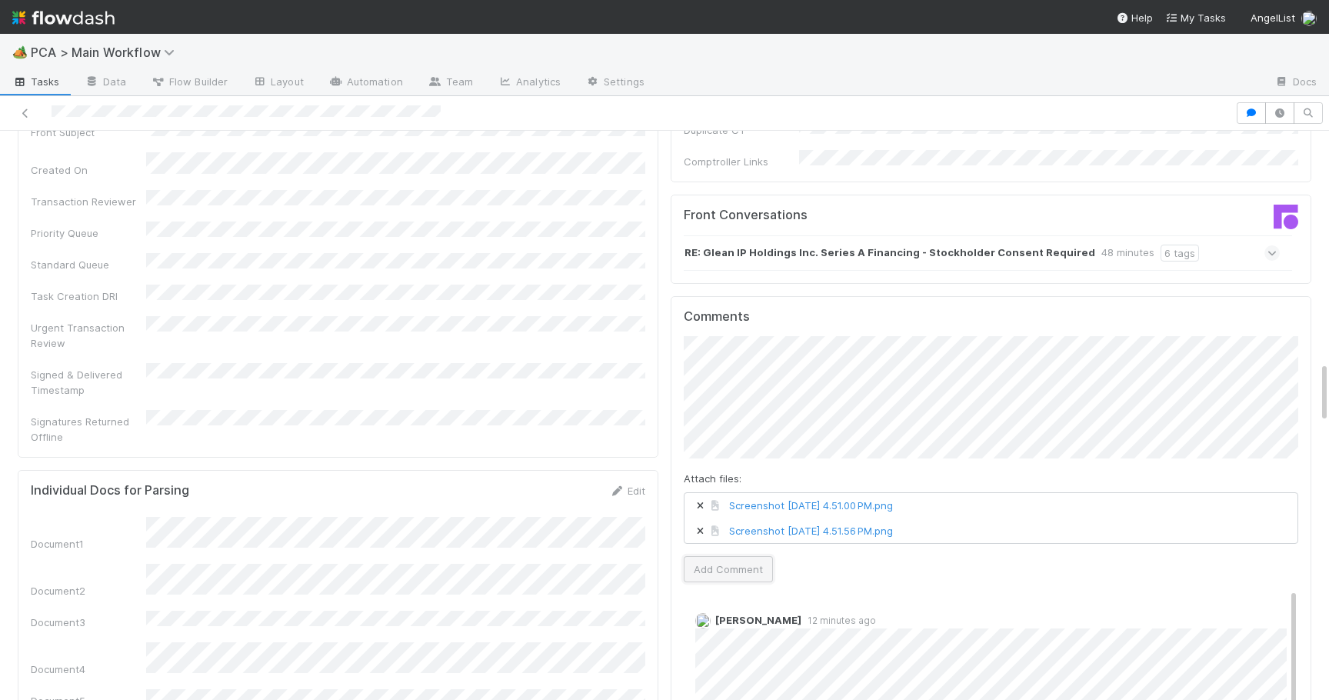
click at [738, 556] on button "Add Comment" at bounding box center [728, 569] width 89 height 26
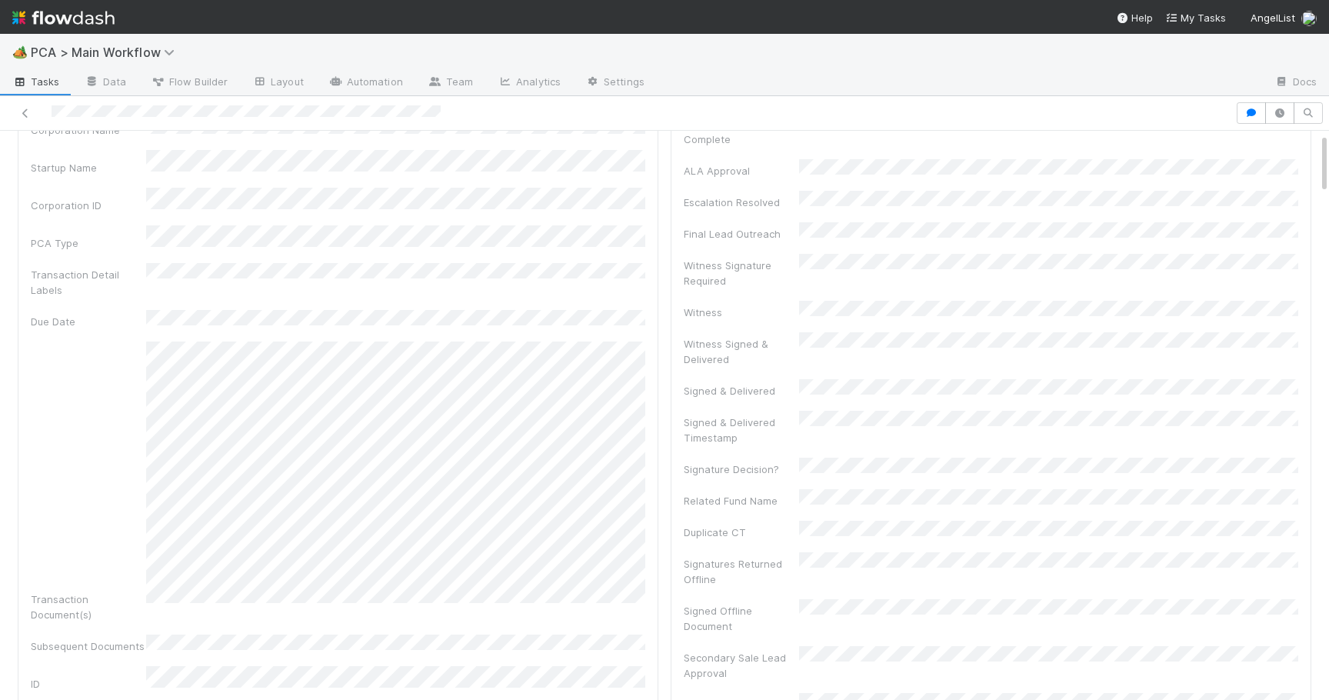
scroll to position [0, 0]
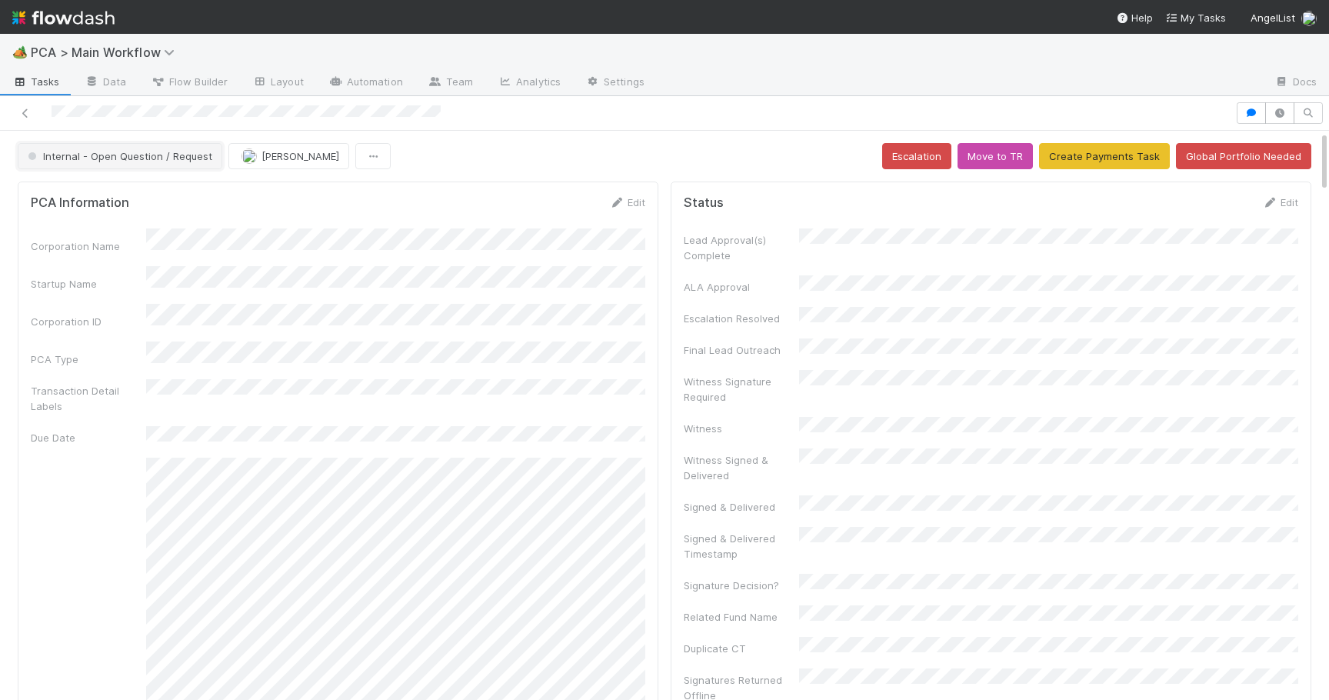
click at [180, 153] on span "Internal - Open Question / Request" at bounding box center [119, 156] width 188 height 12
click at [159, 199] on div "RTBS" at bounding box center [120, 195] width 217 height 28
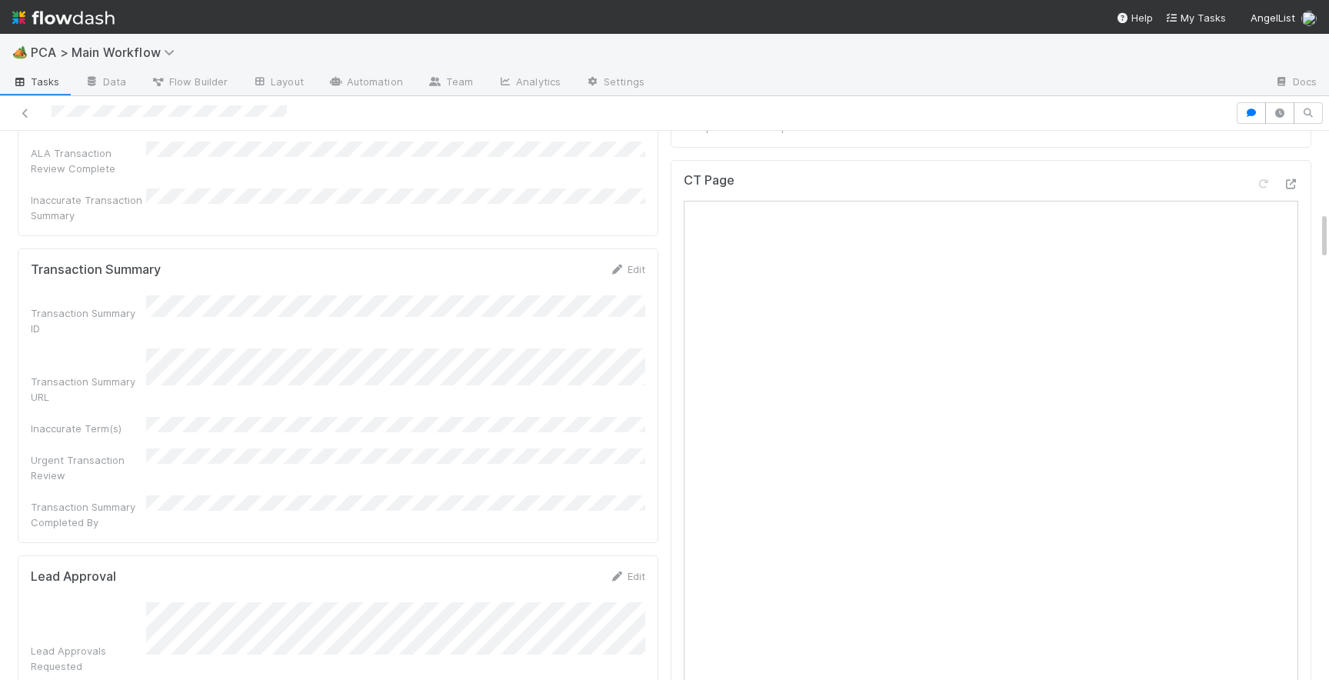
scroll to position [917, 0]
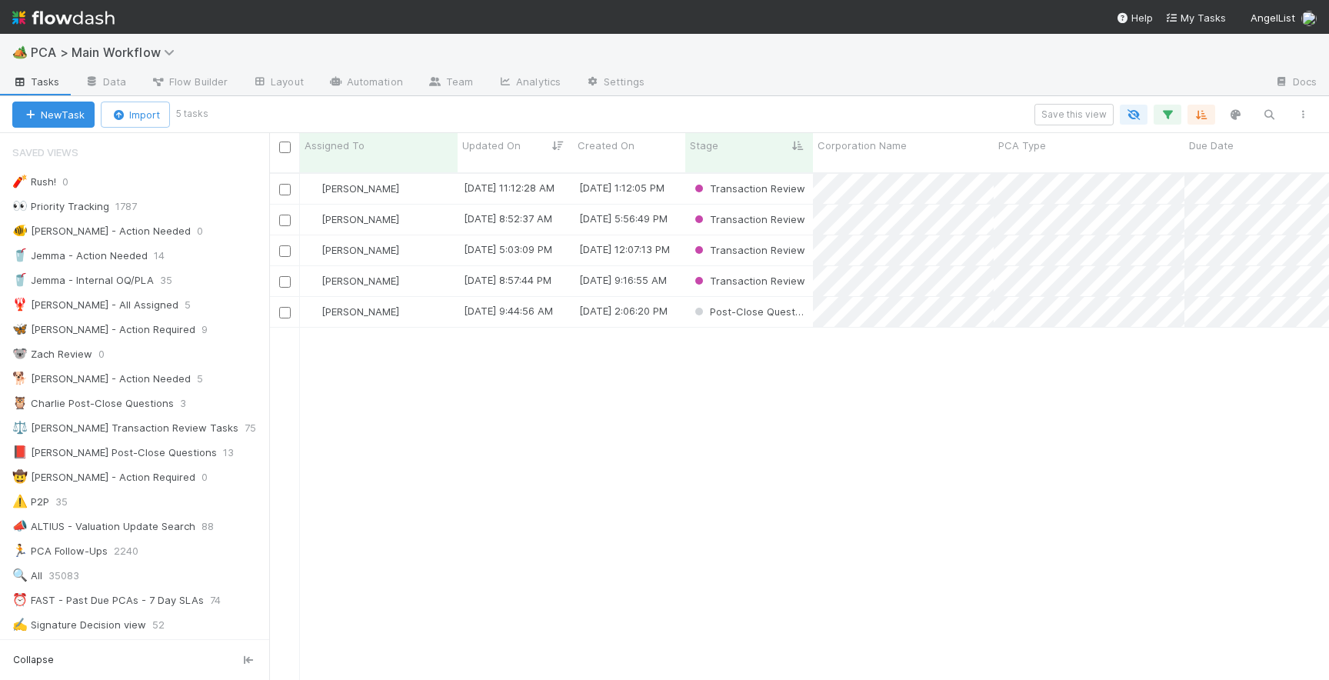
scroll to position [519, 1060]
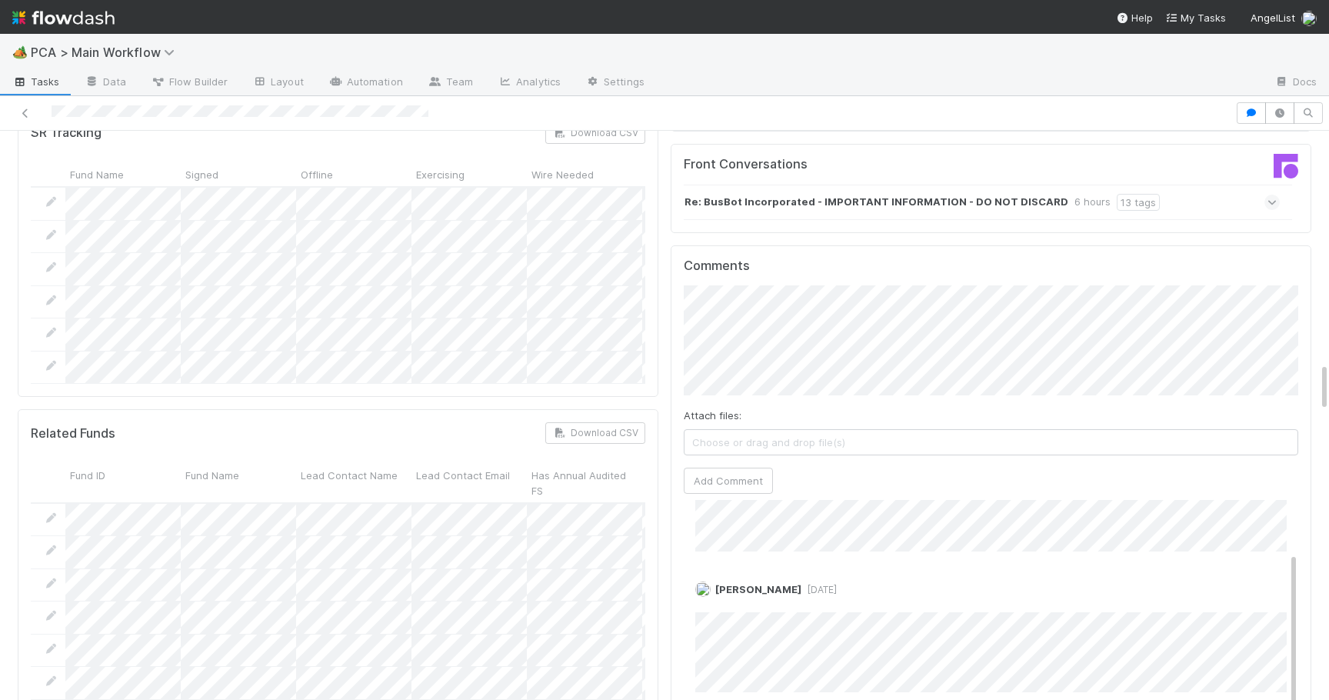
scroll to position [2661, 0]
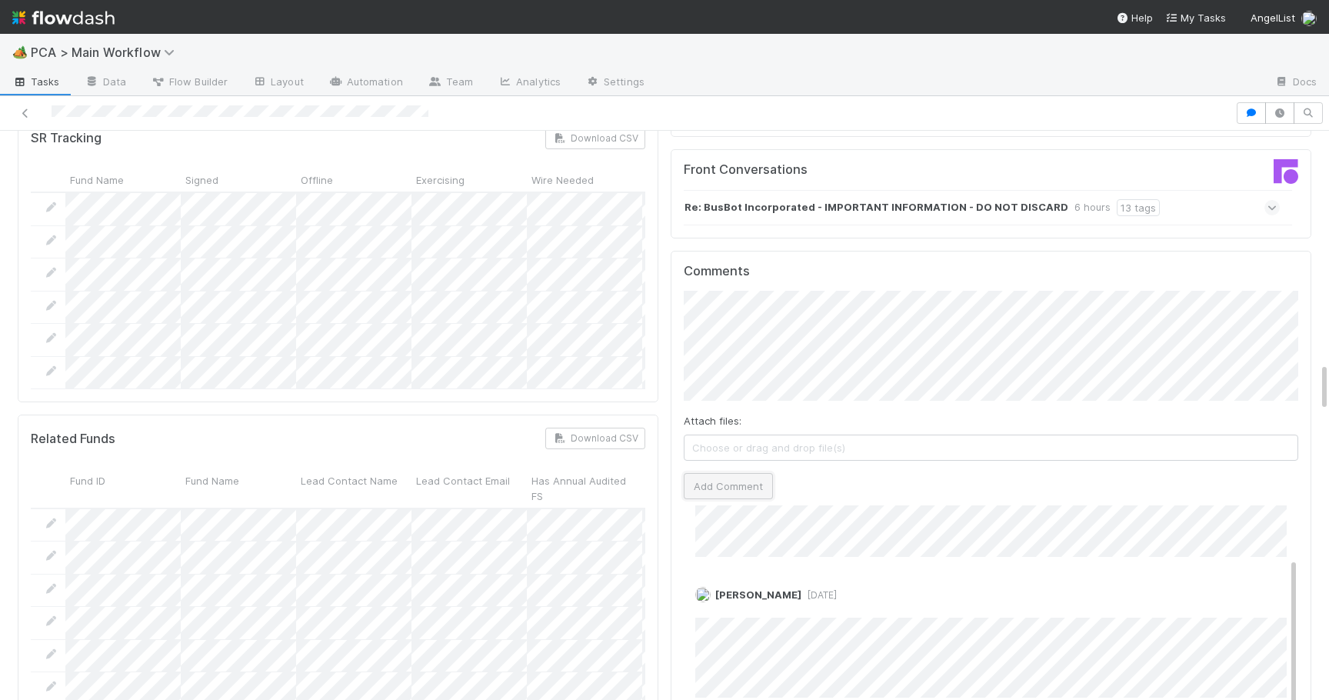
click at [702, 473] on button "Add Comment" at bounding box center [728, 486] width 89 height 26
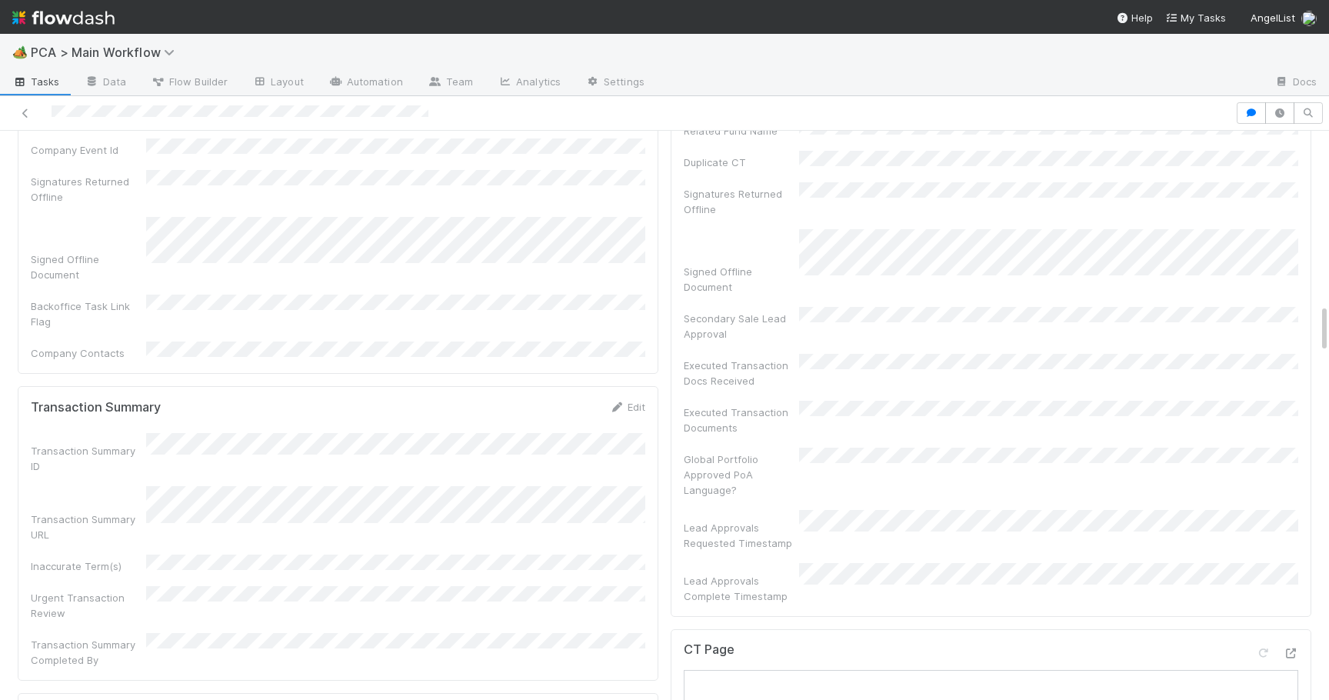
scroll to position [0, 0]
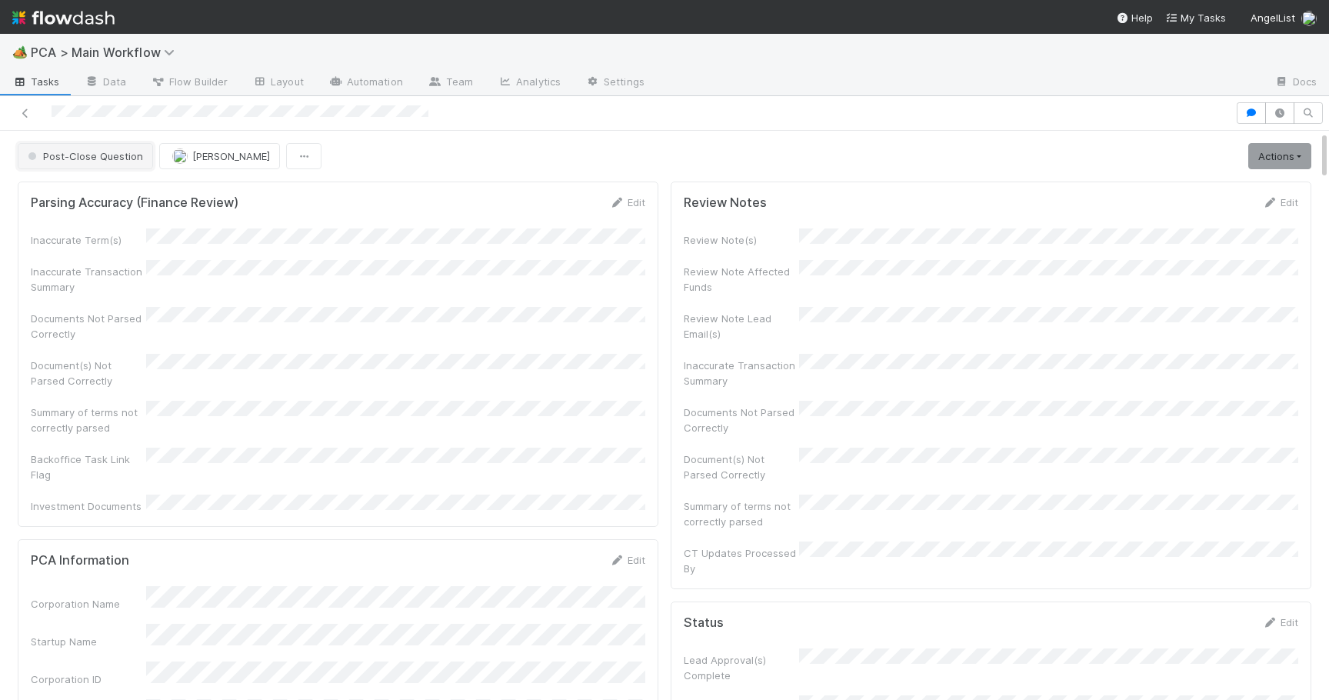
click at [98, 161] on span "Post-Close Question" at bounding box center [84, 156] width 118 height 12
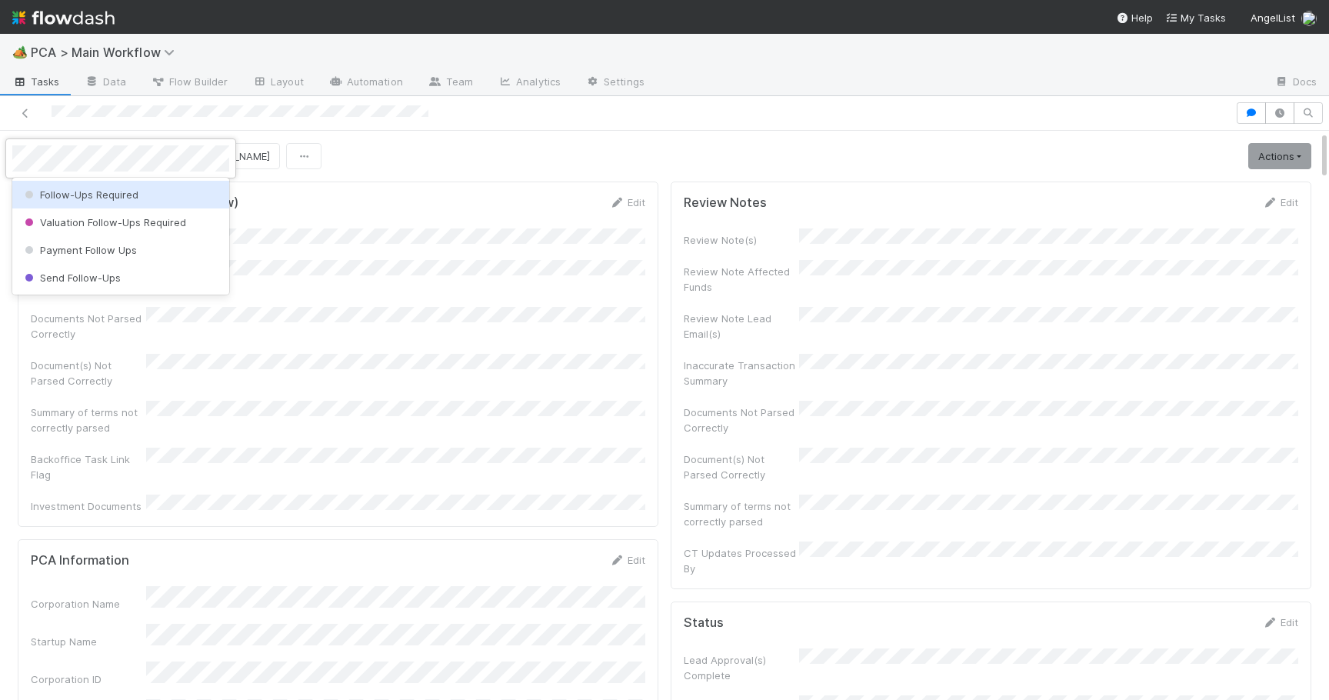
click at [95, 202] on div "Follow-Ups Required" at bounding box center [120, 195] width 217 height 28
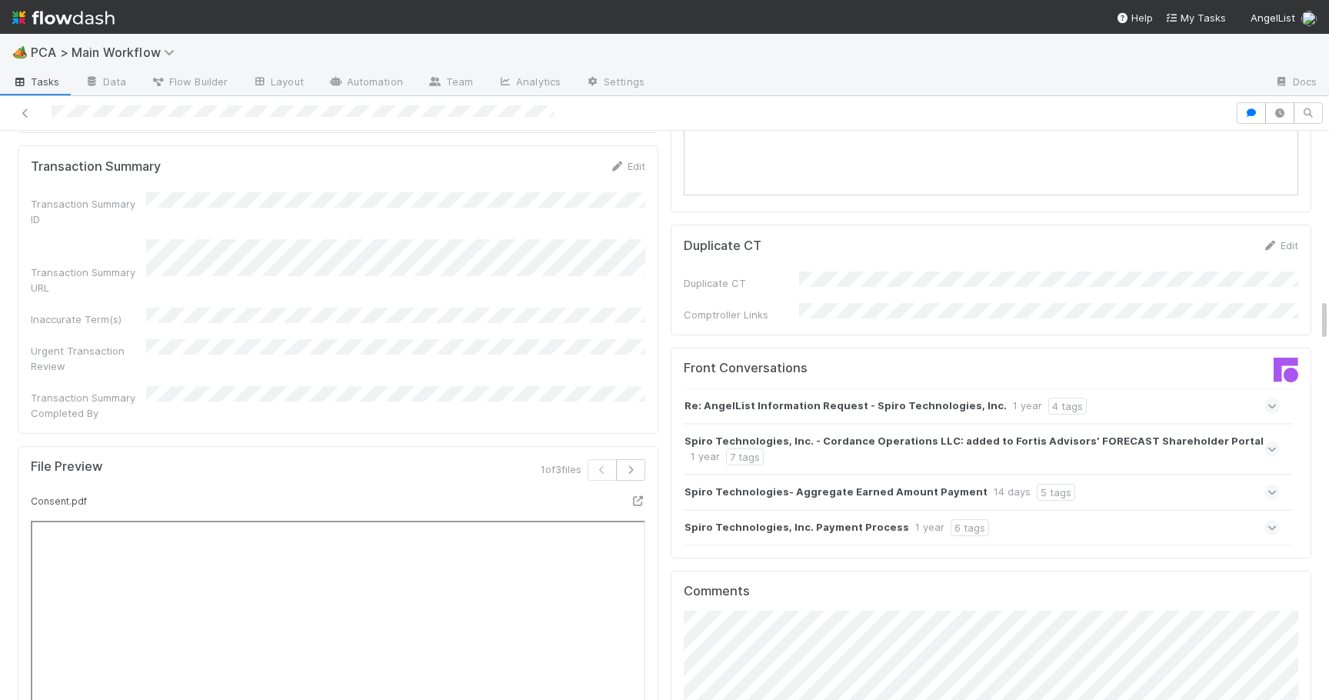
scroll to position [2226, 0]
click at [1269, 519] on icon at bounding box center [1273, 526] width 10 height 15
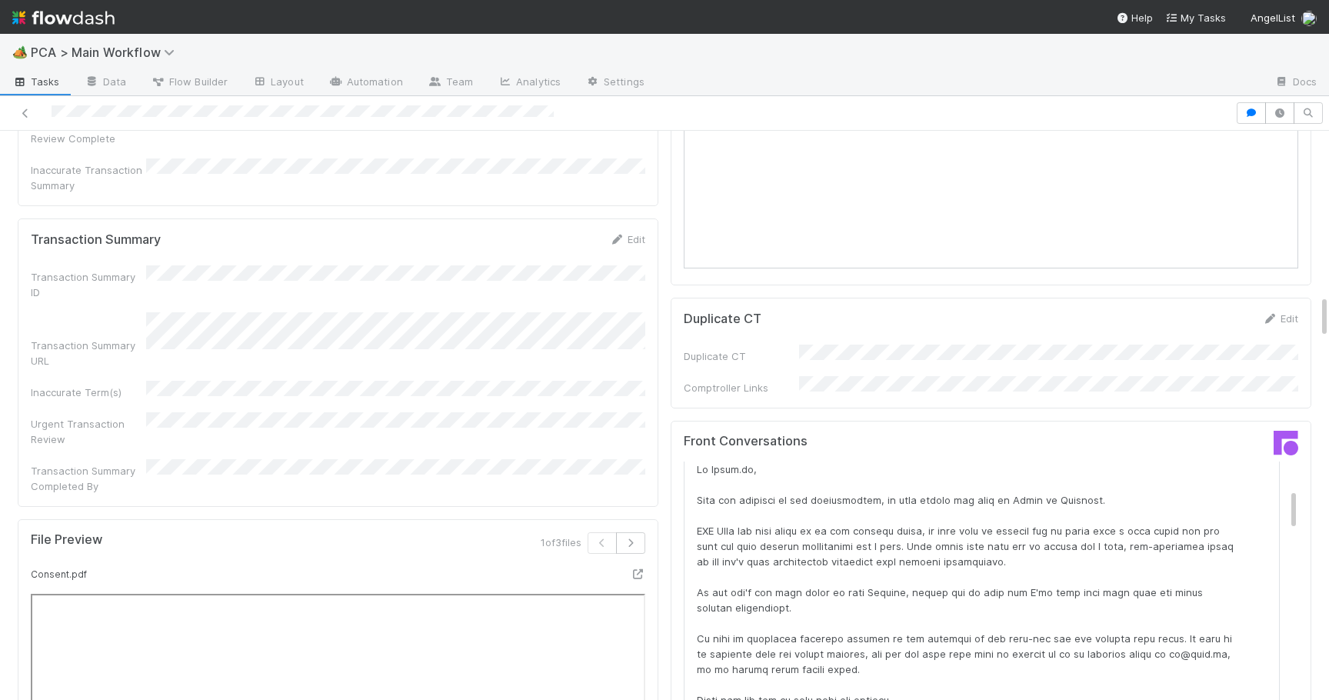
scroll to position [0, 0]
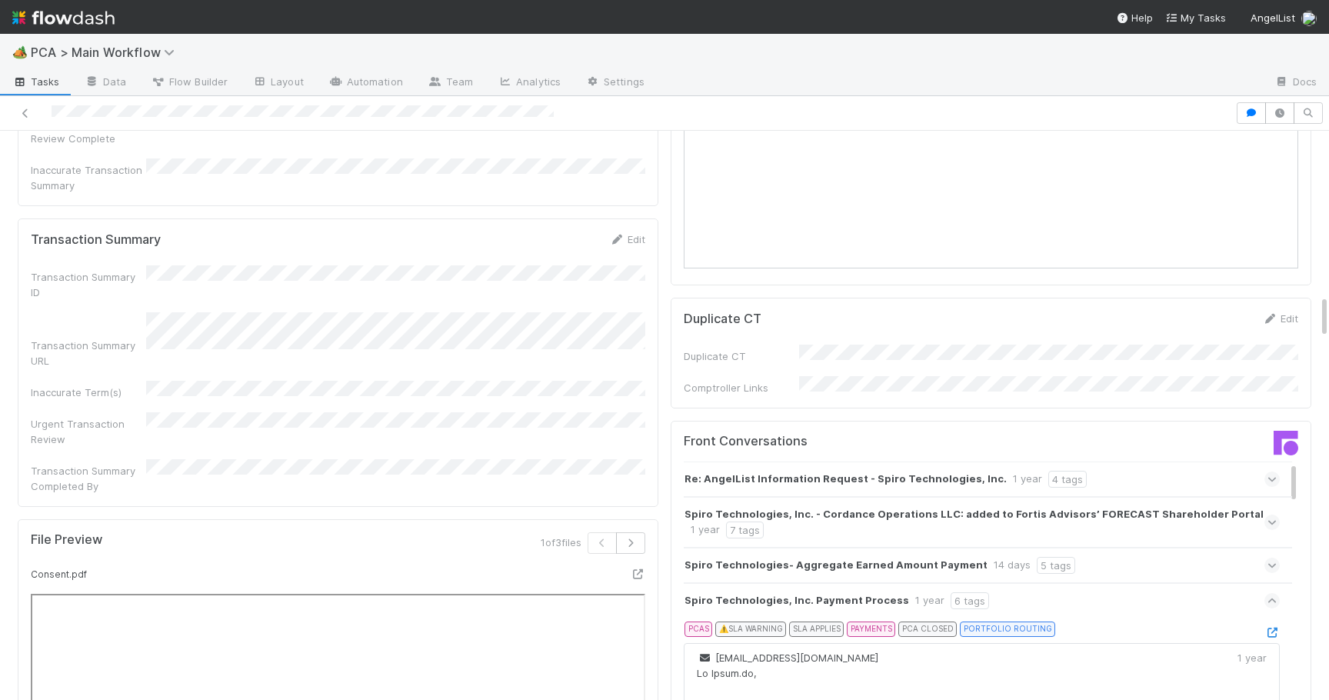
click at [1274, 625] on div at bounding box center [1272, 632] width 15 height 15
click at [1271, 628] on icon at bounding box center [1272, 633] width 15 height 10
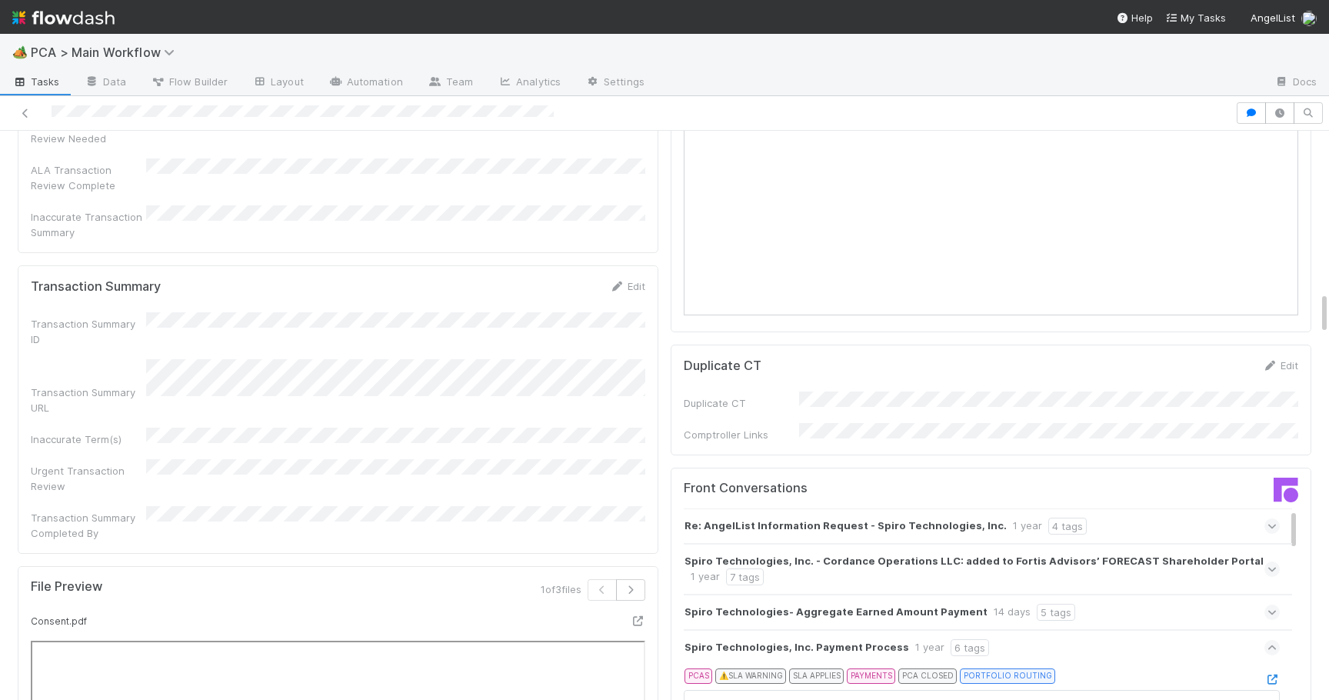
click at [1275, 640] on icon at bounding box center [1273, 647] width 10 height 15
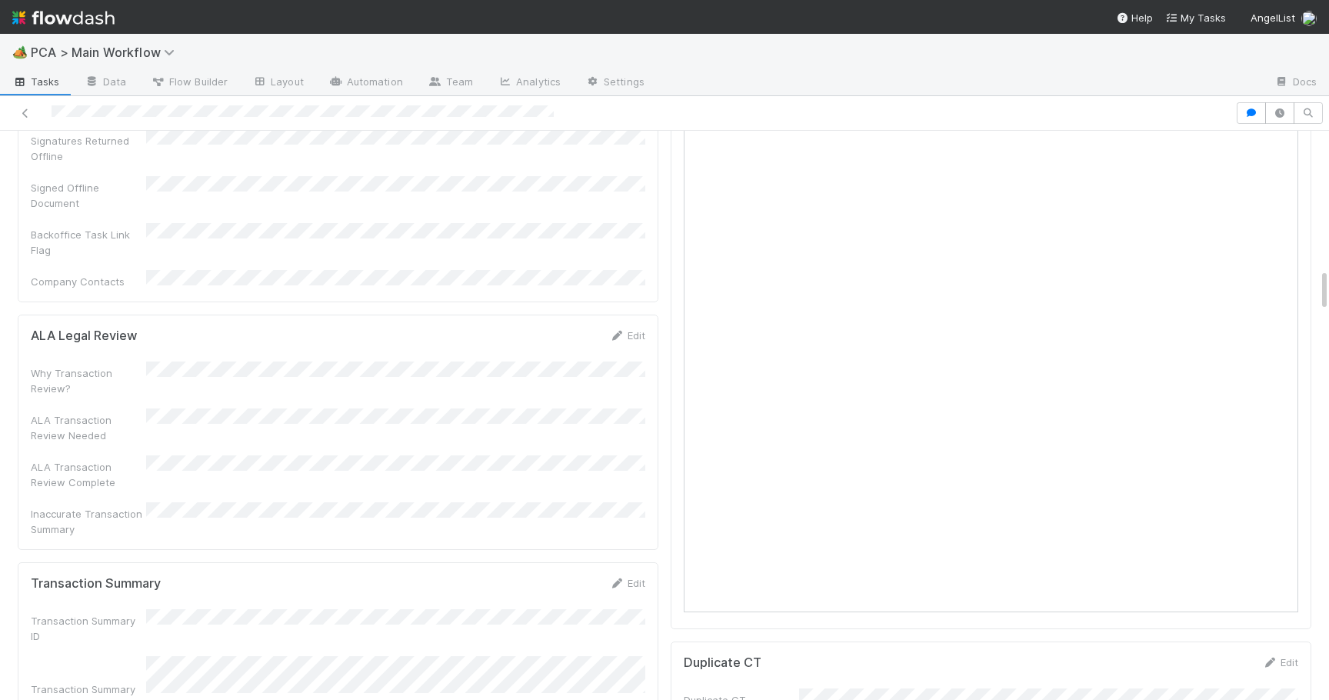
scroll to position [1819, 0]
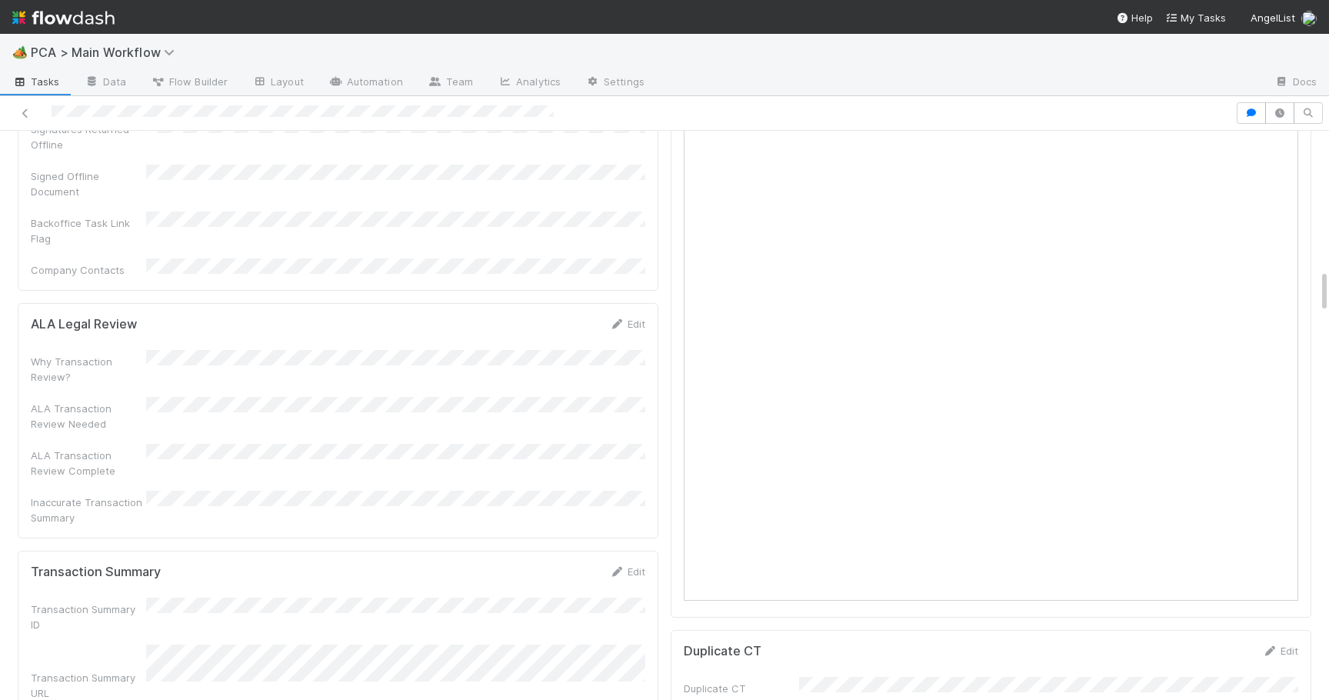
click at [656, 551] on div "Transaction Summary Edit Transaction Summary ID Transaction Summary URL Inaccur…" at bounding box center [338, 695] width 641 height 289
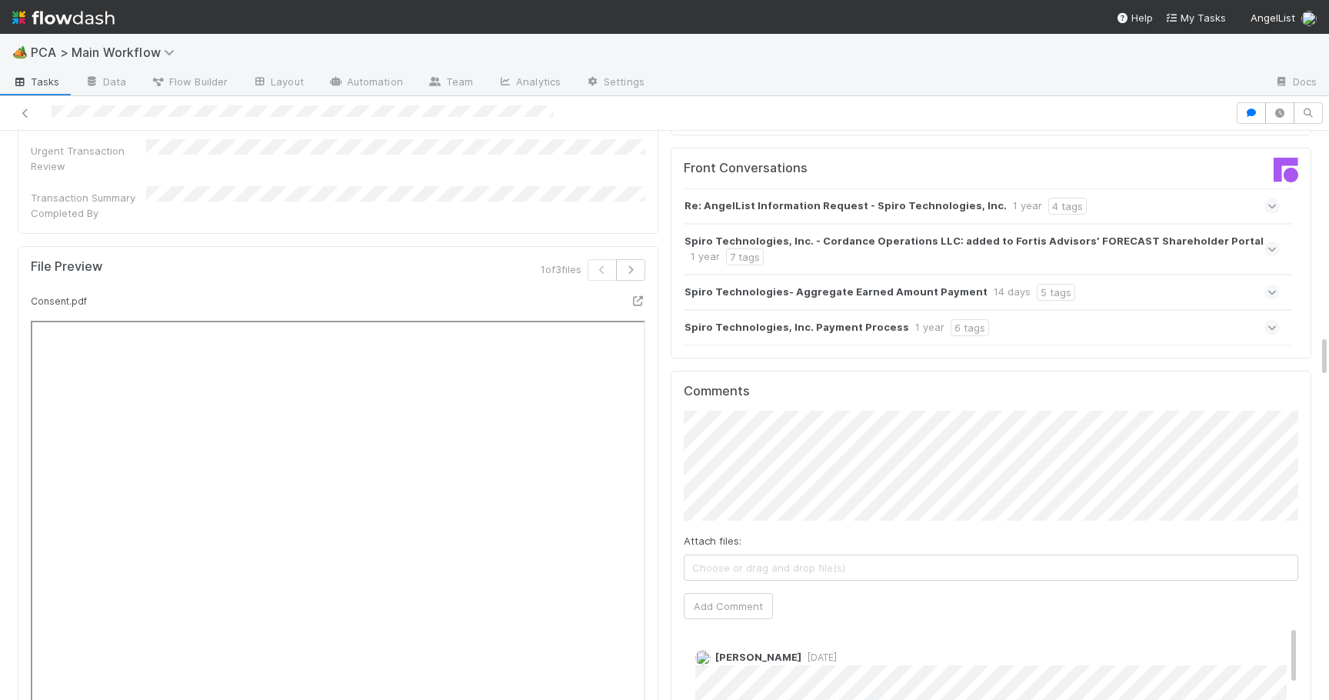
scroll to position [2294, 0]
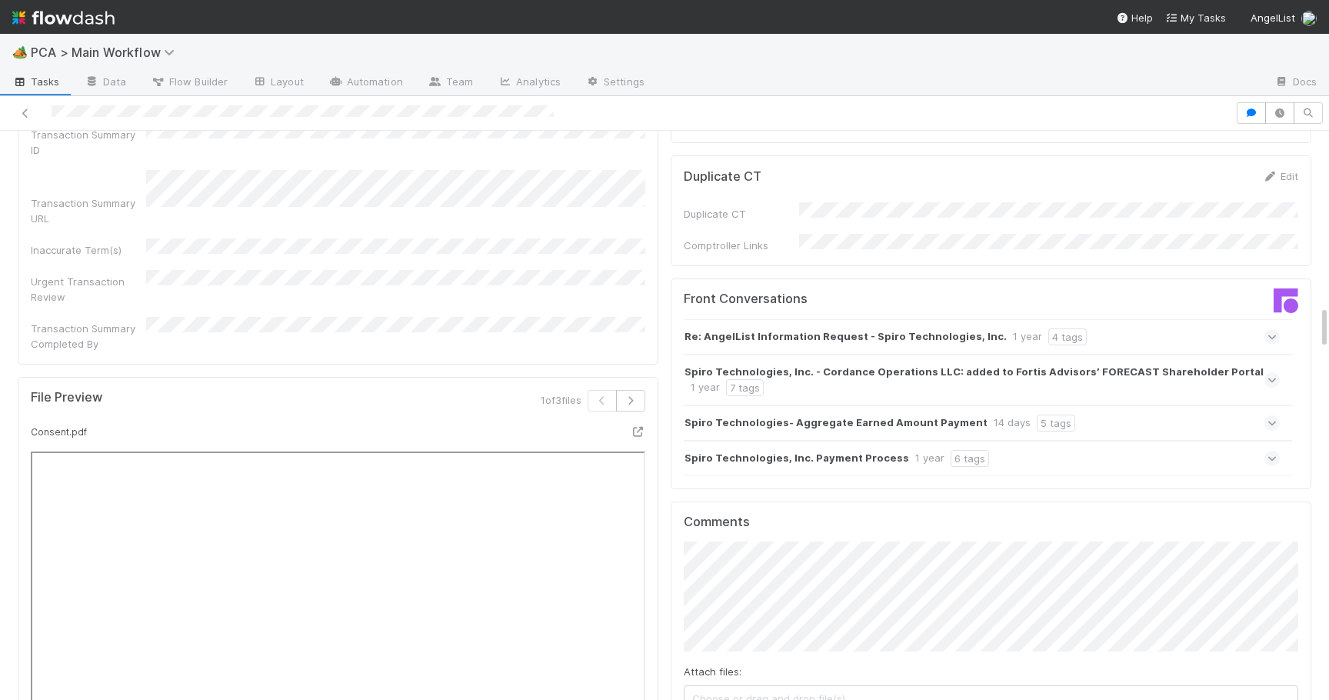
click at [1273, 415] on icon at bounding box center [1273, 422] width 10 height 15
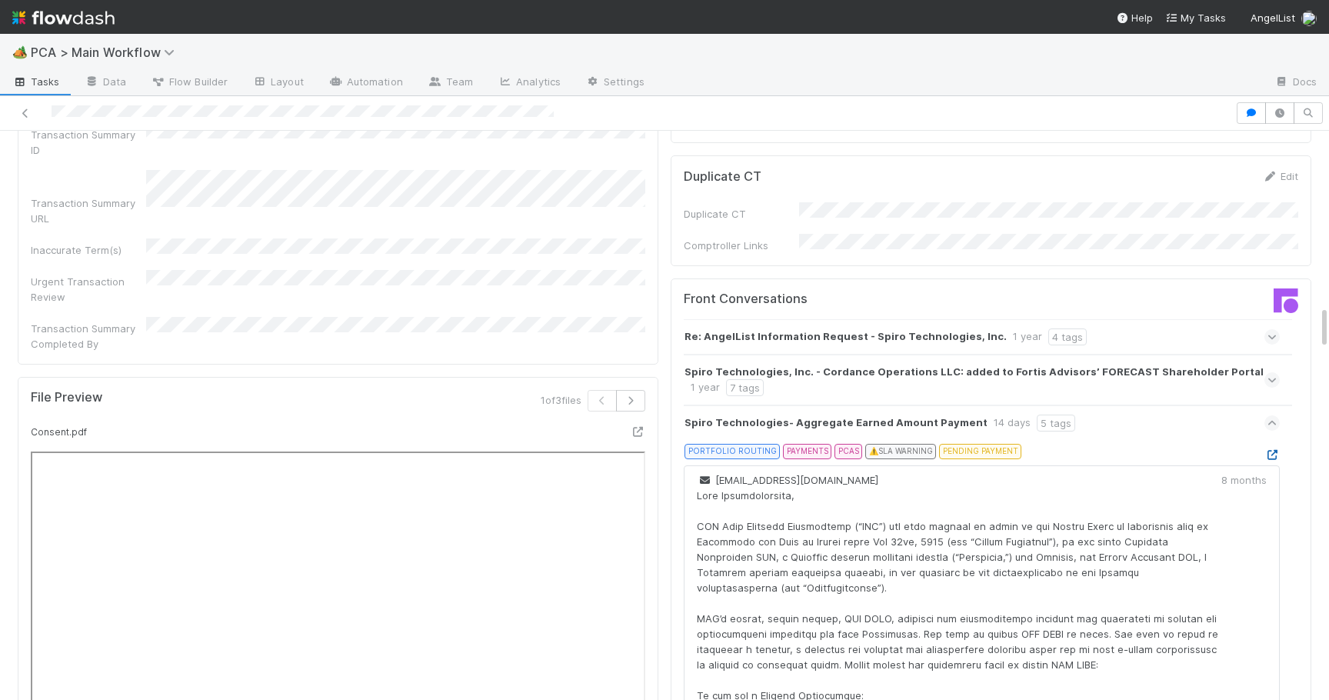
click at [1276, 450] on icon at bounding box center [1272, 455] width 15 height 10
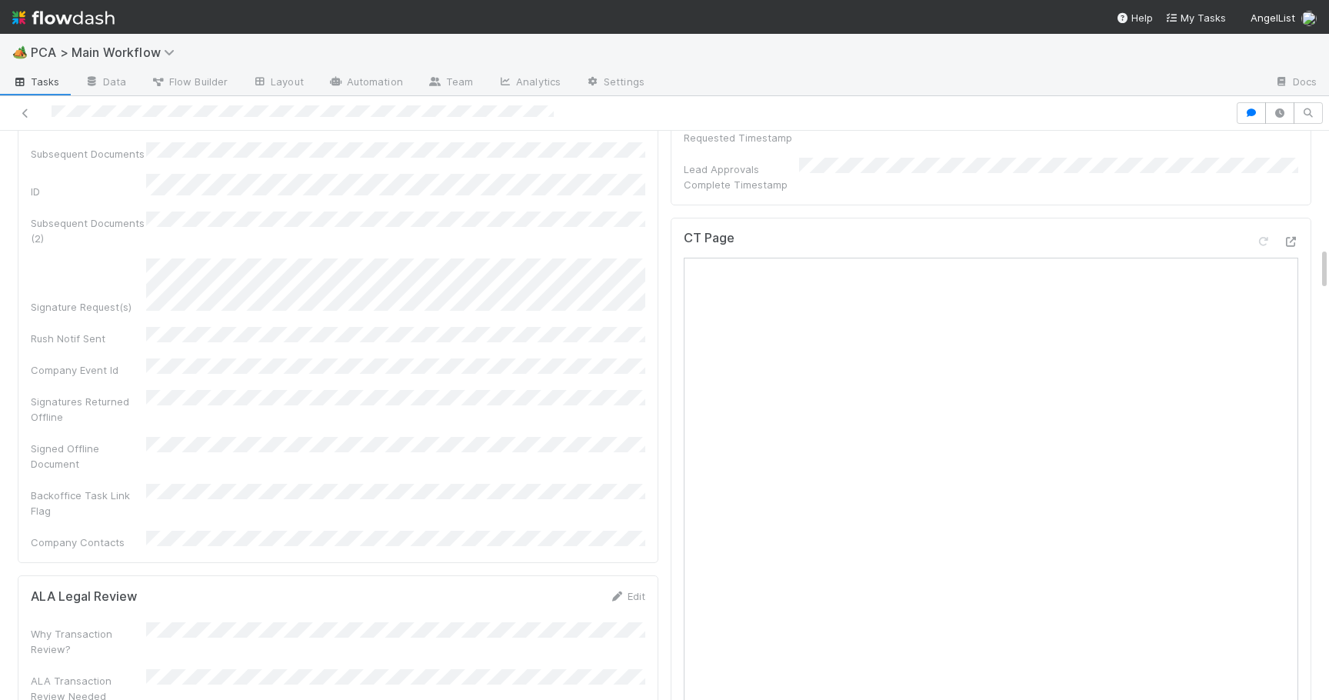
scroll to position [1528, 0]
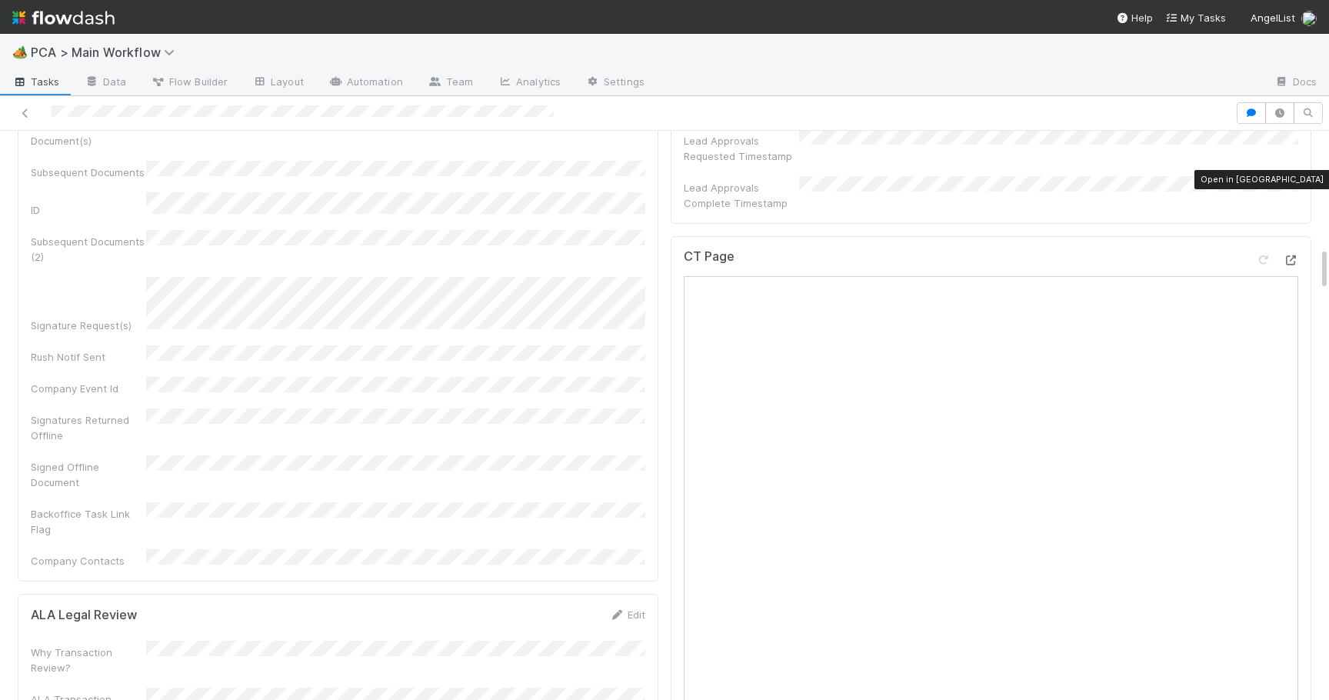
click at [1293, 255] on icon at bounding box center [1290, 260] width 15 height 10
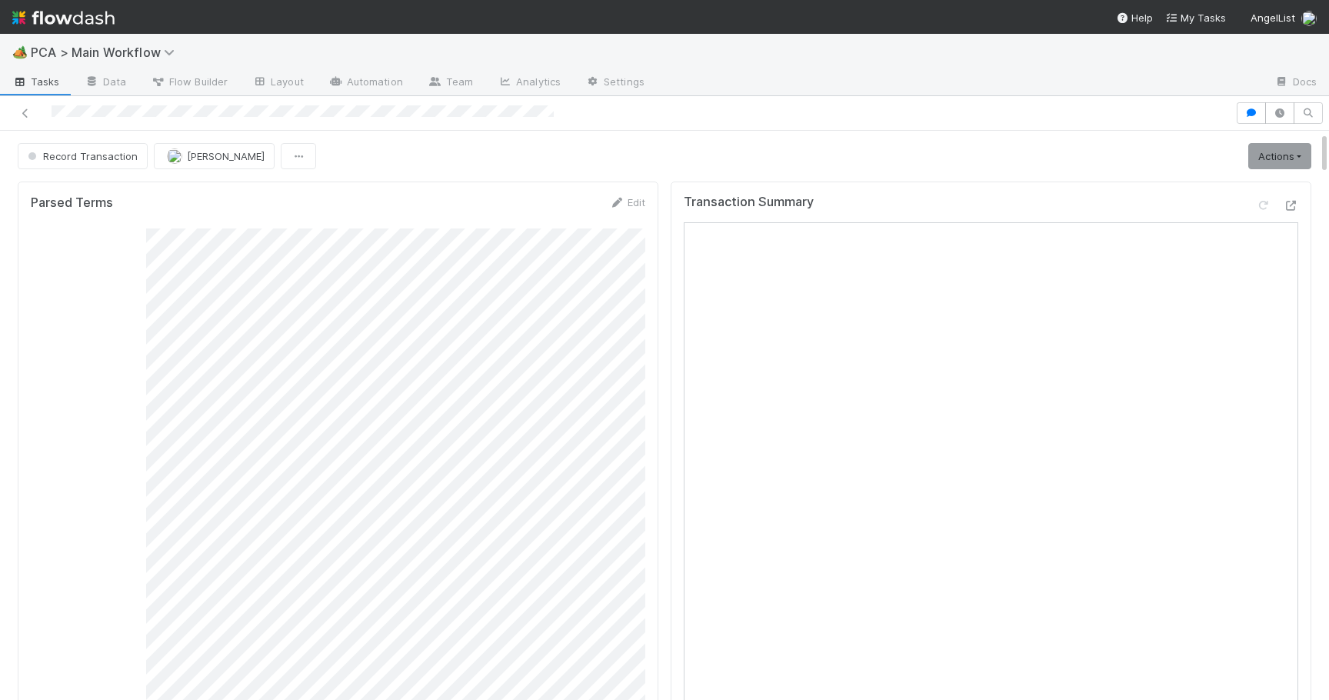
scroll to position [15, 0]
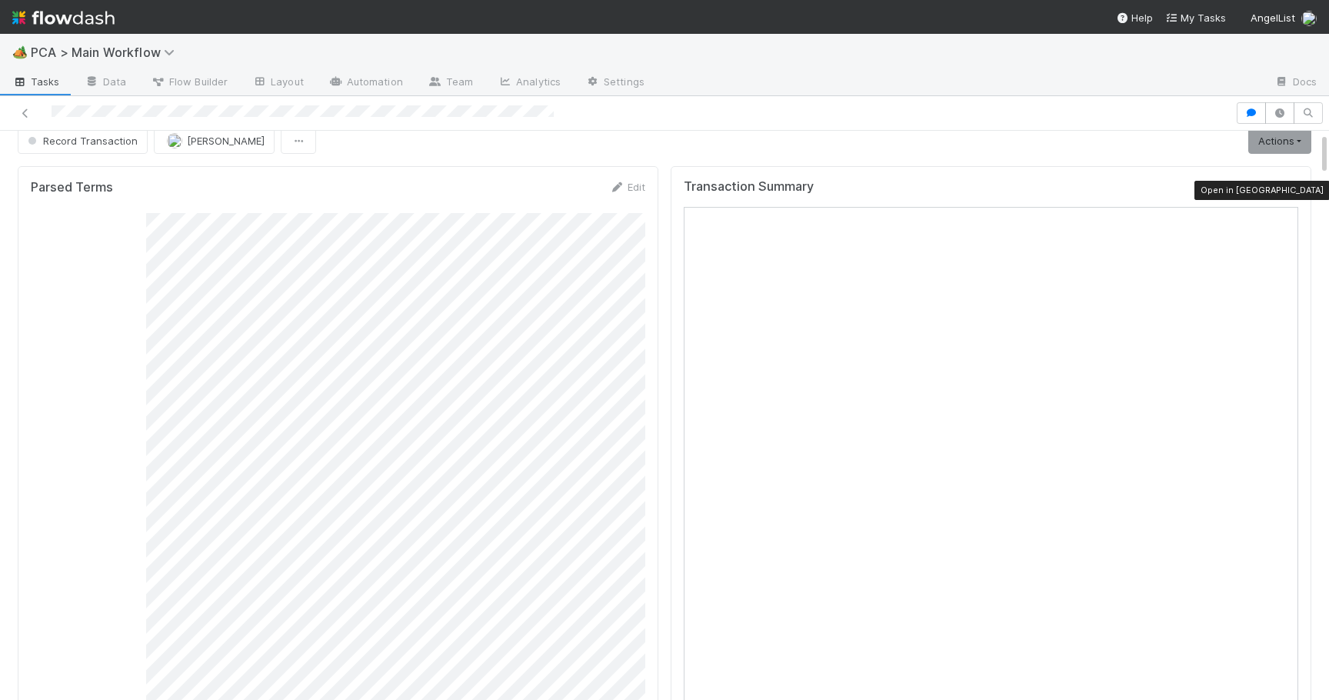
click at [1293, 191] on icon at bounding box center [1290, 190] width 15 height 10
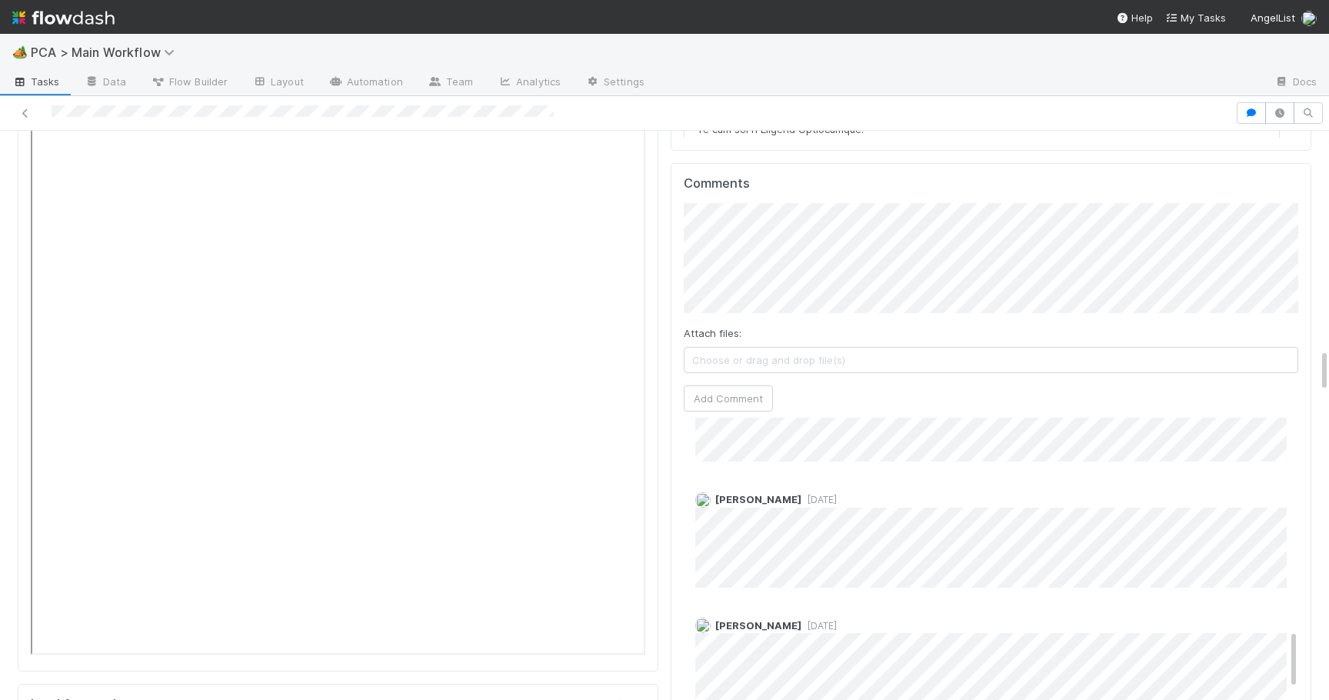
scroll to position [1087, 0]
click at [702, 385] on button "Add Comment" at bounding box center [728, 398] width 89 height 26
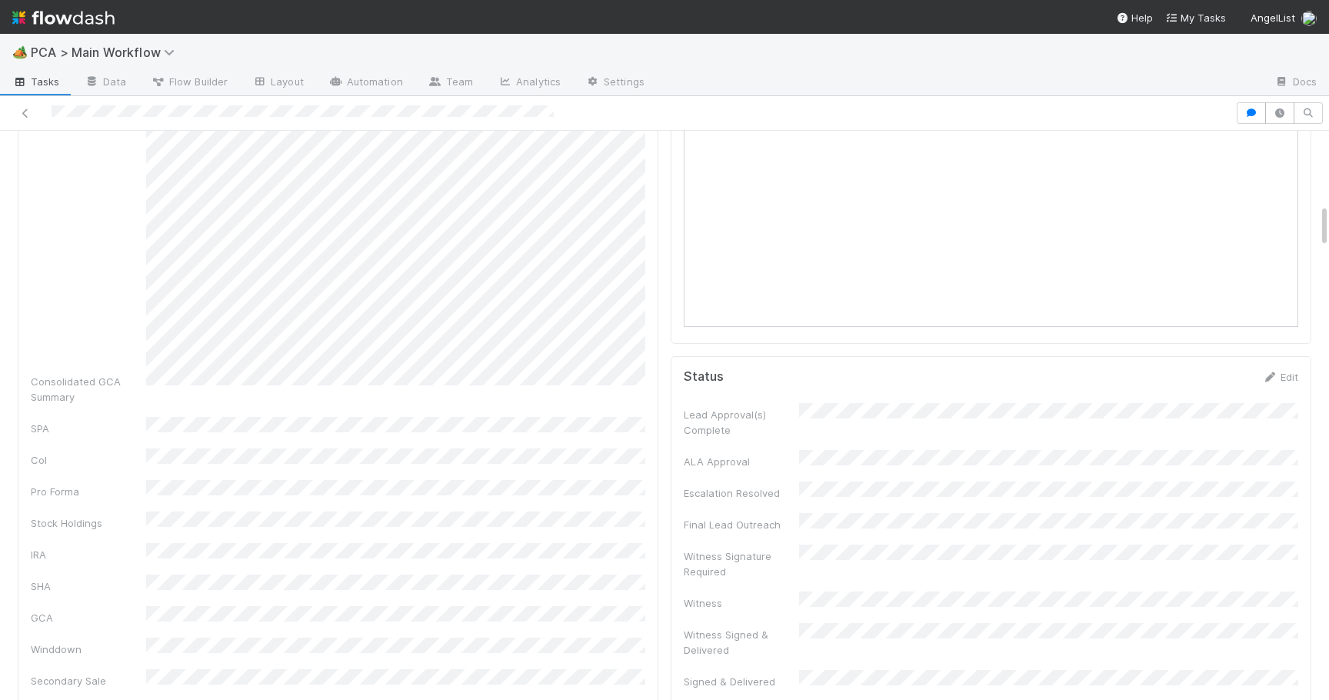
scroll to position [0, 0]
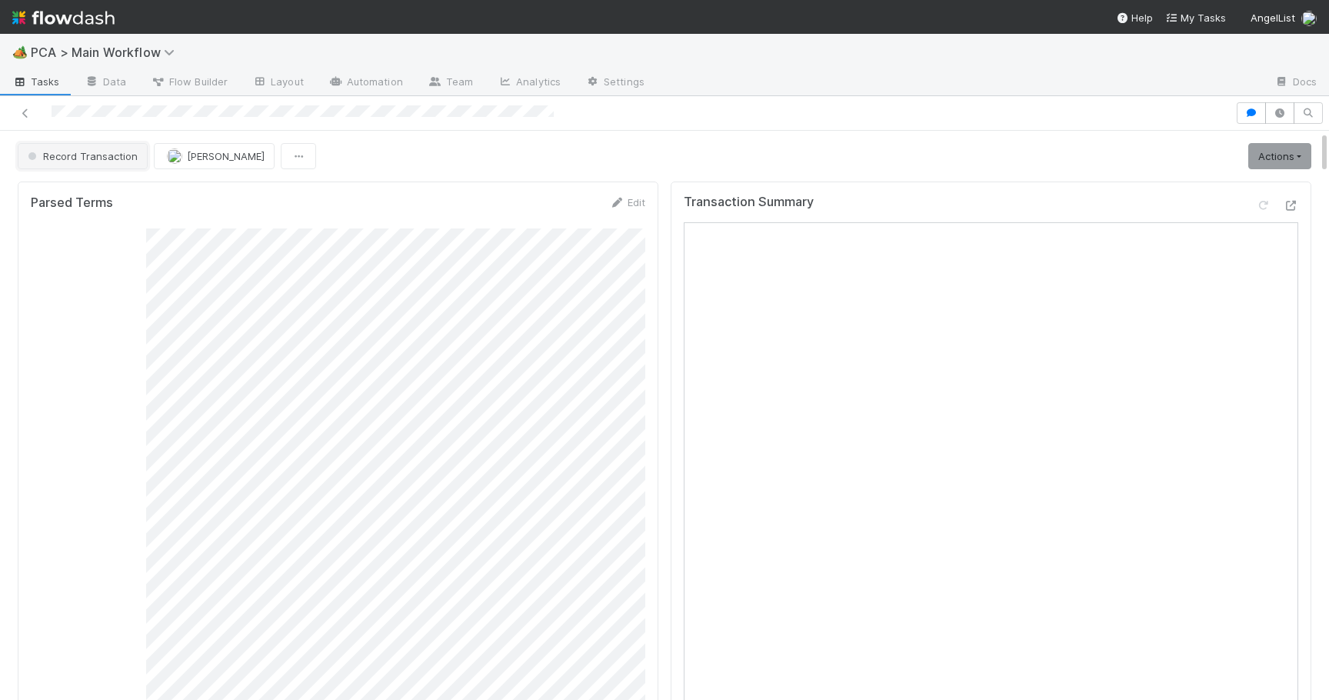
click at [122, 155] on span "Record Transaction" at bounding box center [81, 156] width 113 height 12
click at [138, 188] on div "[MEDICAL_DATA]" at bounding box center [120, 195] width 217 height 28
